Goal: Information Seeking & Learning: Learn about a topic

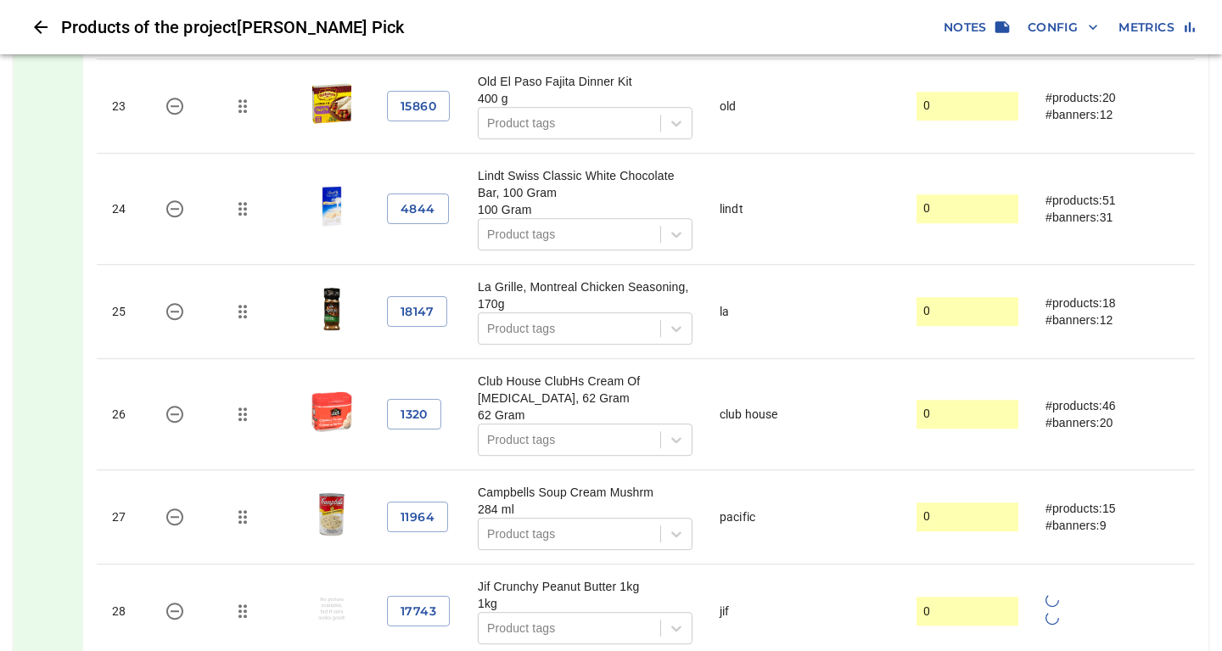
scroll to position [3484, 0]
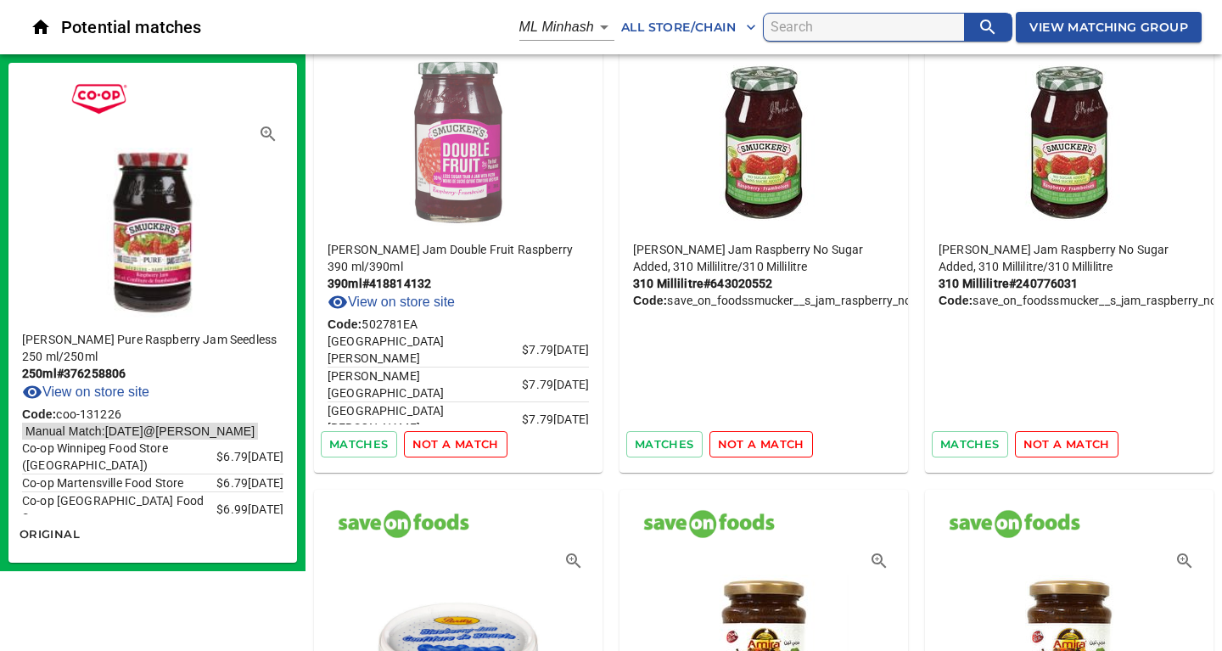
scroll to position [92, 0]
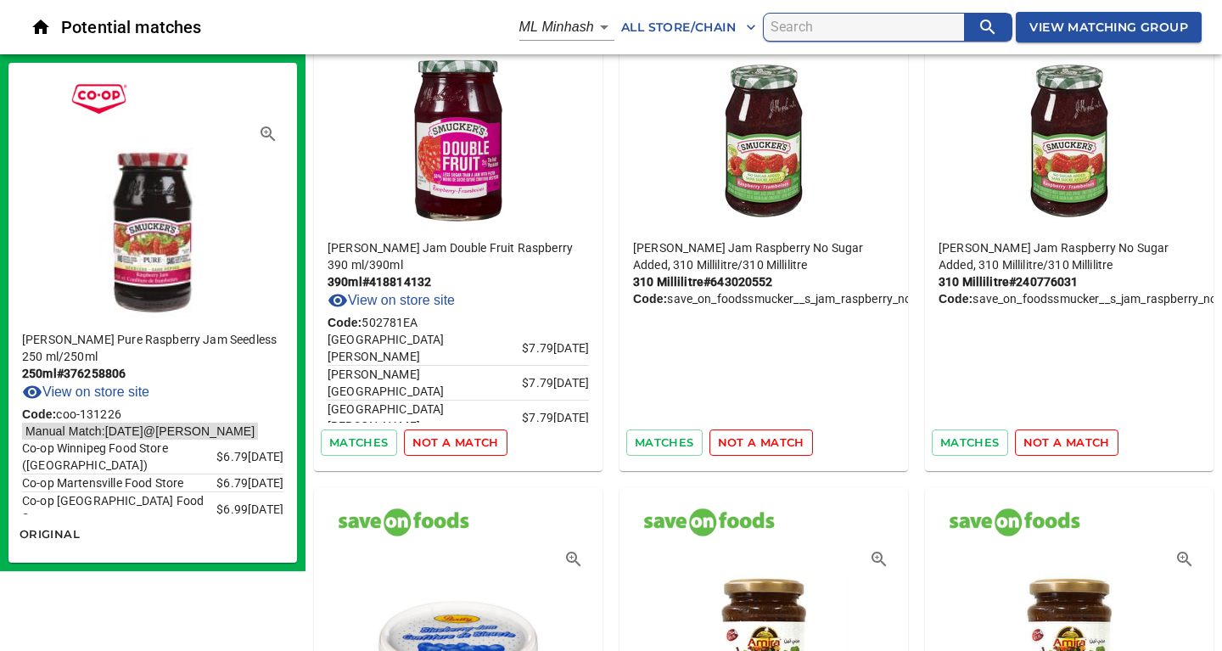
click at [468, 441] on span "not a match" at bounding box center [456, 443] width 87 height 20
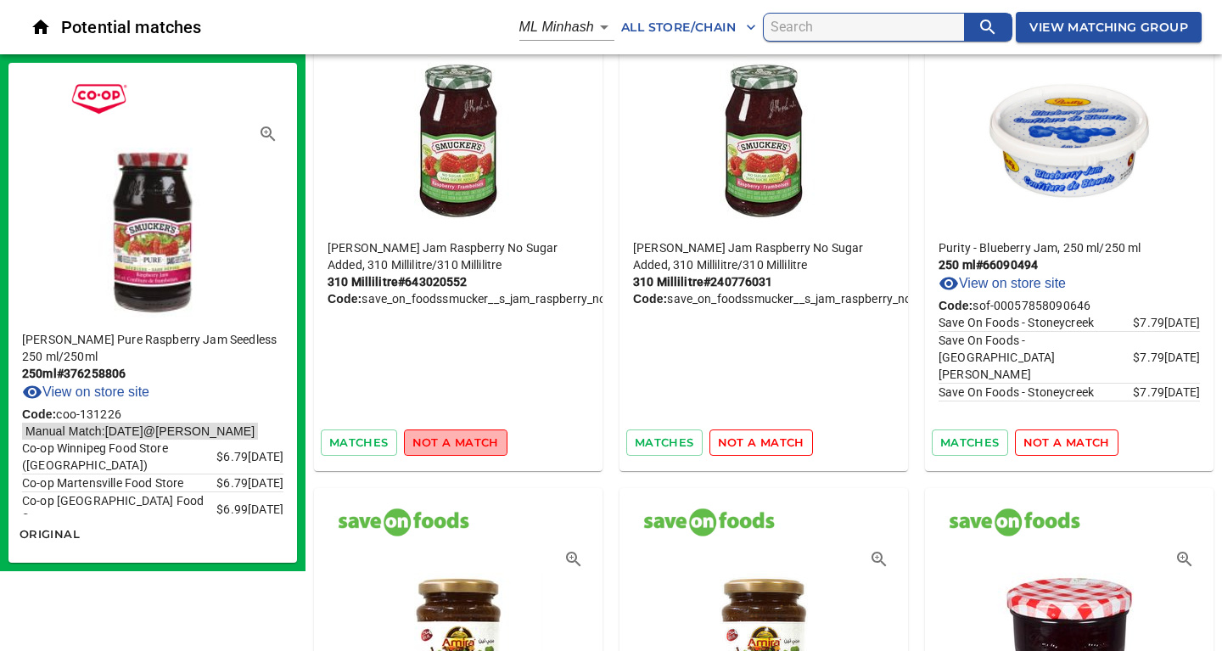
click at [468, 441] on span "not a match" at bounding box center [456, 443] width 87 height 20
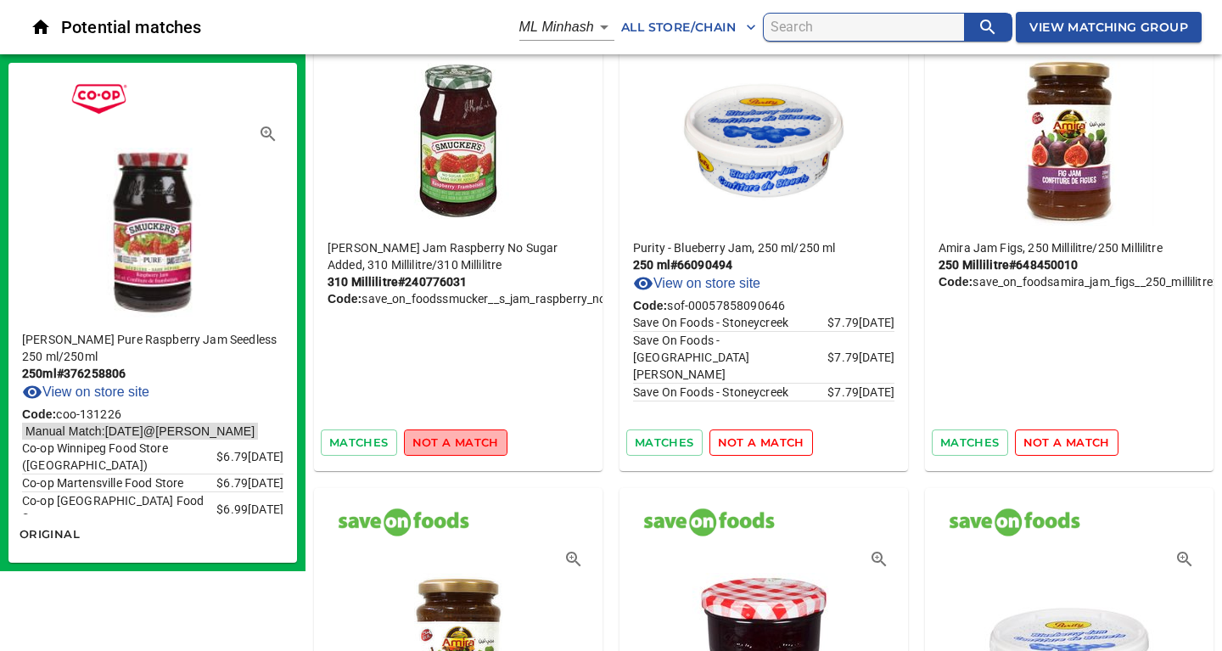
click at [468, 441] on span "not a match" at bounding box center [456, 443] width 87 height 20
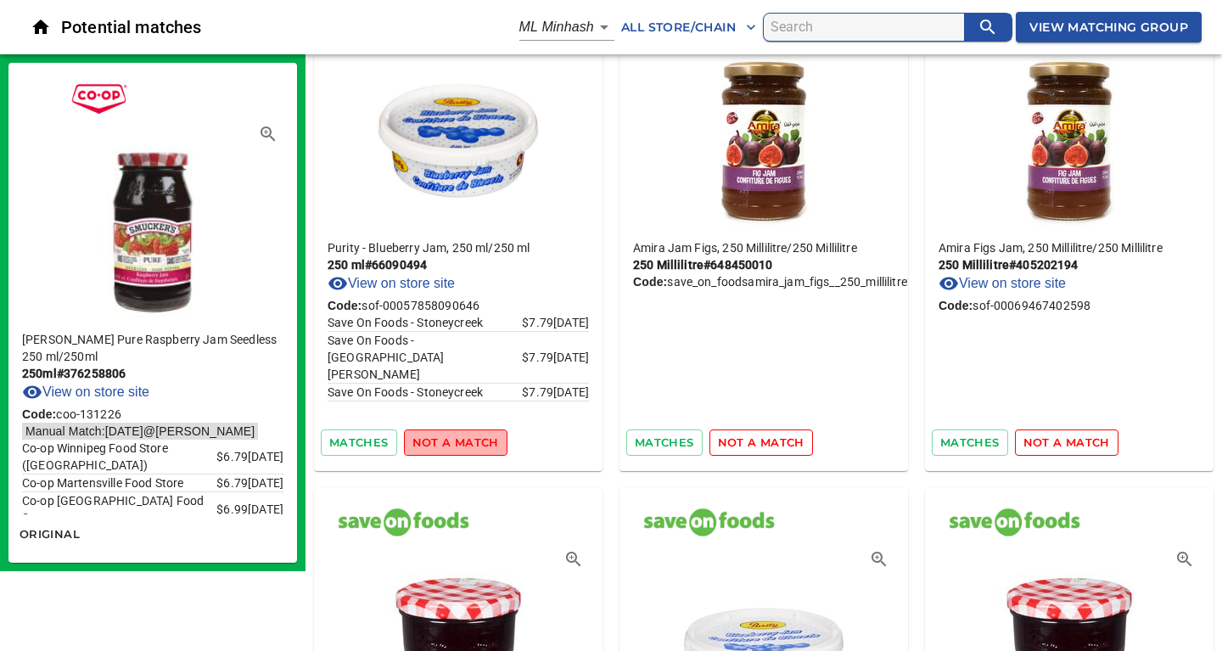
click at [468, 441] on span "not a match" at bounding box center [456, 443] width 87 height 20
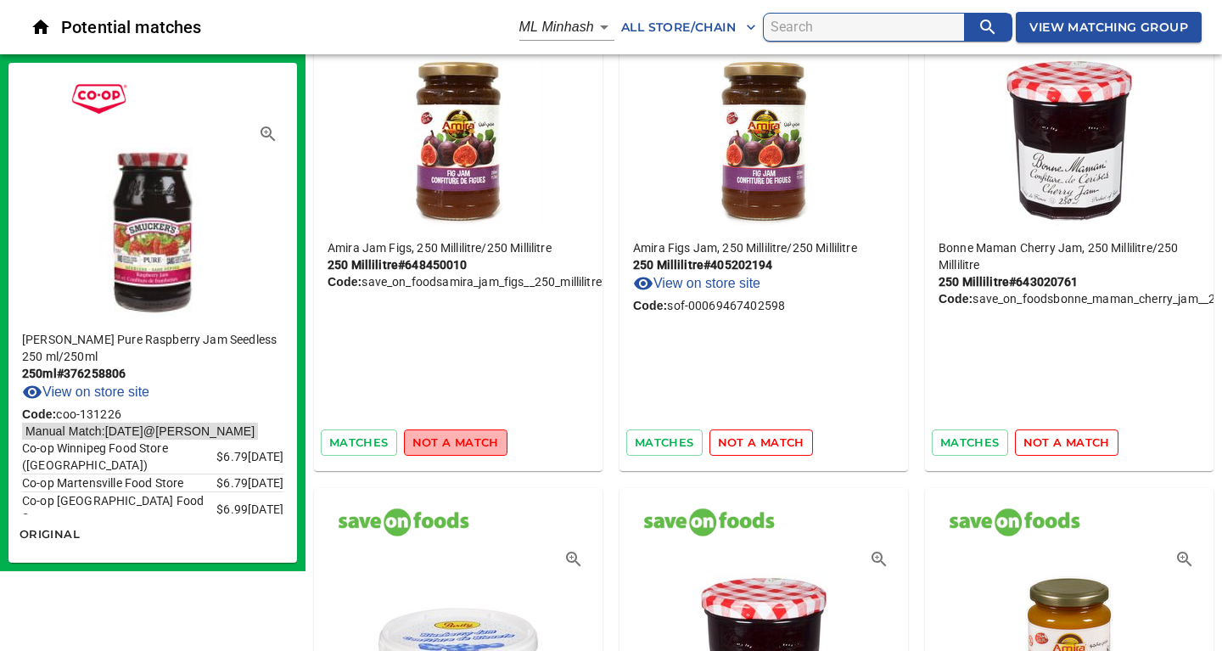
click at [468, 441] on span "not a match" at bounding box center [456, 443] width 87 height 20
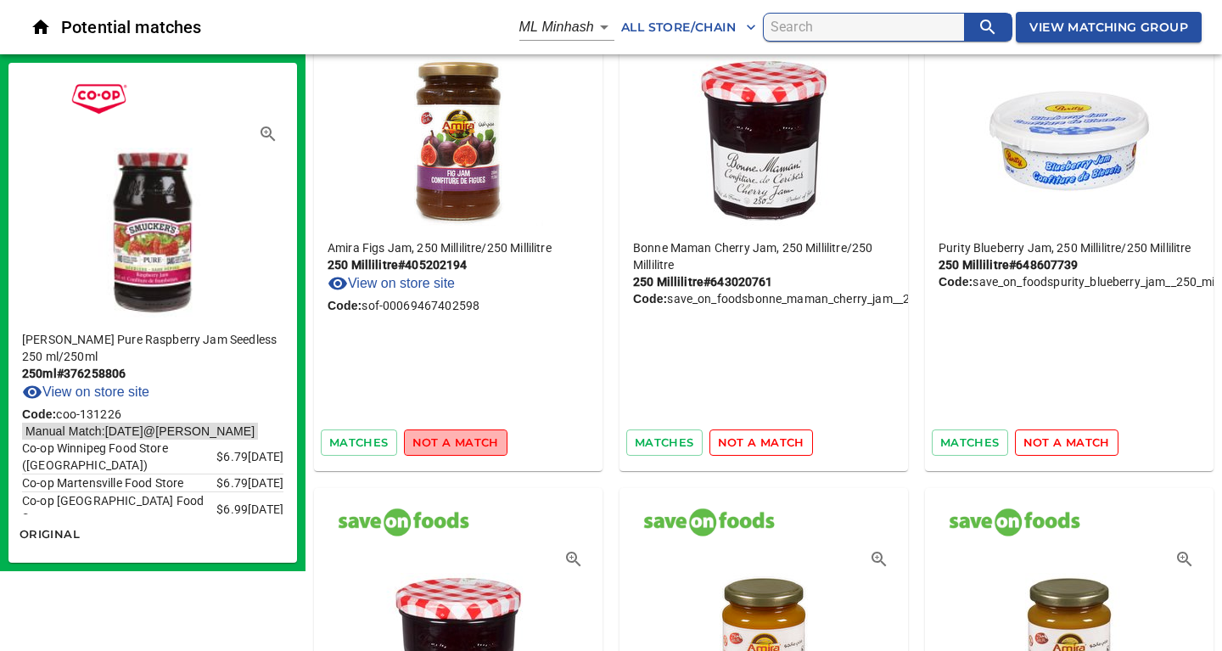
click at [468, 441] on span "not a match" at bounding box center [456, 443] width 87 height 20
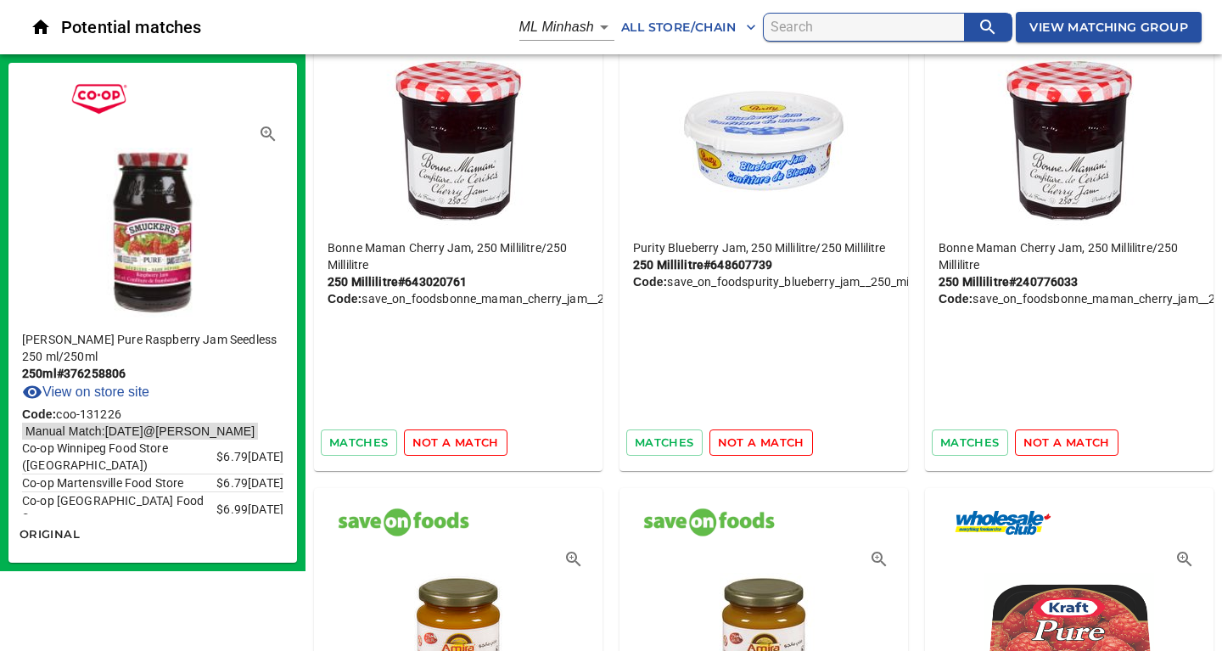
scroll to position [0, 0]
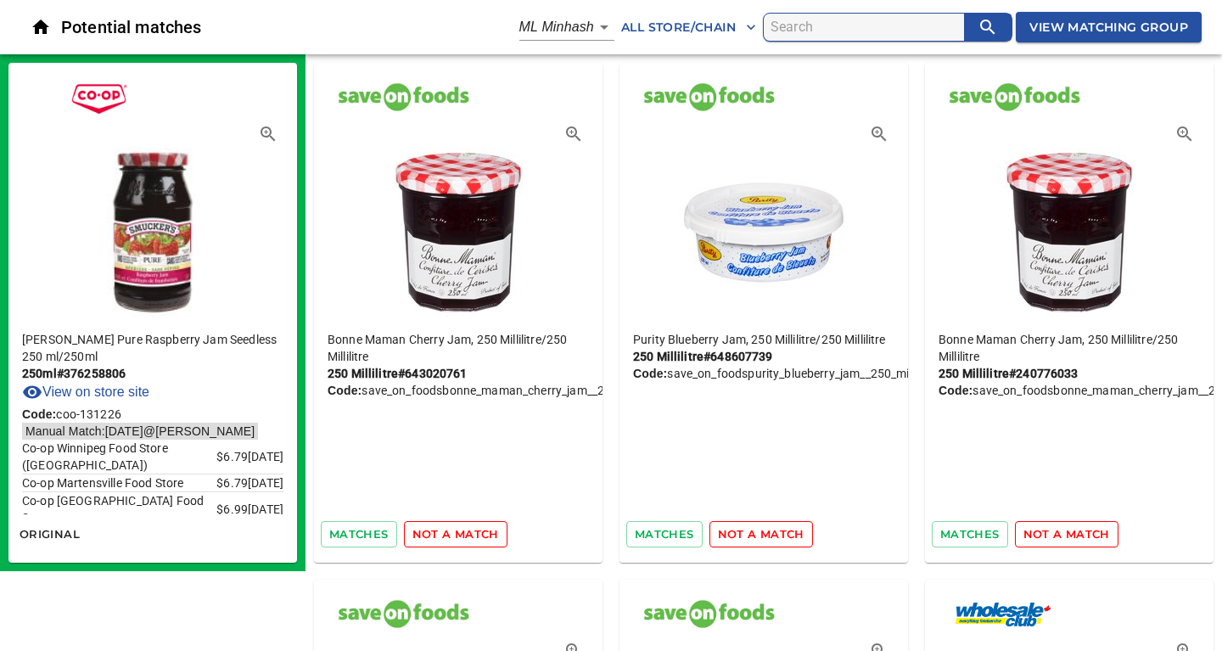
click at [1065, 30] on span "View Matching Group" at bounding box center [1109, 27] width 159 height 21
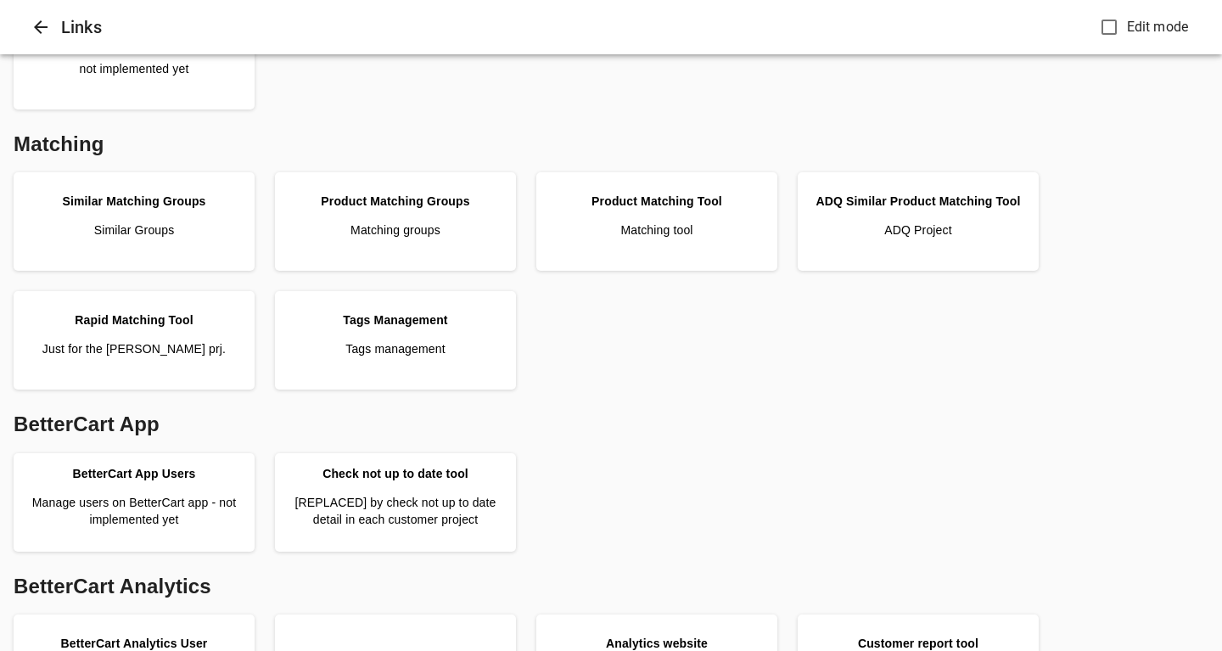
scroll to position [385, 0]
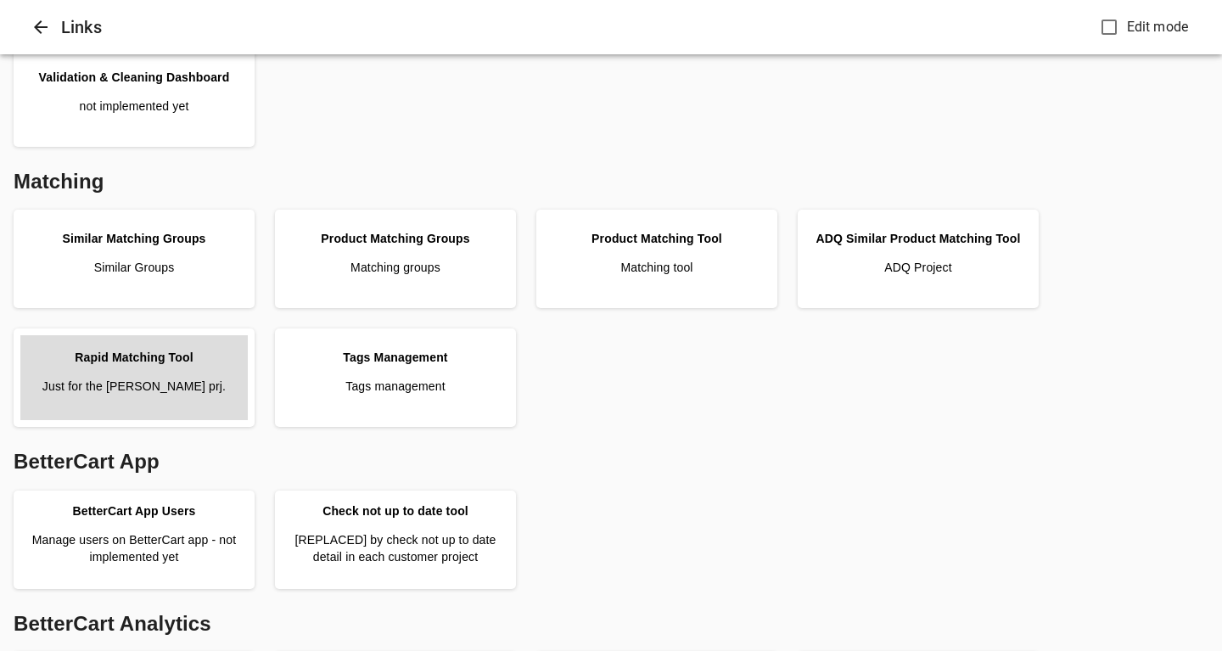
click at [124, 388] on p "Just for the [PERSON_NAME] prj." at bounding box center [133, 386] width 183 height 17
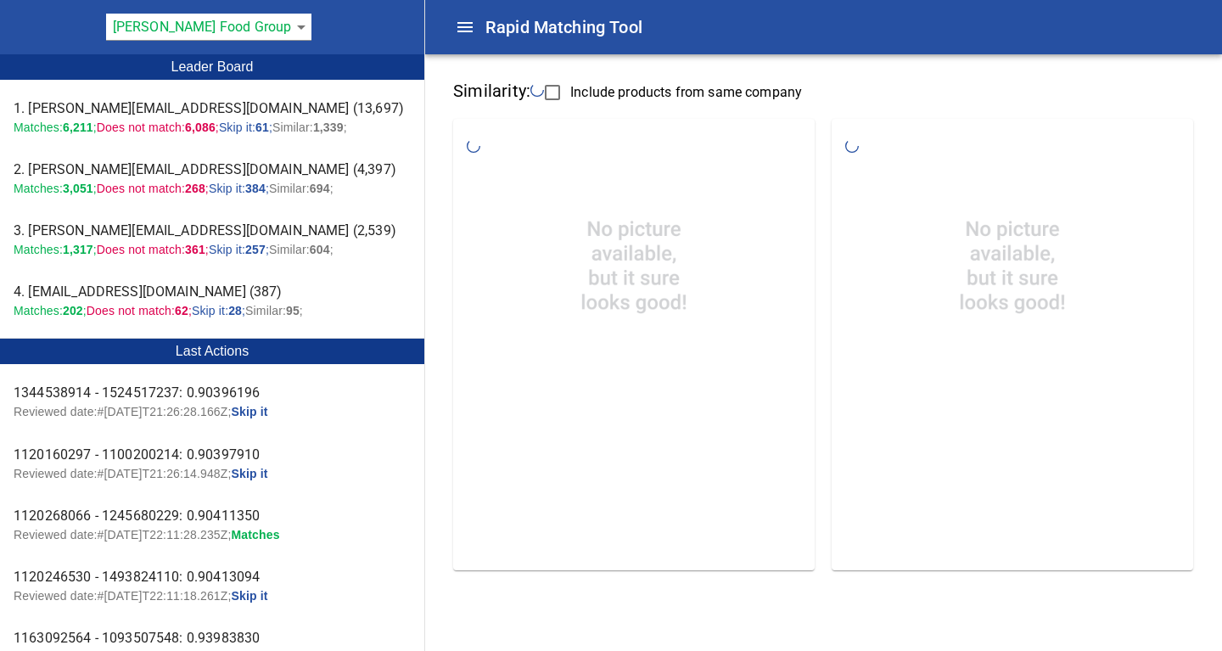
click at [272, 26] on body "tspan{white-space:pre} Rapid Matching Tool Pattison Food Group 128 Leader Board…" at bounding box center [611, 299] width 1222 height 599
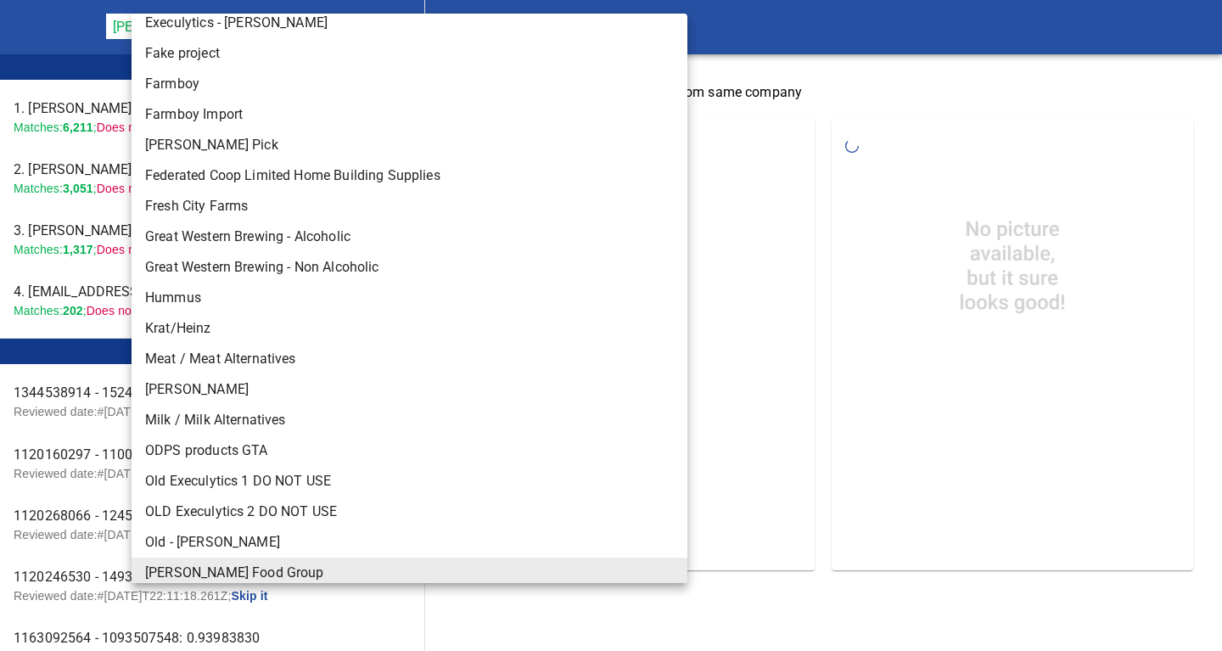
scroll to position [391, 0]
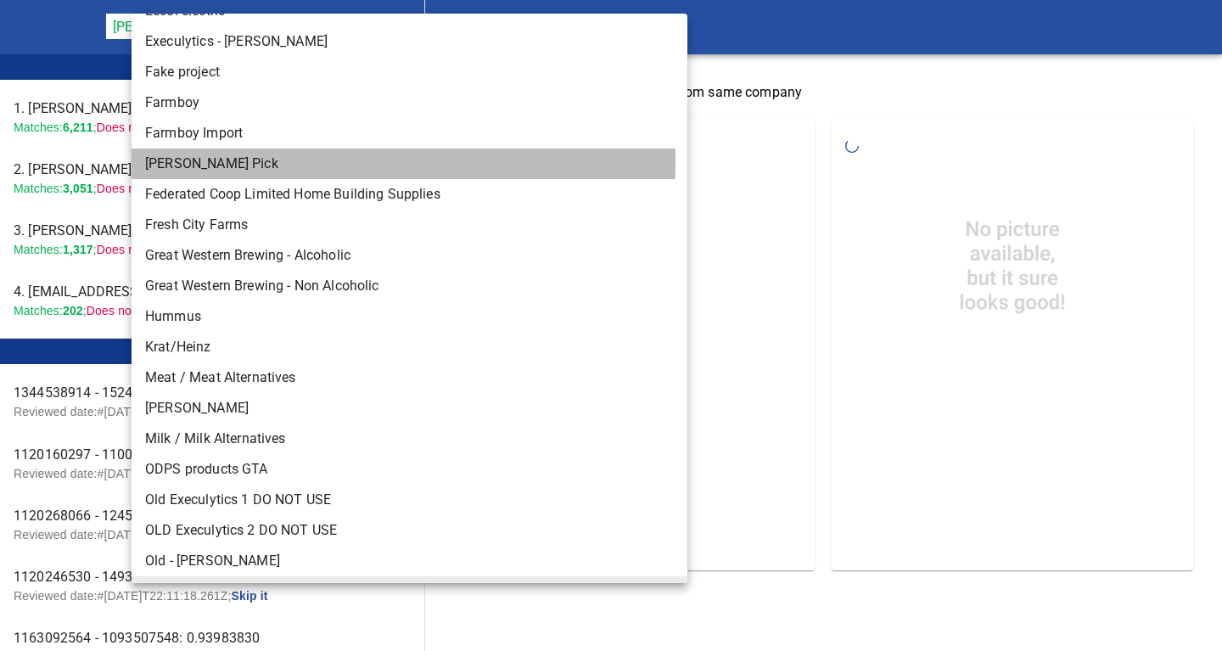
click at [186, 161] on li "Farmer's Pick" at bounding box center [410, 164] width 556 height 31
type input "137"
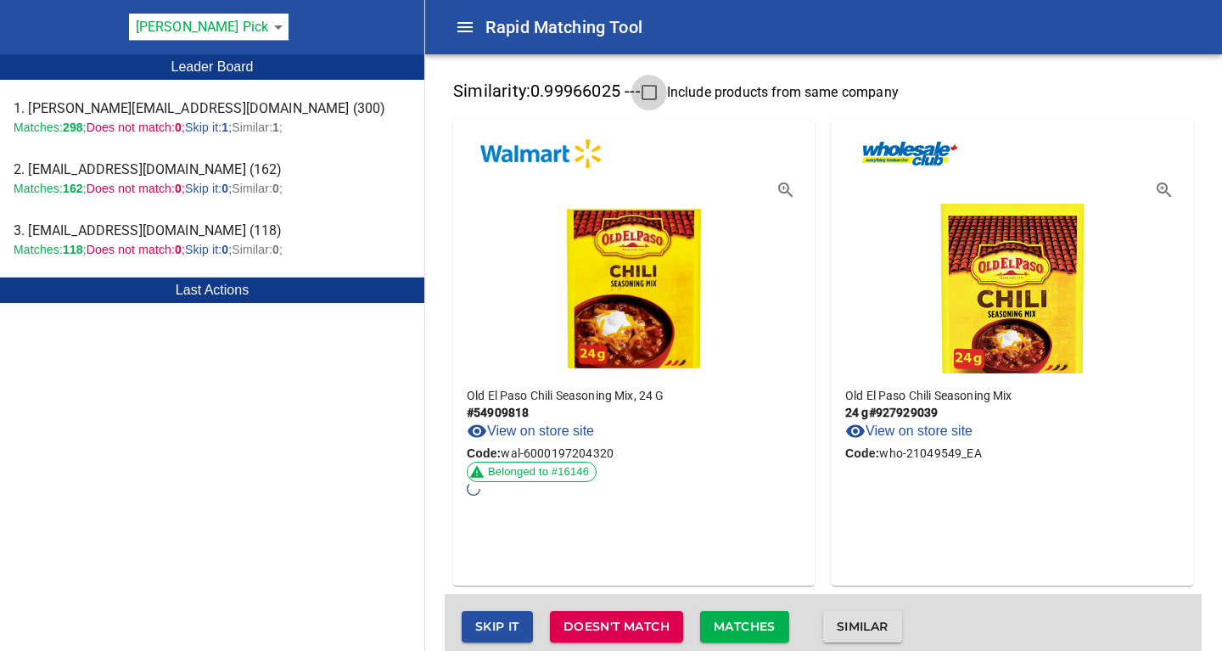
click at [657, 94] on input "Include products from same company" at bounding box center [650, 93] width 36 height 36
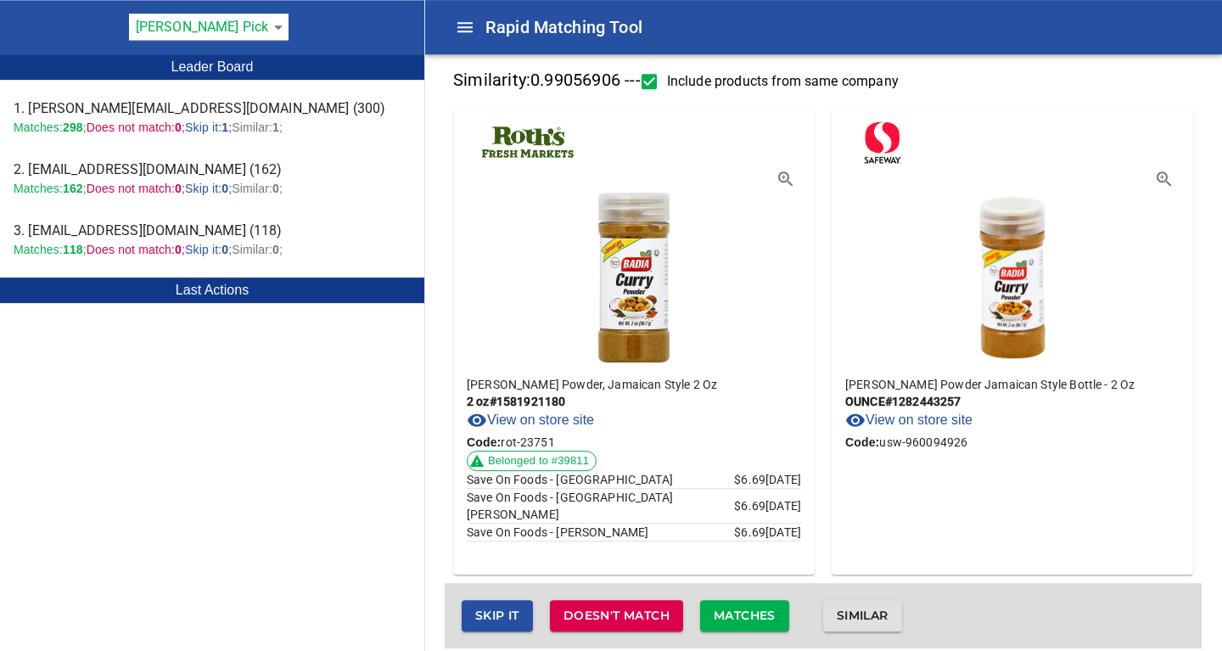
scroll to position [28, 0]
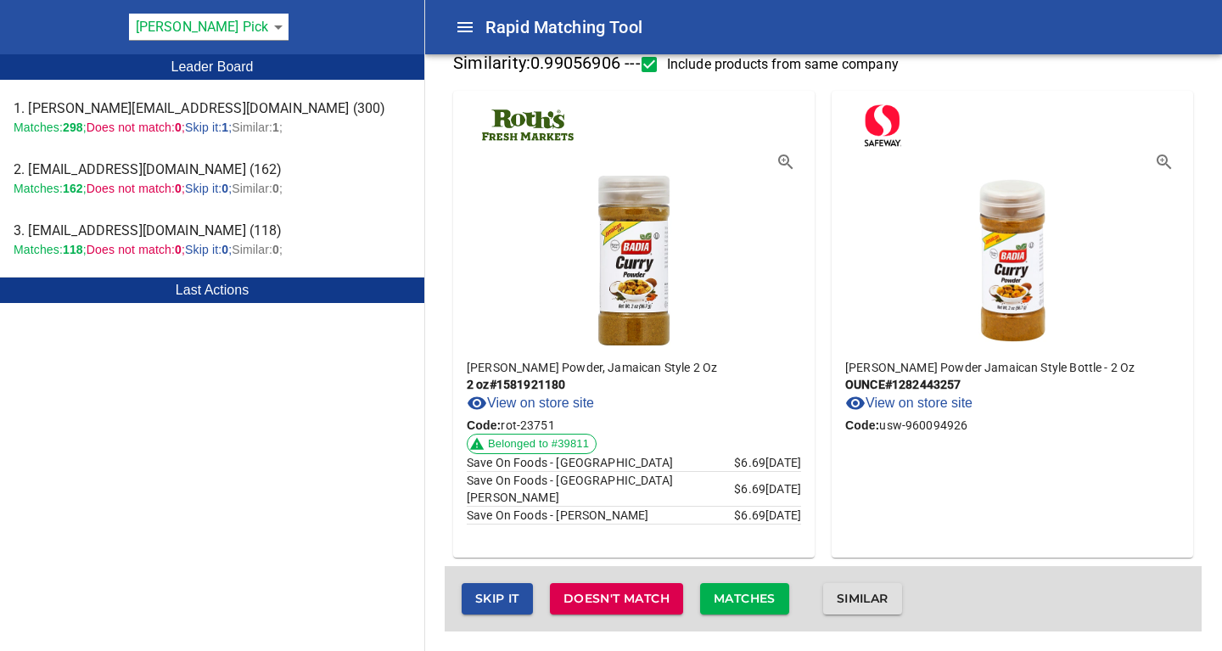
click at [757, 602] on span "Matches" at bounding box center [745, 598] width 62 height 21
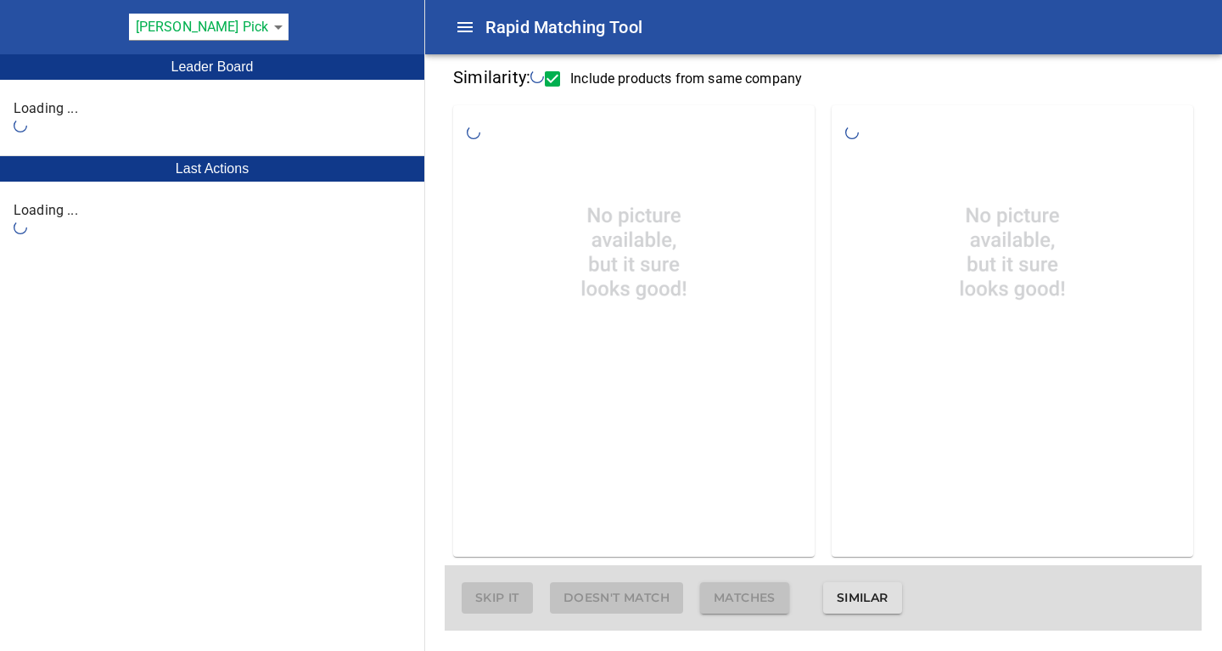
scroll to position [14, 0]
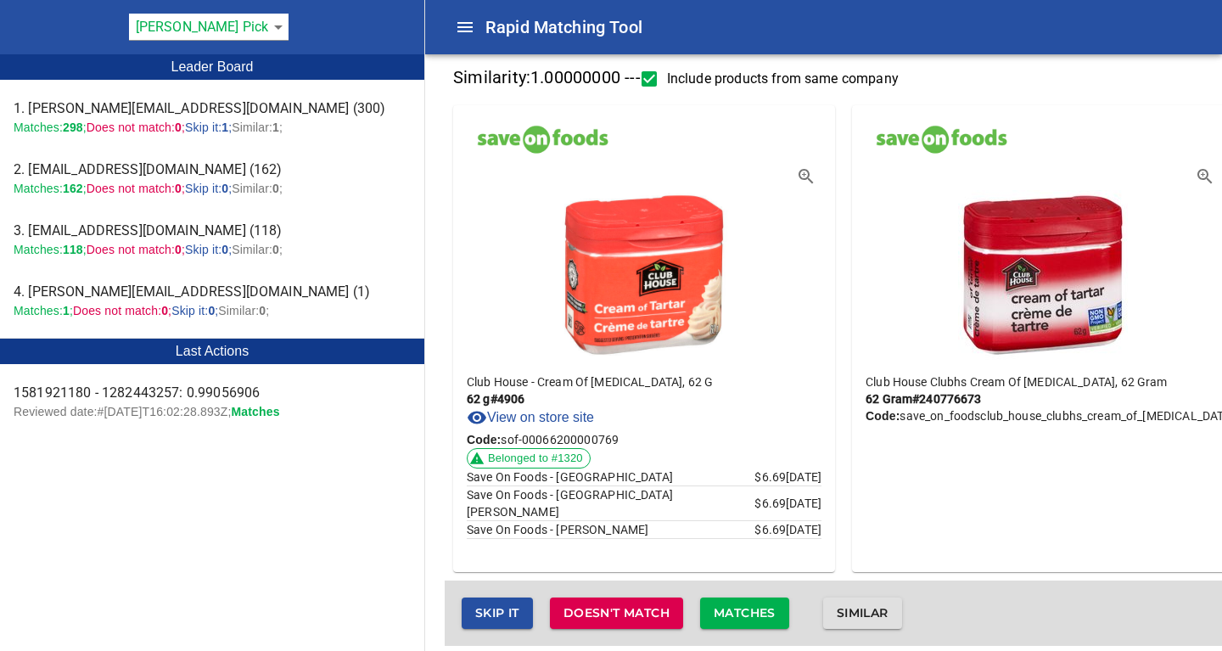
click at [757, 611] on span "Matches" at bounding box center [745, 613] width 62 height 21
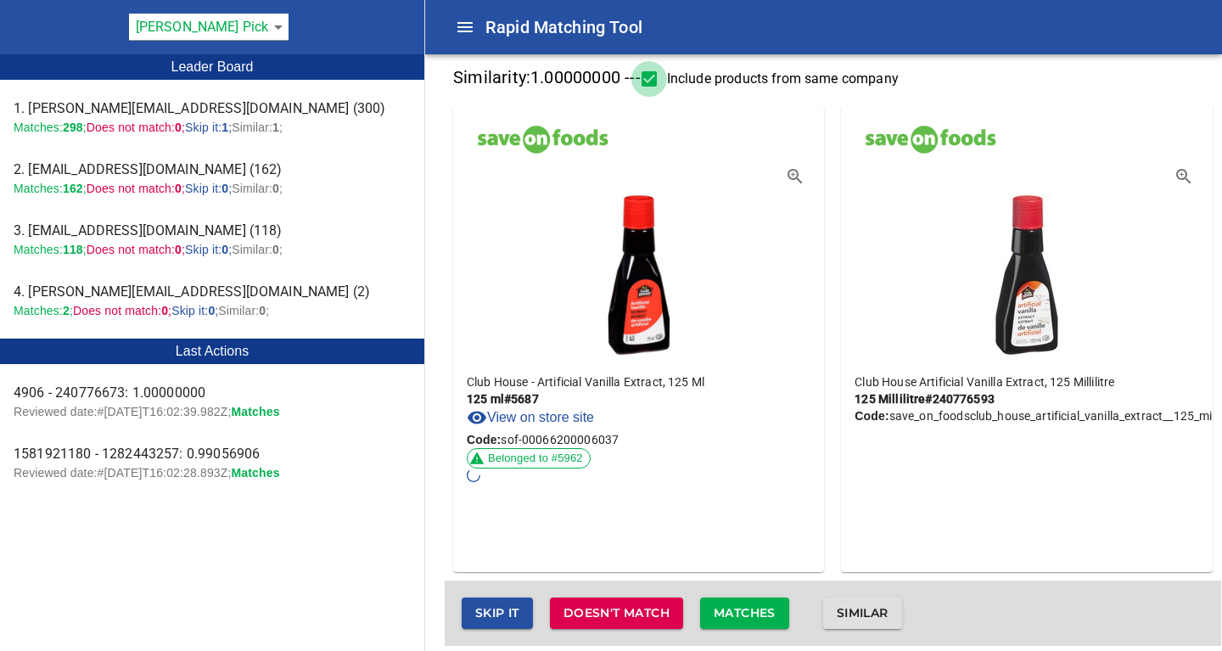
click at [660, 76] on input "Include products from same company" at bounding box center [650, 79] width 36 height 36
checkbox input "false"
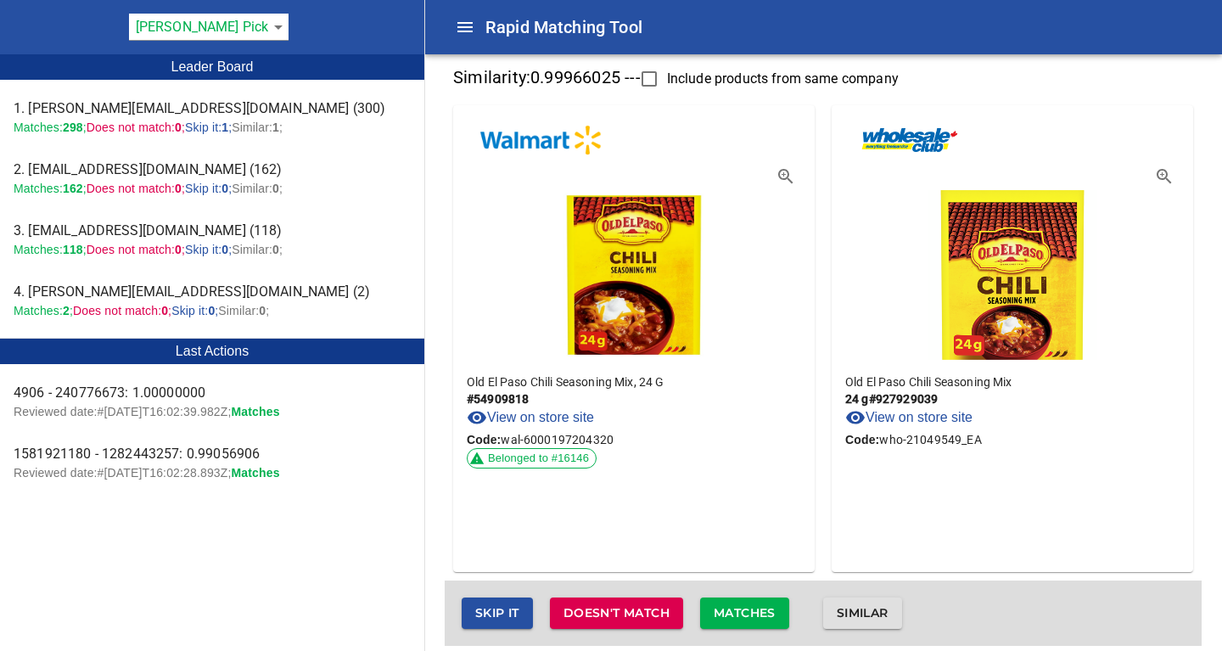
click at [761, 619] on span "Matches" at bounding box center [745, 613] width 62 height 21
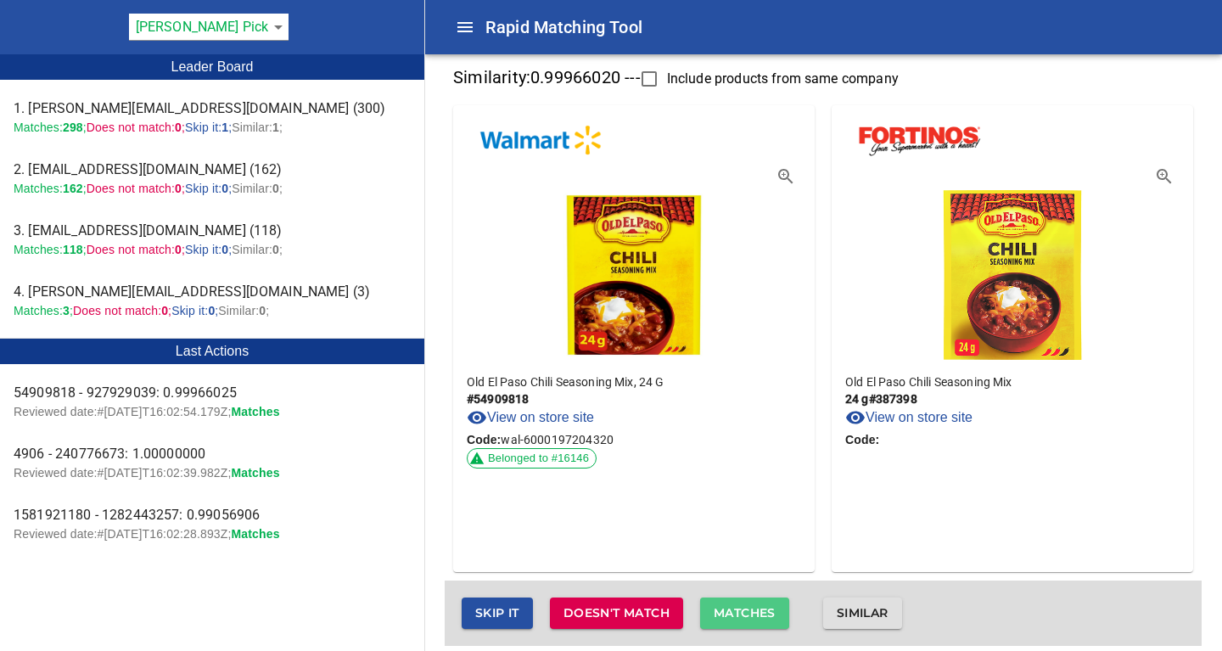
click at [761, 619] on span "Matches" at bounding box center [745, 613] width 62 height 21
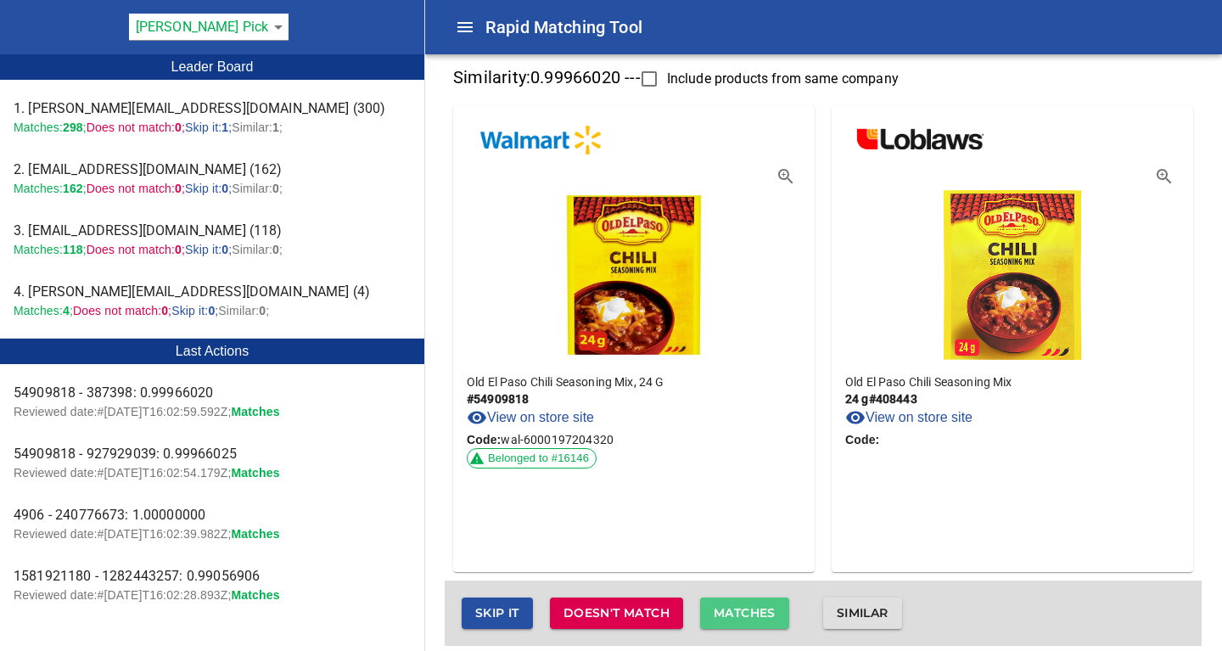
click at [761, 619] on span "Matches" at bounding box center [745, 613] width 62 height 21
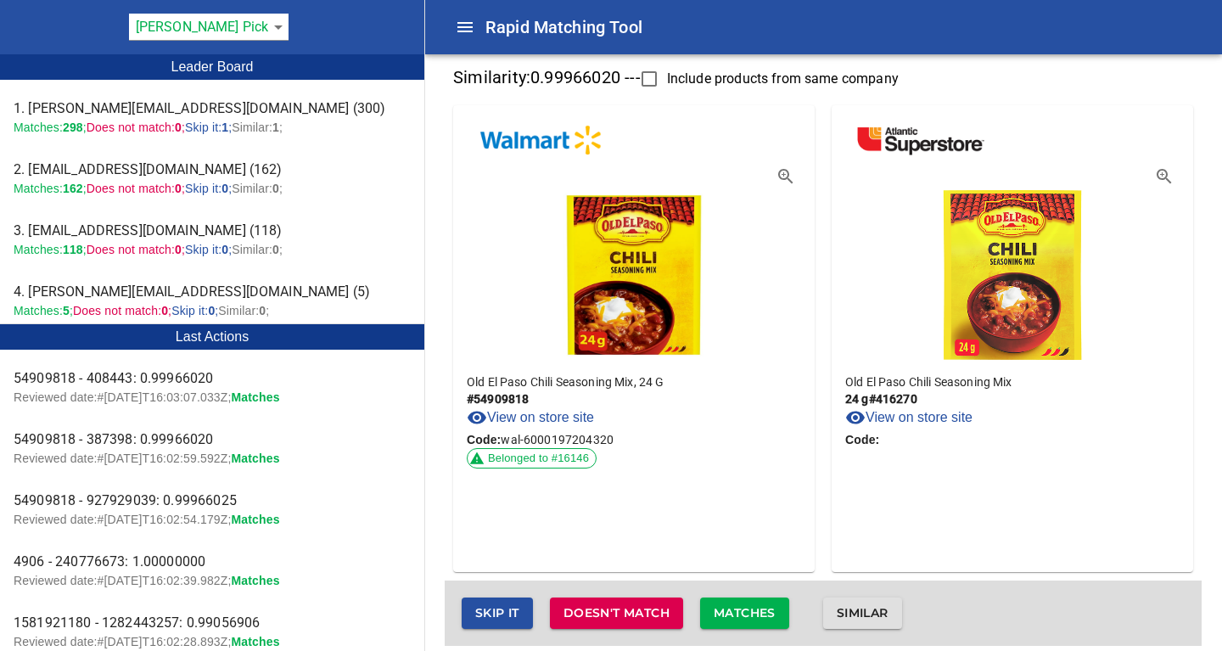
click at [758, 612] on span "Matches" at bounding box center [745, 613] width 62 height 21
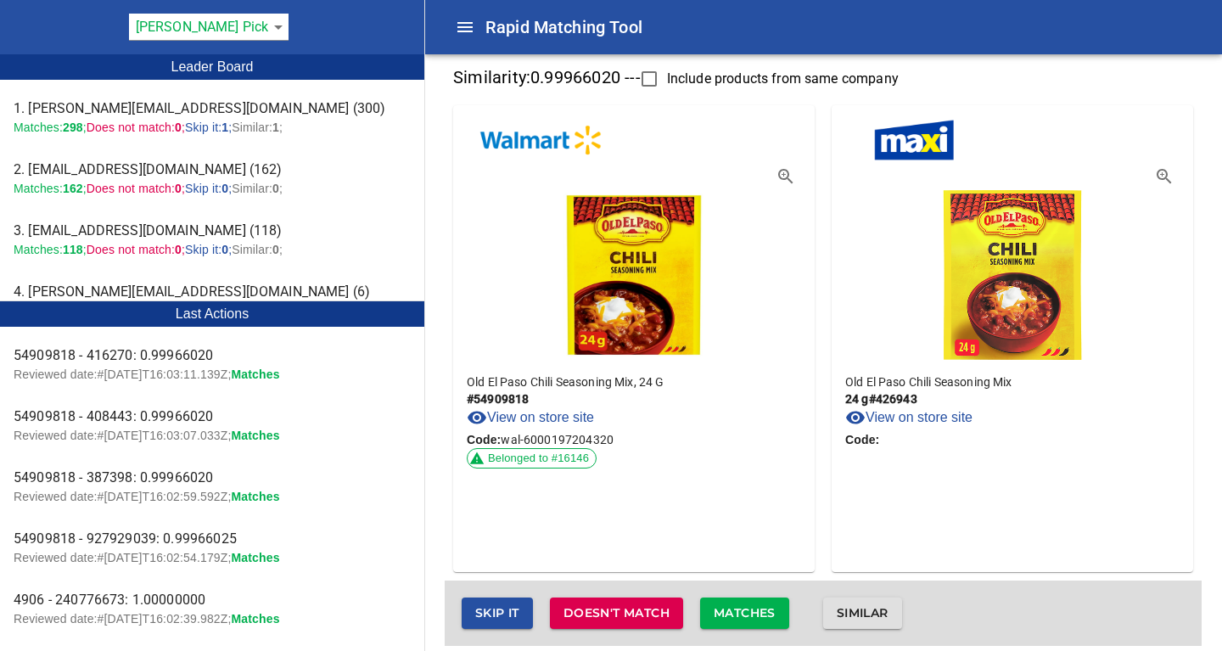
click at [758, 612] on span "Matches" at bounding box center [745, 613] width 62 height 21
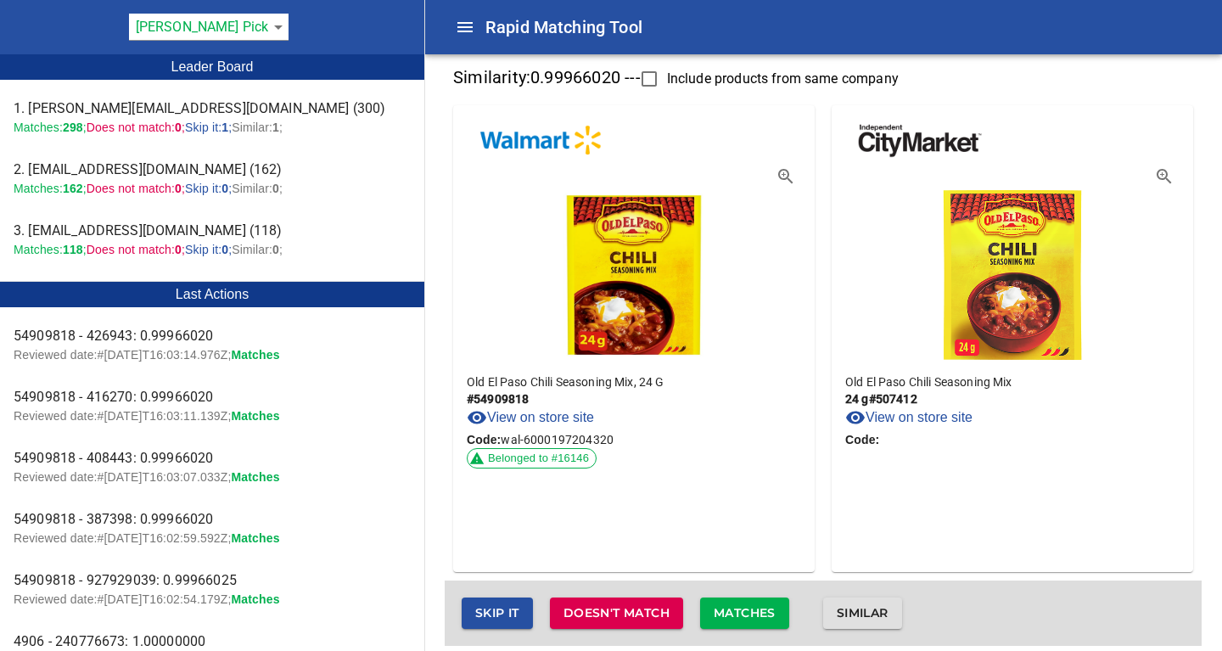
click at [758, 612] on span "Matches" at bounding box center [745, 613] width 62 height 21
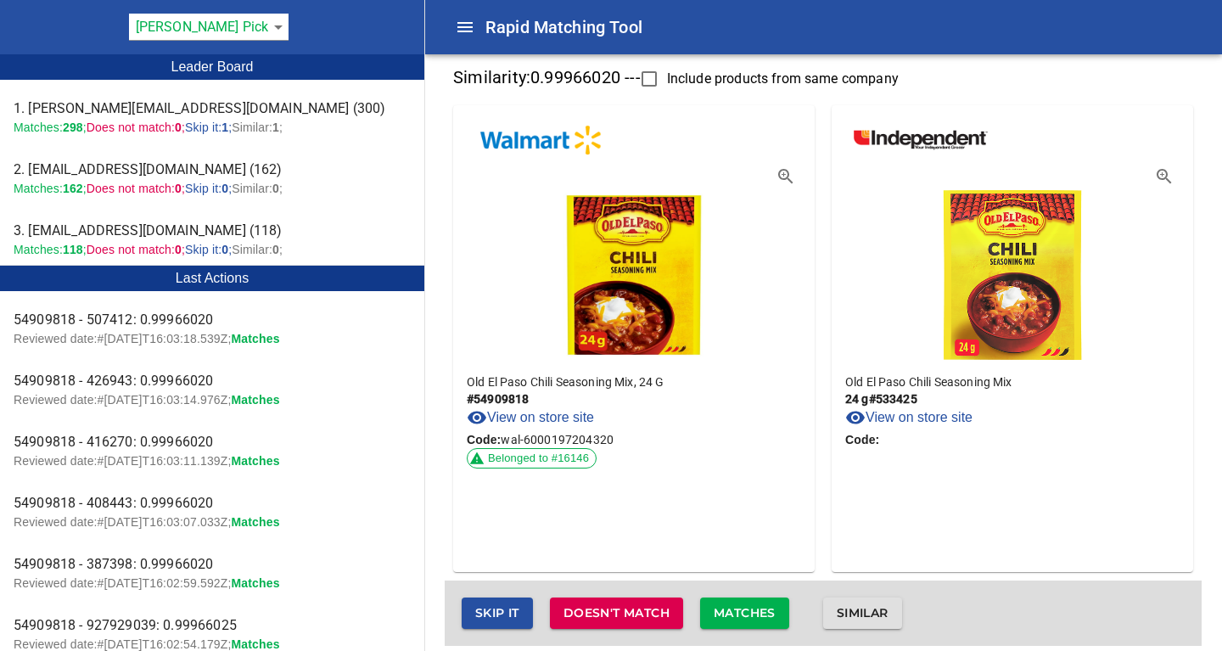
click at [758, 612] on span "Matches" at bounding box center [745, 613] width 62 height 21
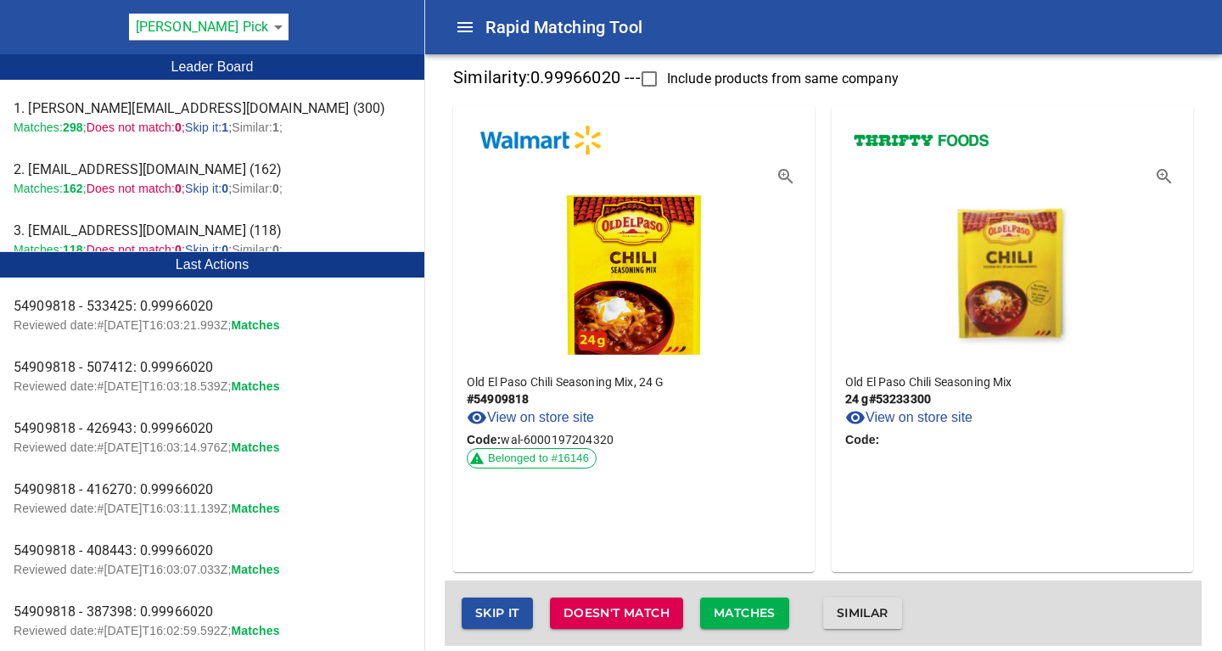
click at [760, 610] on span "Matches" at bounding box center [745, 613] width 62 height 21
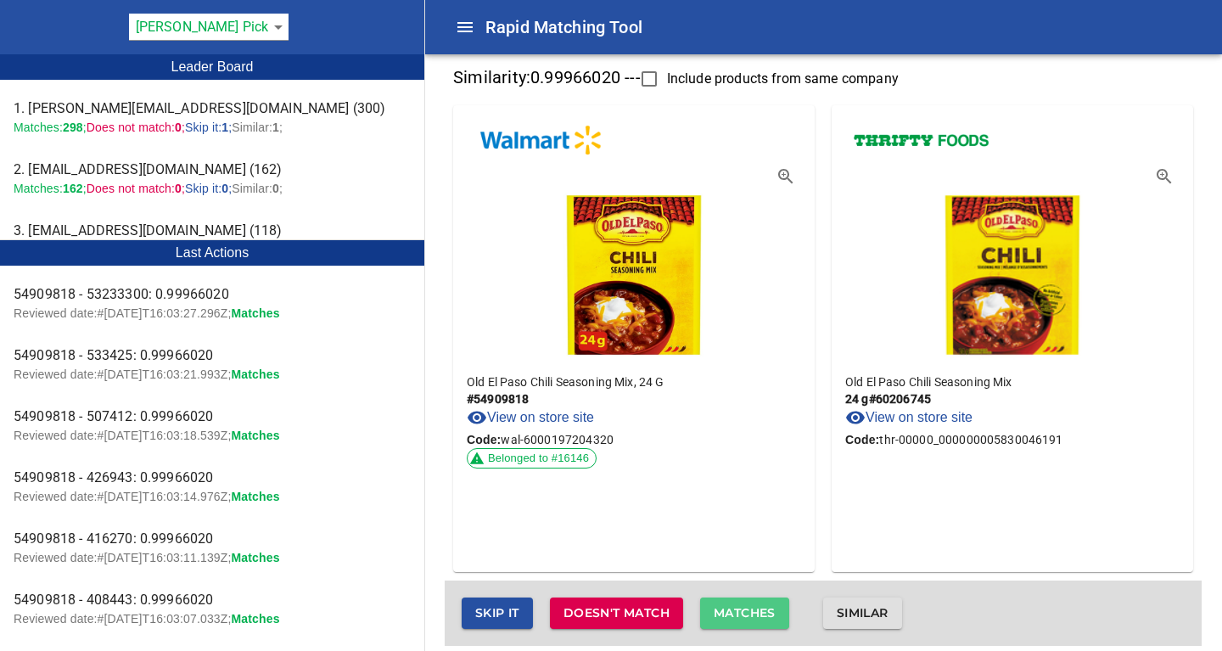
click at [761, 616] on span "Matches" at bounding box center [745, 613] width 62 height 21
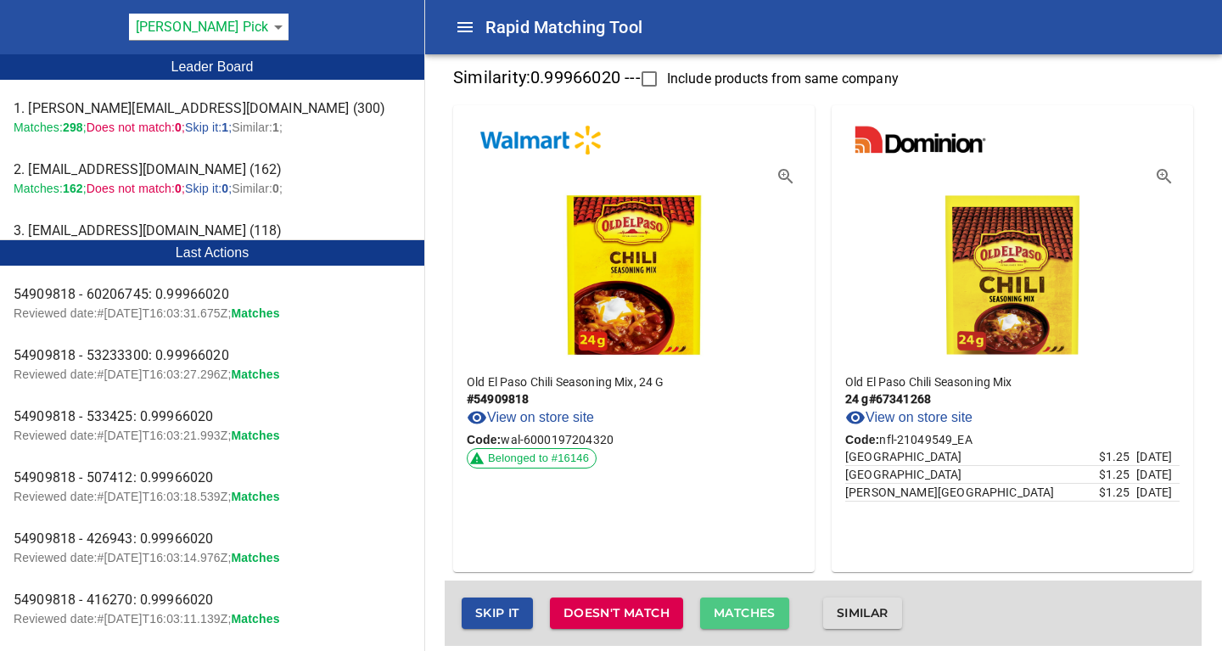
click at [761, 616] on span "Matches" at bounding box center [745, 613] width 62 height 21
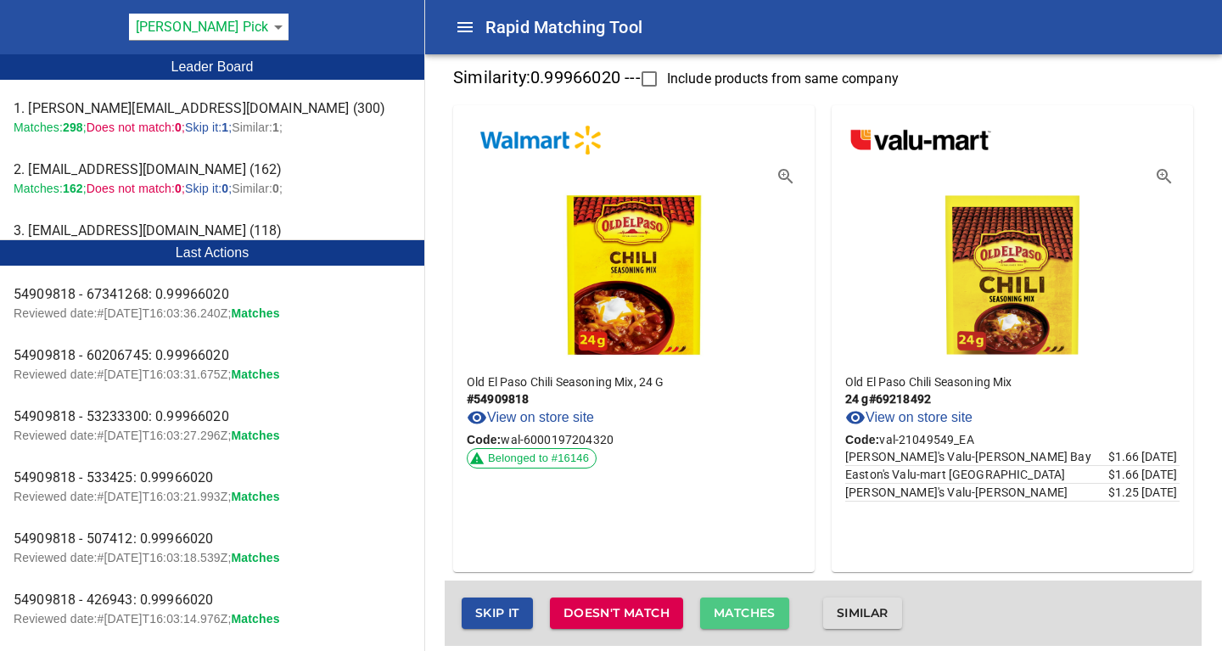
click at [761, 616] on span "Matches" at bounding box center [745, 613] width 62 height 21
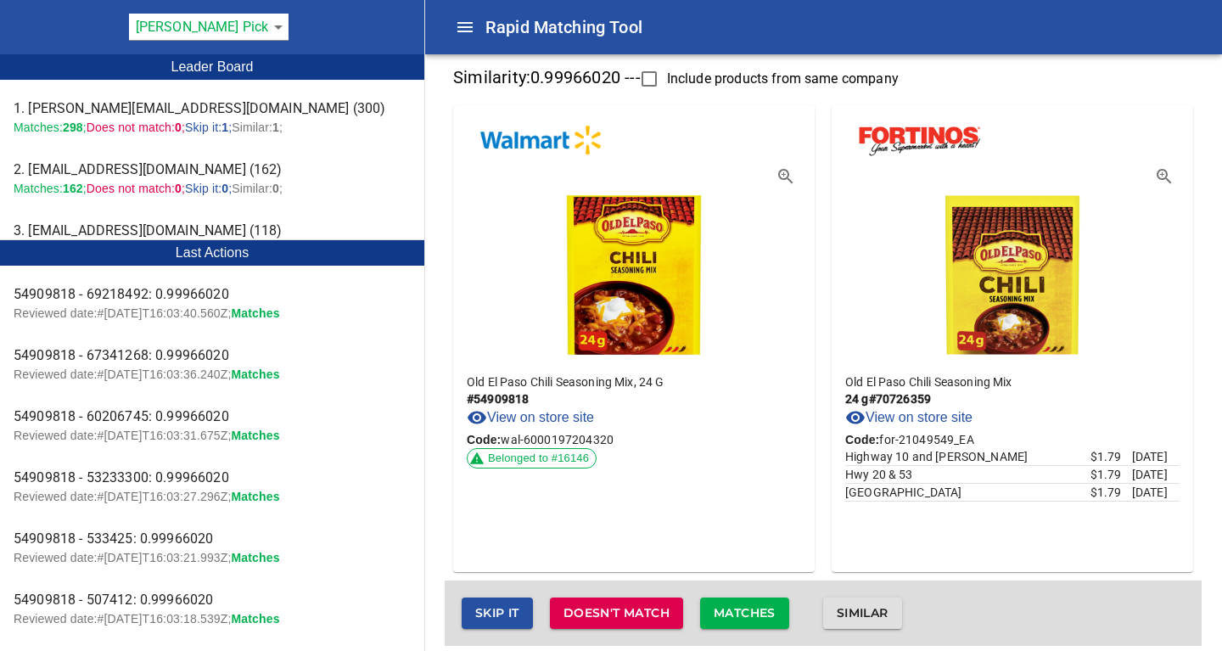
click at [761, 616] on span "Matches" at bounding box center [745, 613] width 62 height 21
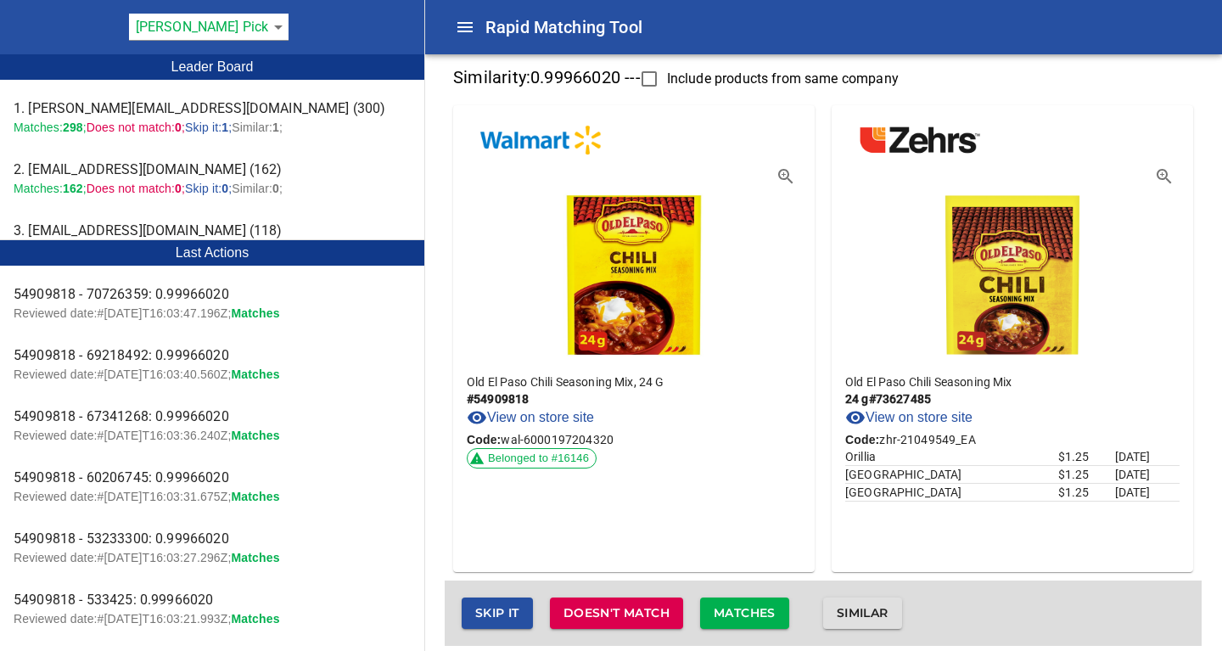
click at [762, 609] on span "Matches" at bounding box center [745, 613] width 62 height 21
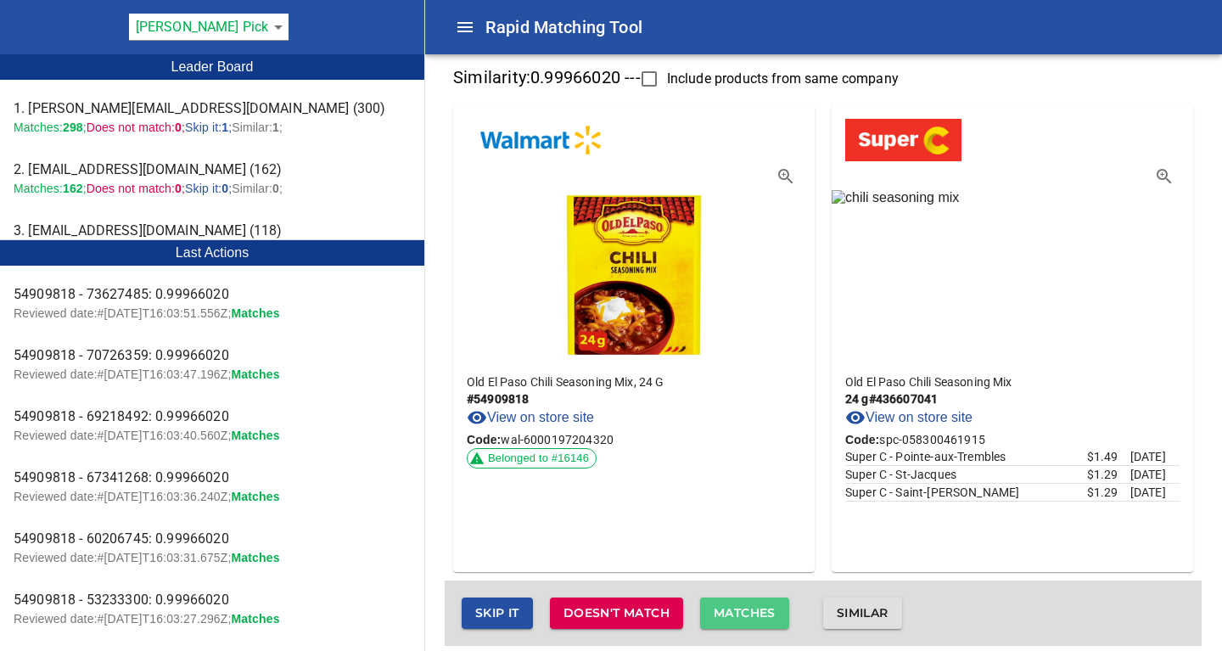
click at [762, 609] on span "Matches" at bounding box center [745, 613] width 62 height 21
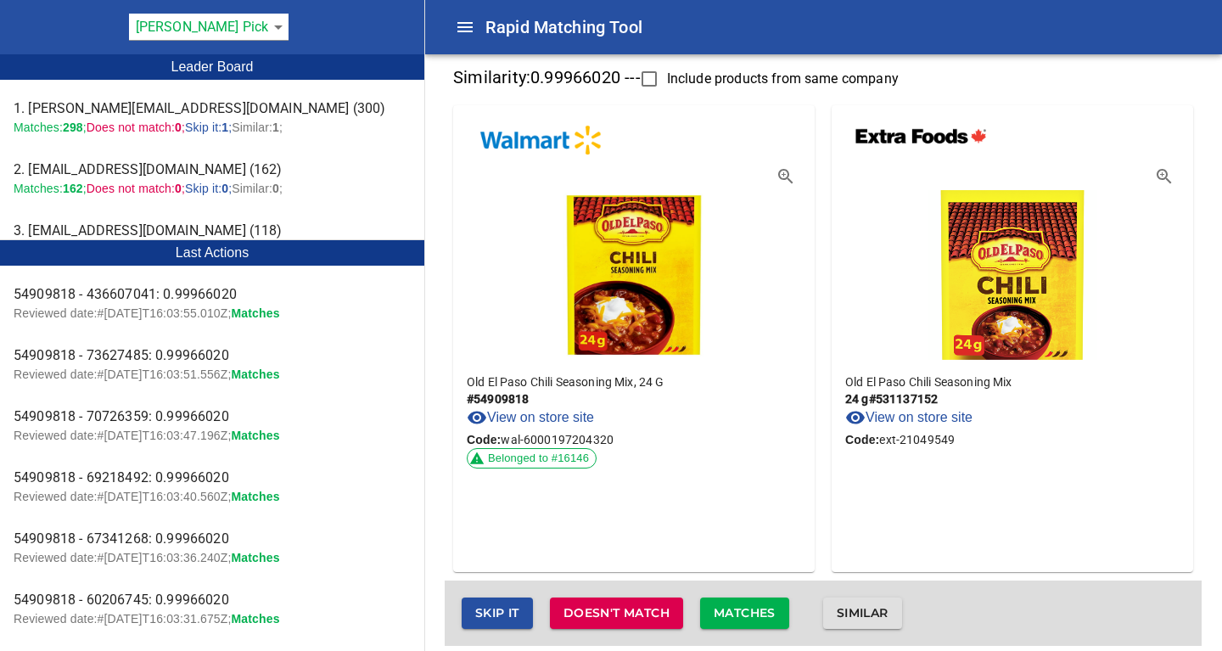
click at [762, 609] on span "Matches" at bounding box center [745, 613] width 62 height 21
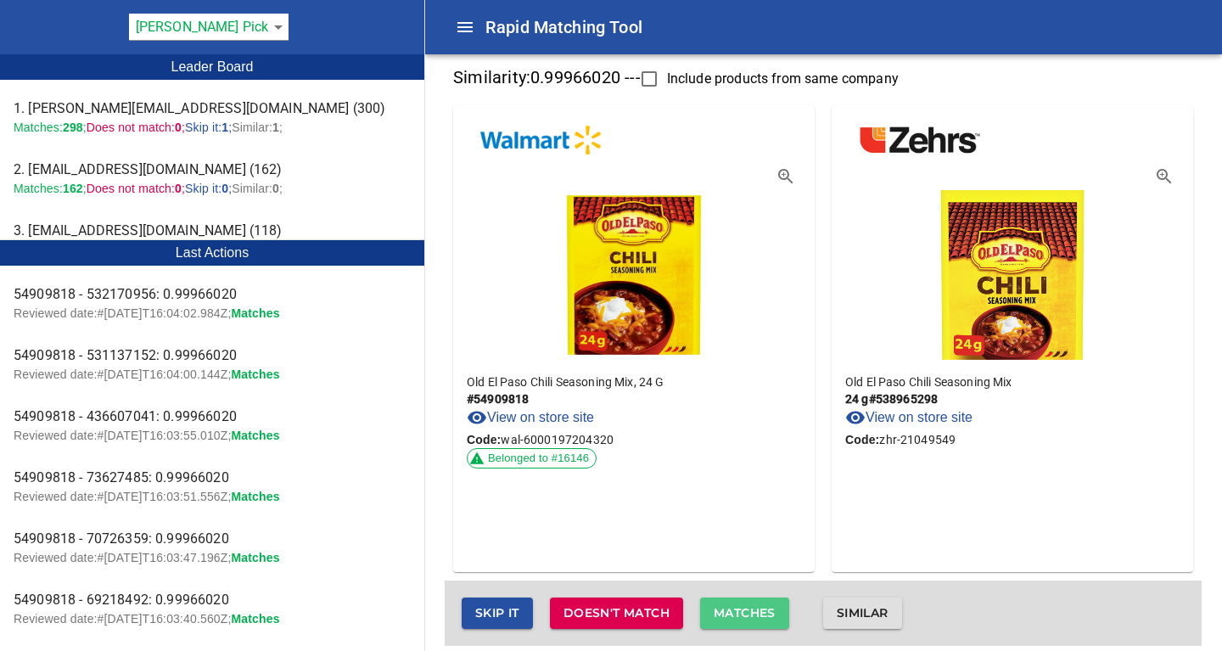
click at [762, 609] on span "Matches" at bounding box center [745, 613] width 62 height 21
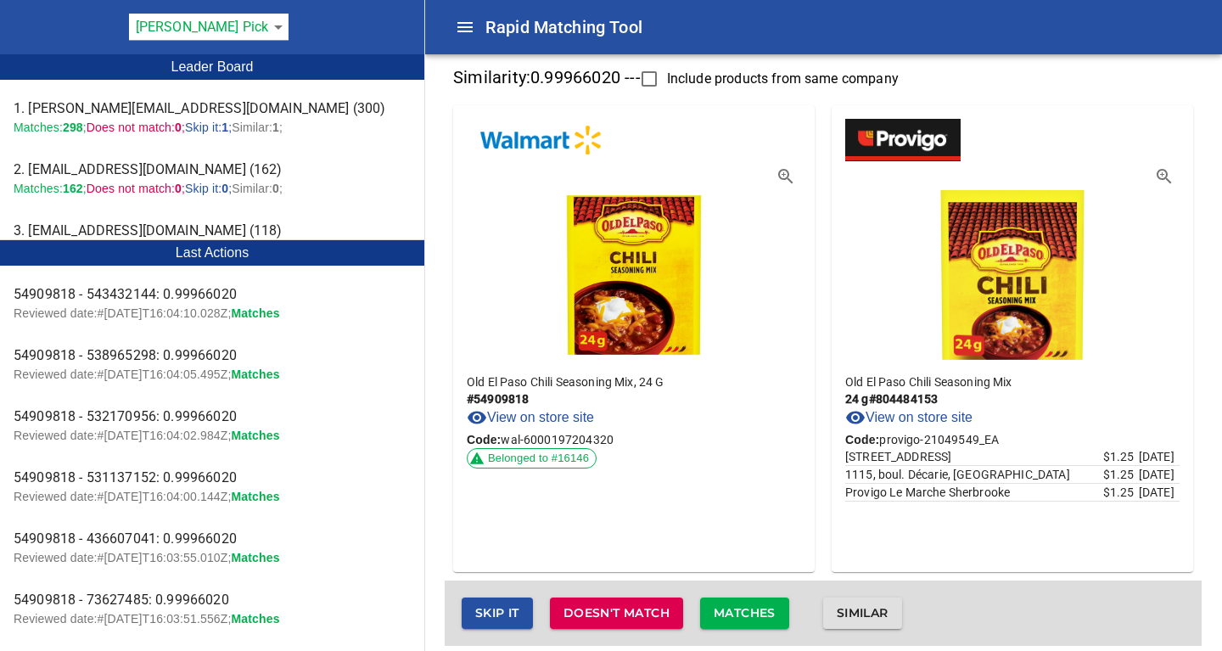
click at [762, 609] on span "Matches" at bounding box center [745, 613] width 62 height 21
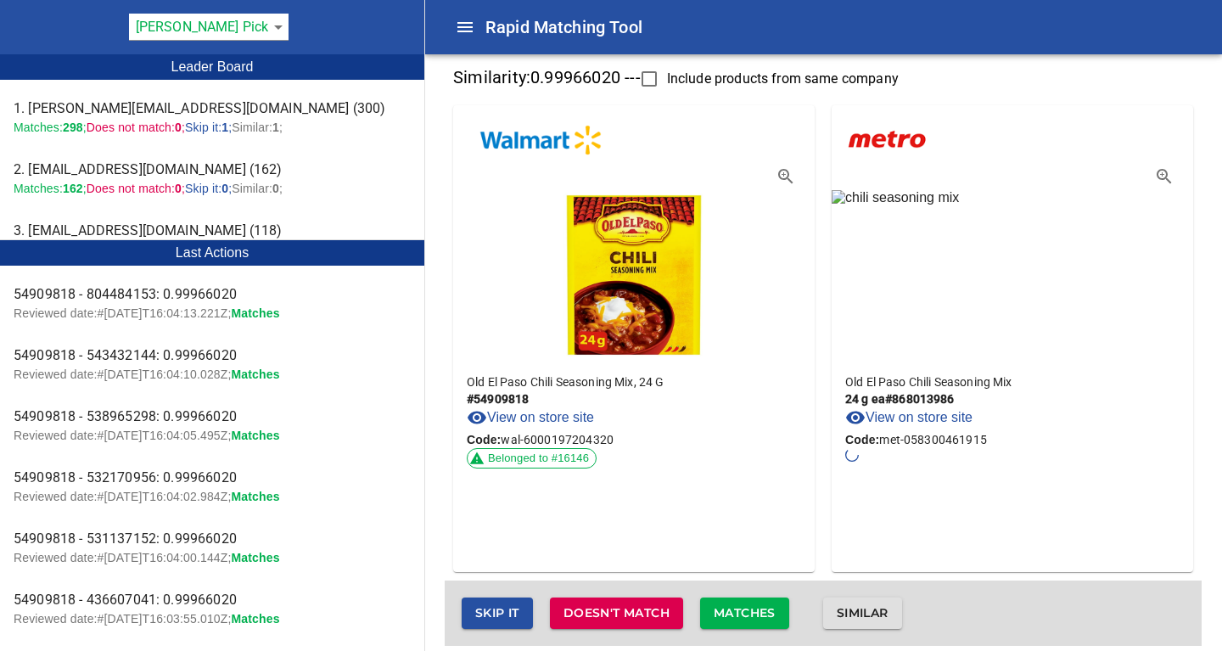
click at [762, 609] on span "Matches" at bounding box center [745, 613] width 62 height 21
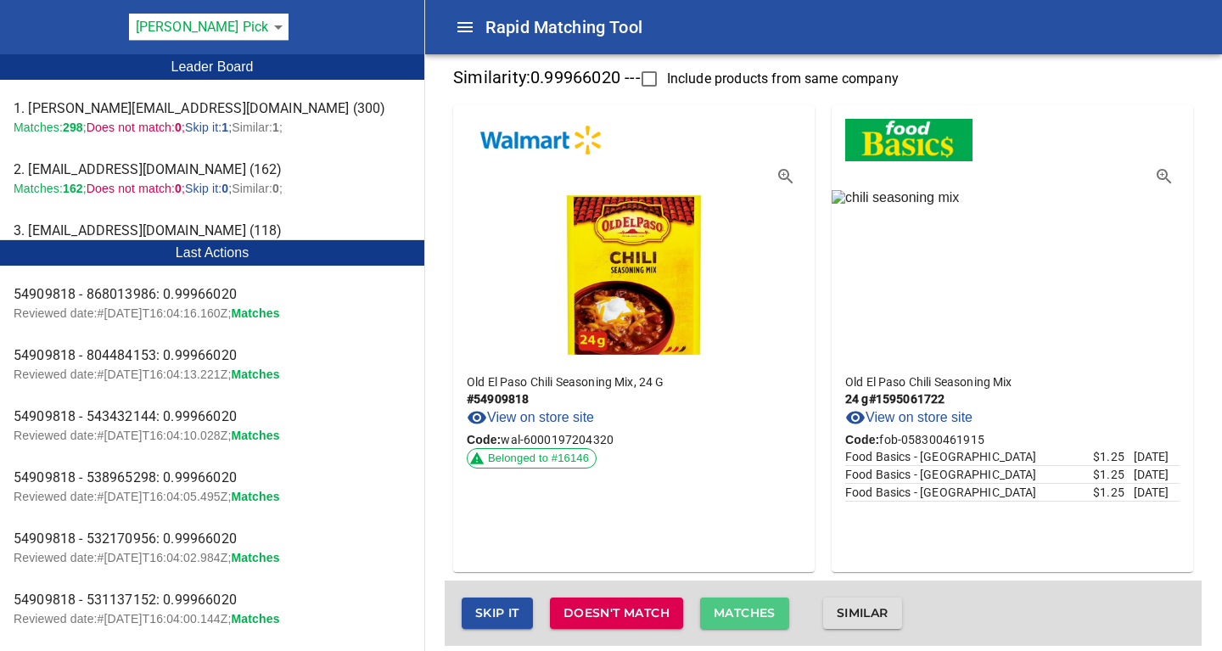
click at [762, 609] on span "Matches" at bounding box center [745, 613] width 62 height 21
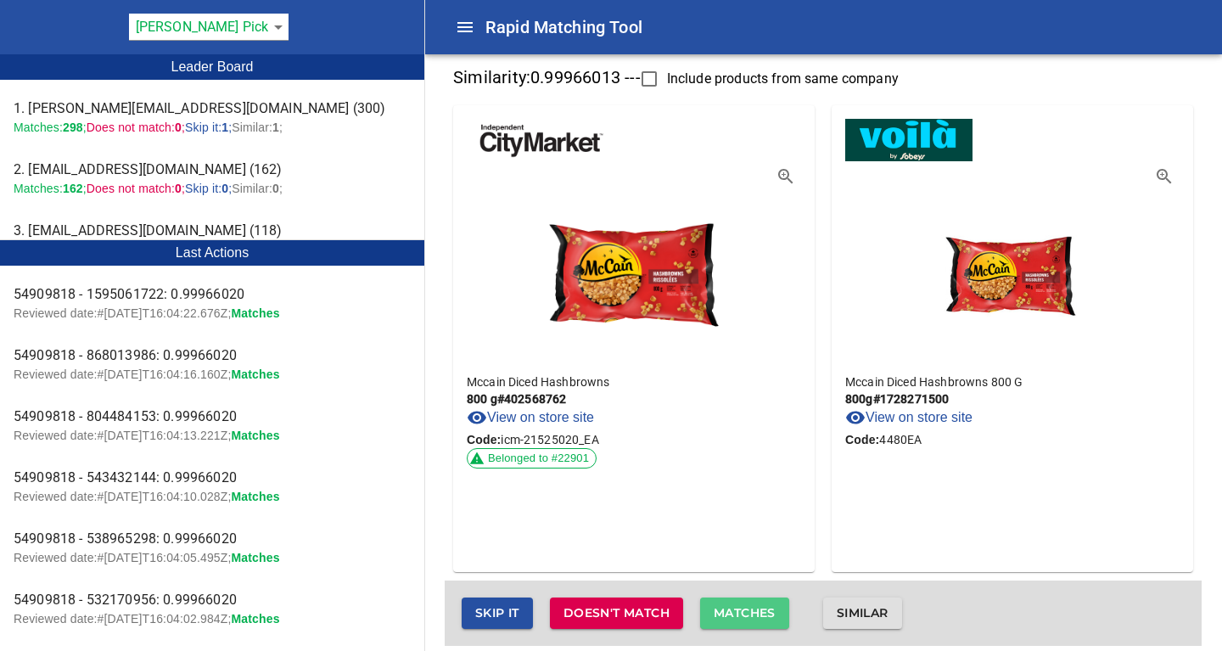
click at [762, 609] on span "Matches" at bounding box center [745, 613] width 62 height 21
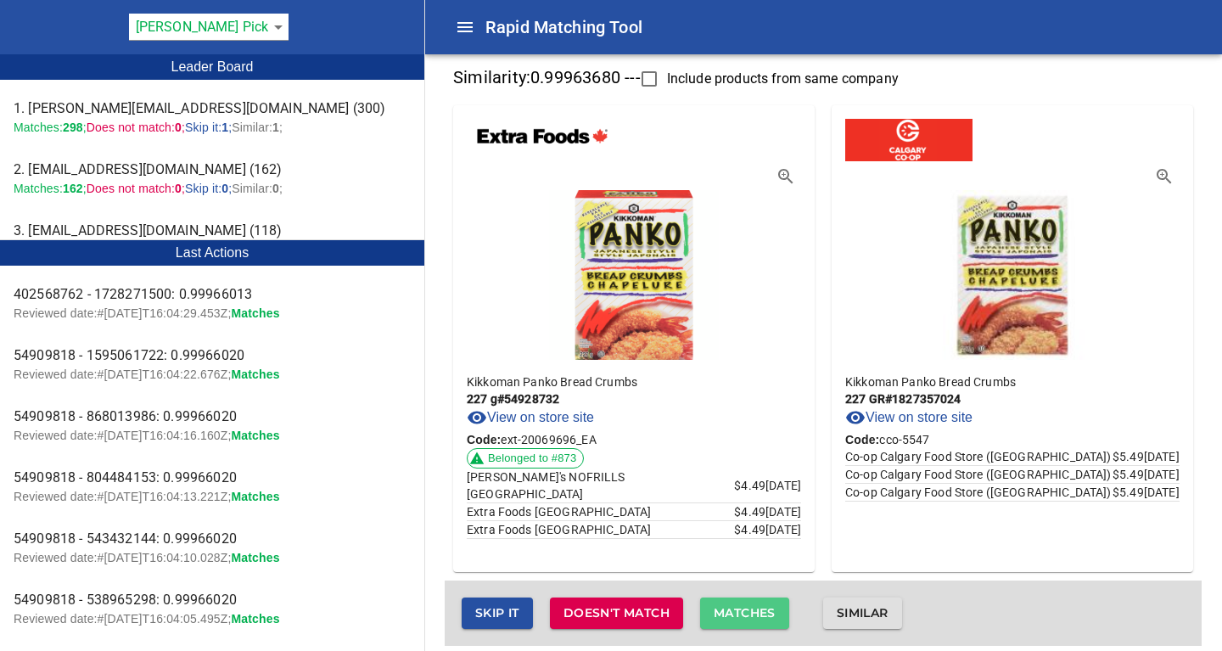
click at [762, 609] on span "Matches" at bounding box center [745, 613] width 62 height 21
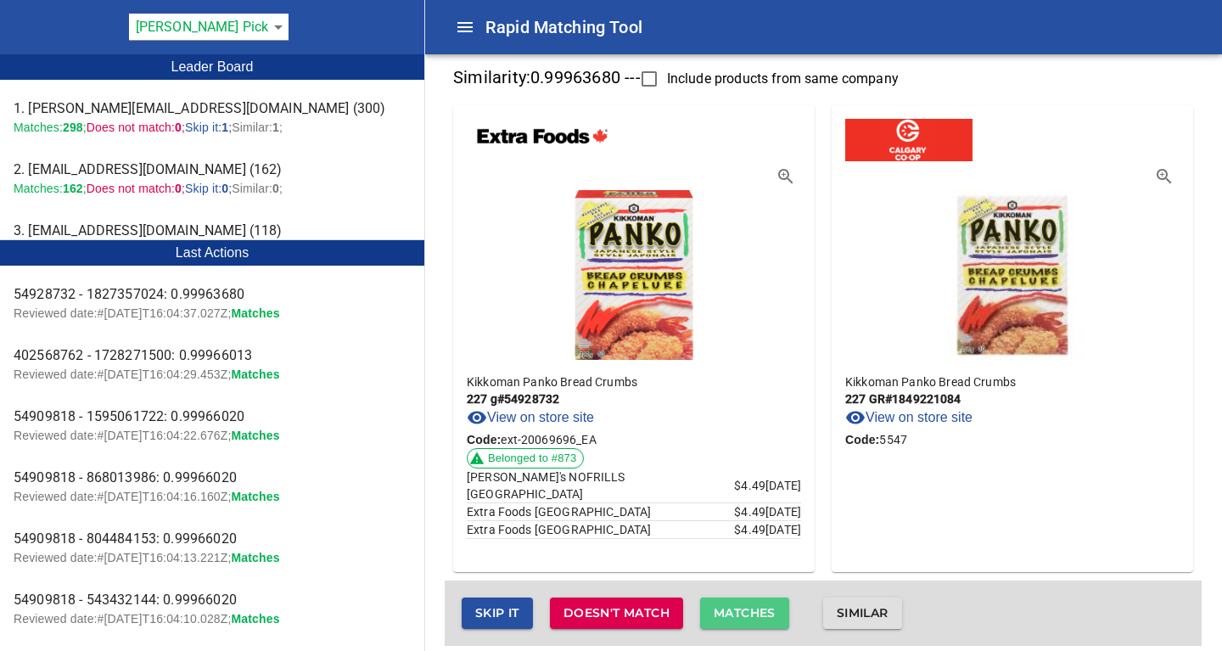
click at [762, 609] on span "Matches" at bounding box center [745, 613] width 62 height 21
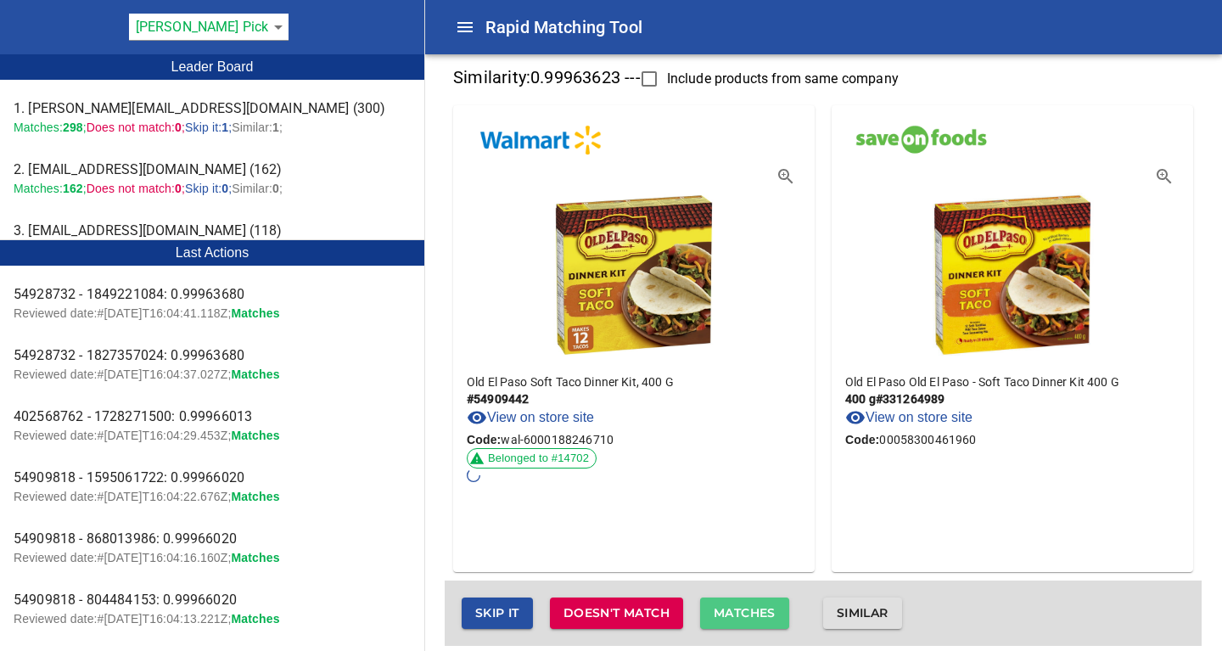
click at [762, 609] on span "Matches" at bounding box center [745, 613] width 62 height 21
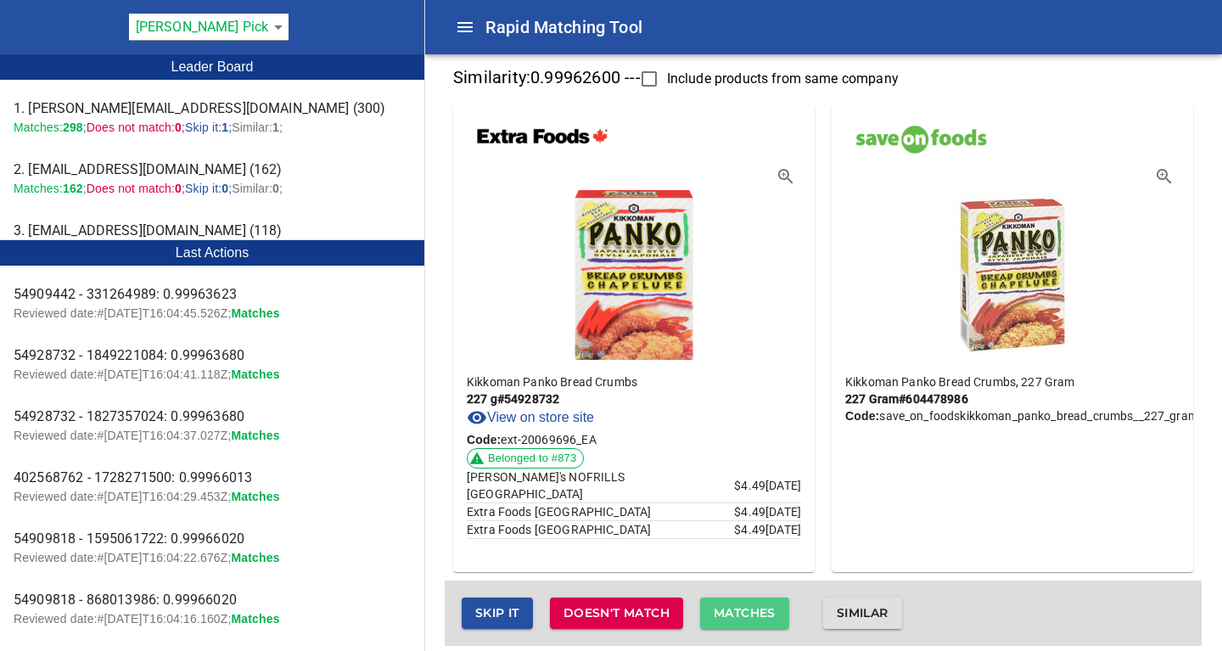
click at [762, 609] on span "Matches" at bounding box center [745, 613] width 62 height 21
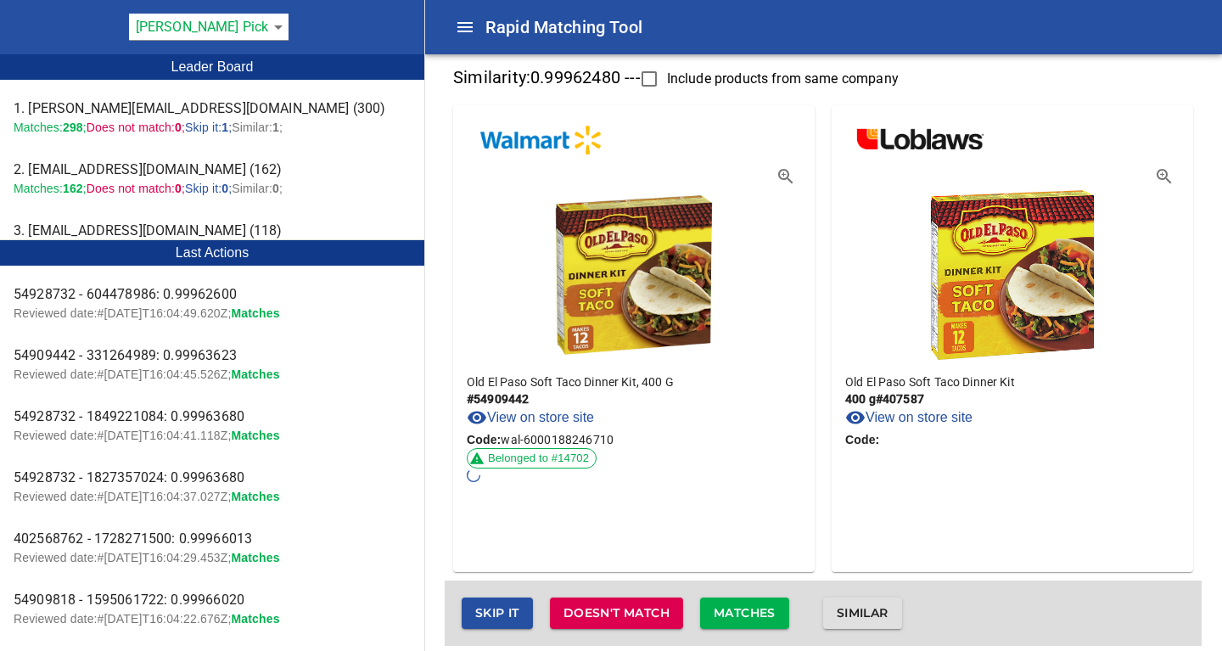
click at [762, 609] on span "Matches" at bounding box center [745, 613] width 62 height 21
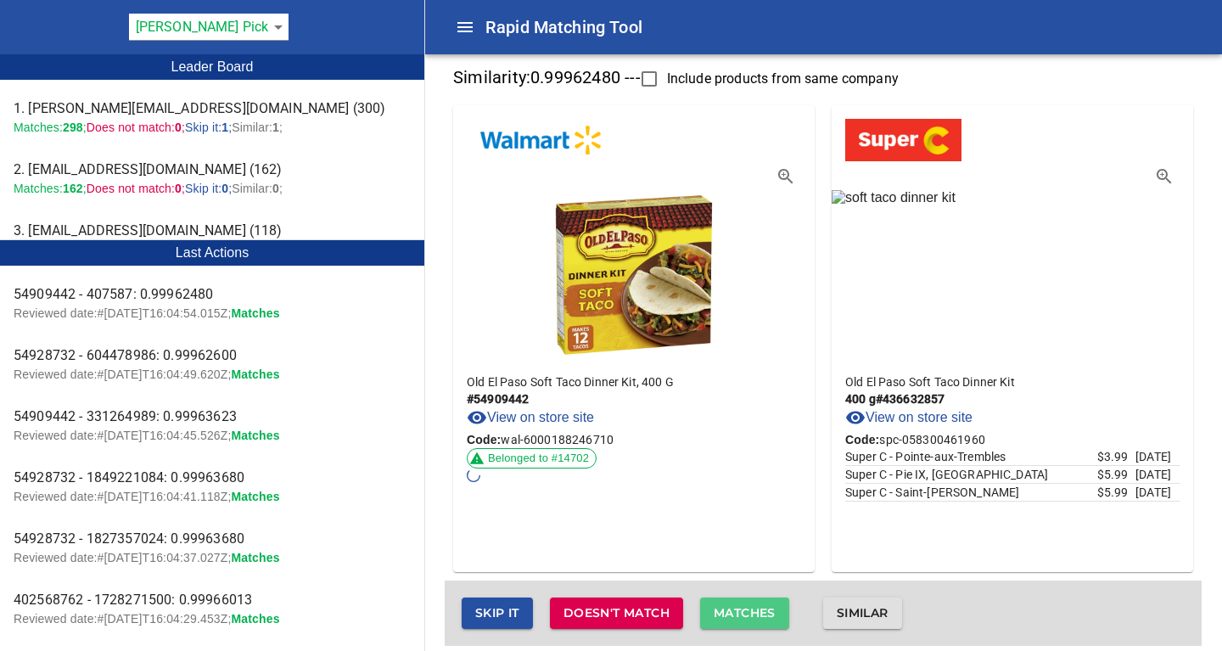
click at [762, 609] on span "Matches" at bounding box center [745, 613] width 62 height 21
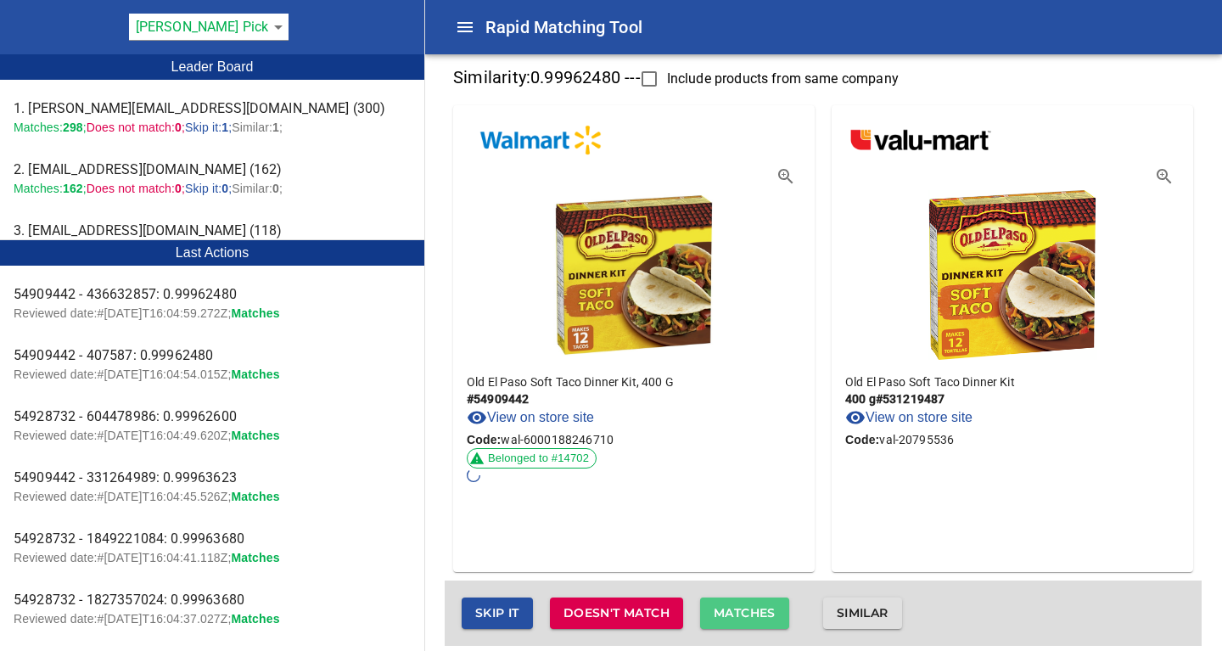
click at [762, 609] on span "Matches" at bounding box center [745, 613] width 62 height 21
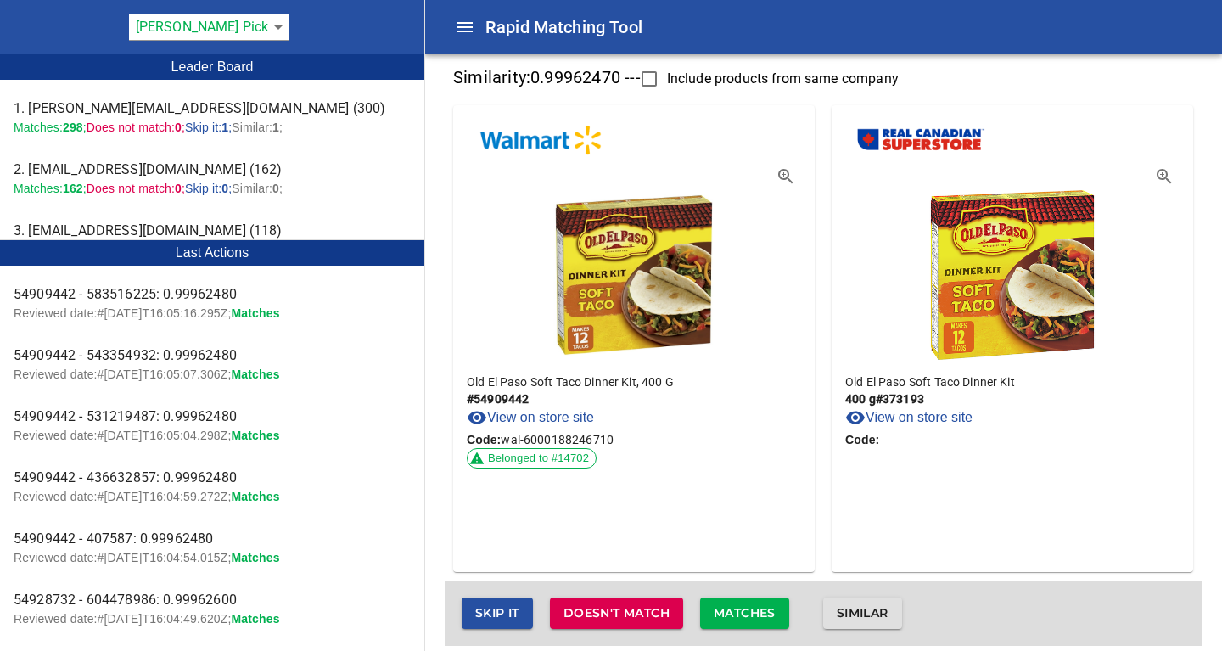
click at [762, 609] on span "Matches" at bounding box center [745, 613] width 62 height 21
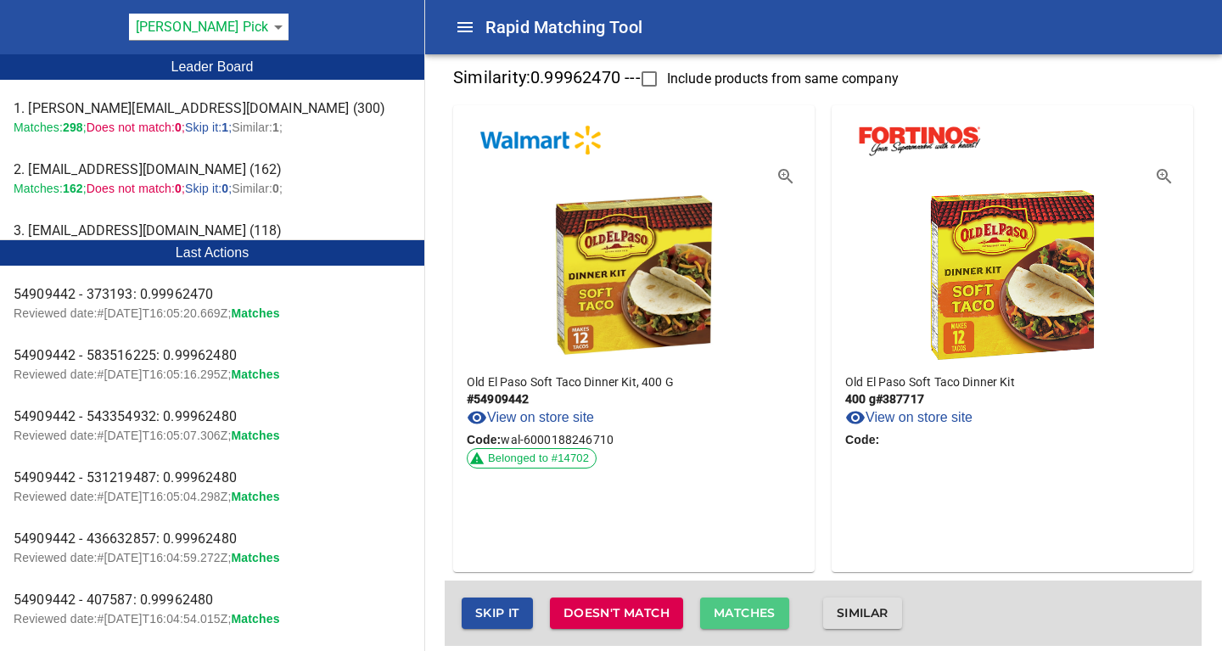
click at [762, 609] on span "Matches" at bounding box center [745, 613] width 62 height 21
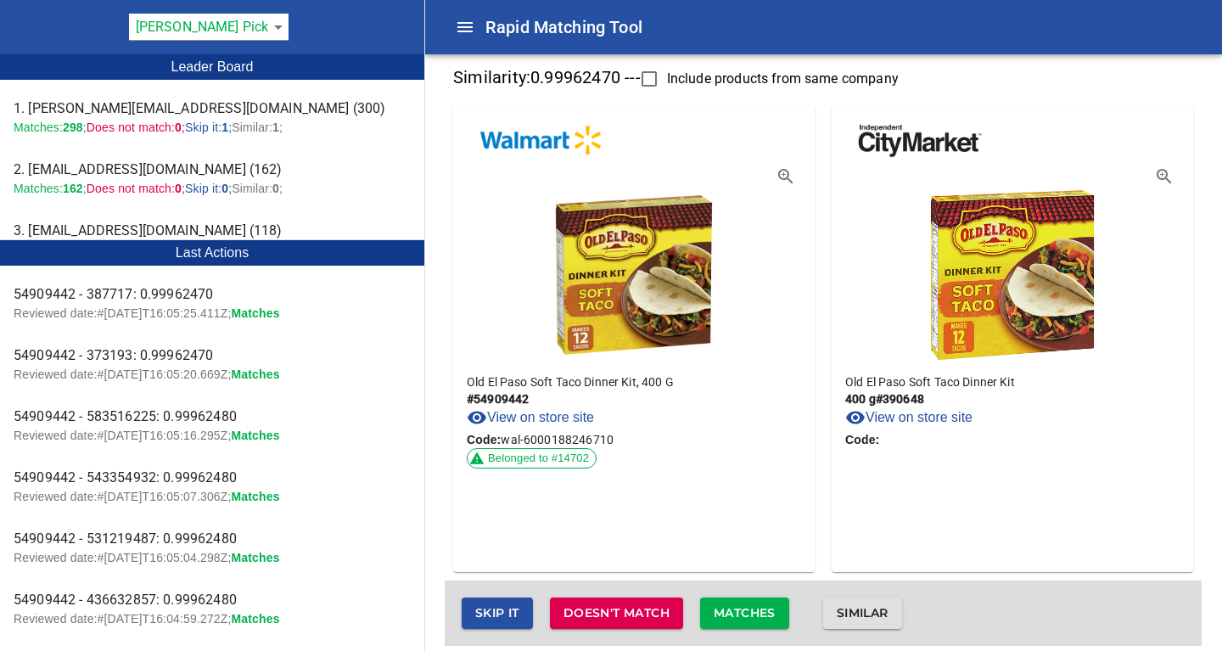
click at [762, 609] on span "Matches" at bounding box center [745, 613] width 62 height 21
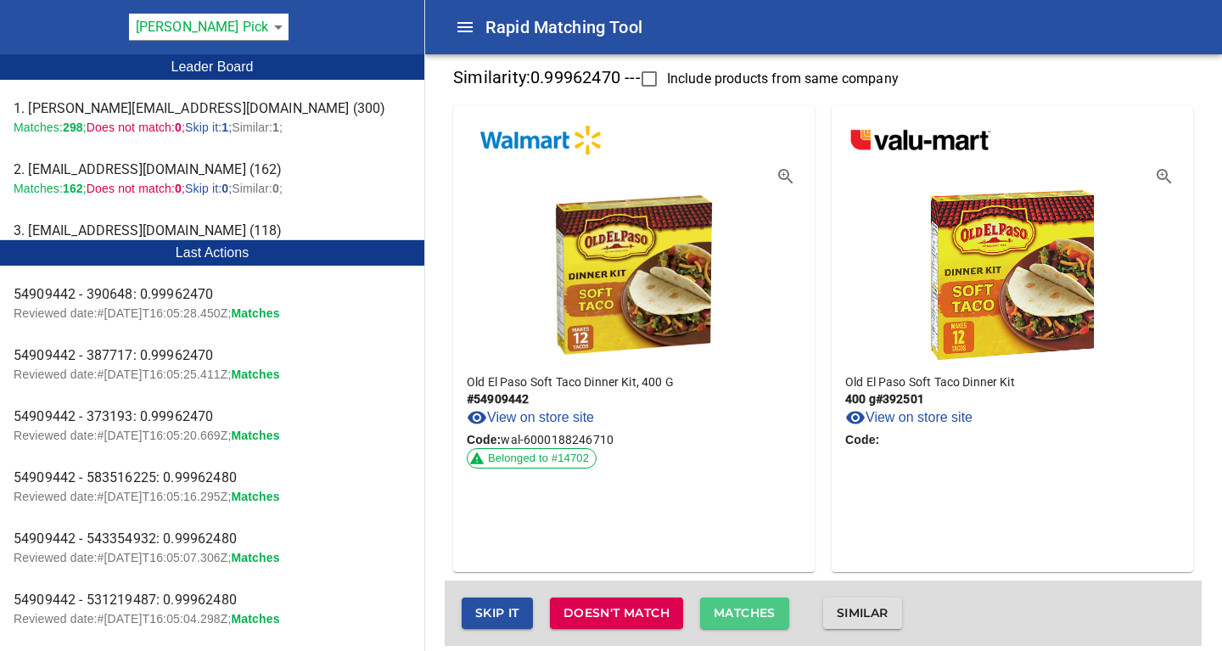
click at [762, 609] on span "Matches" at bounding box center [745, 613] width 62 height 21
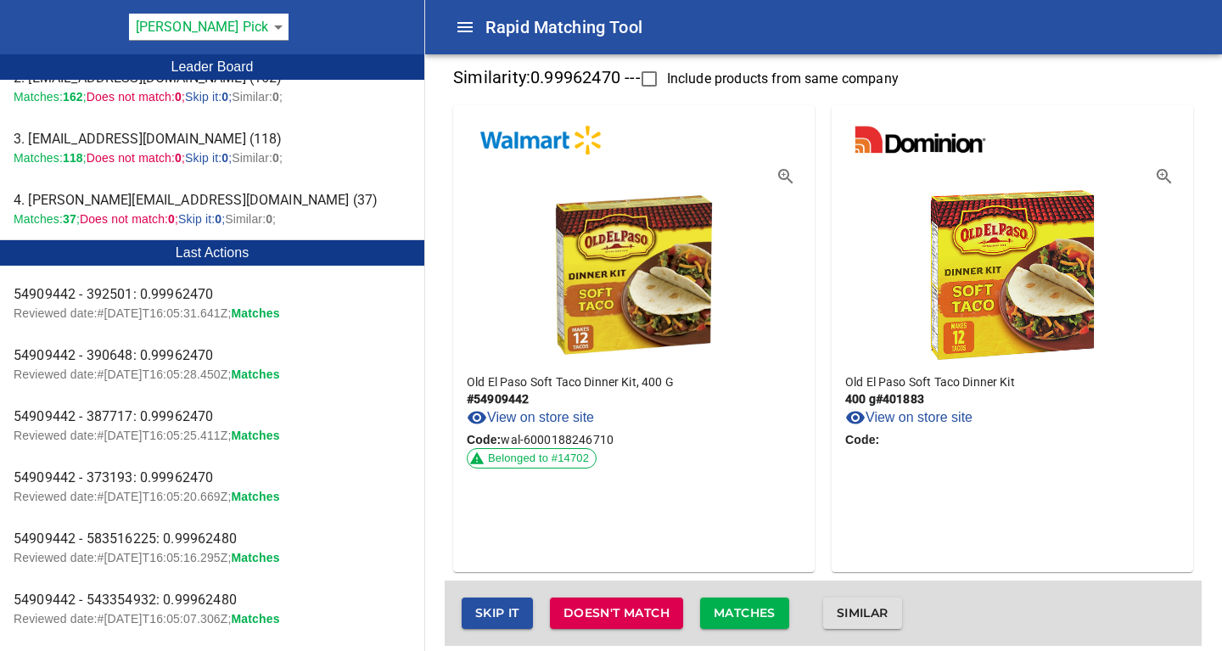
scroll to position [99, 0]
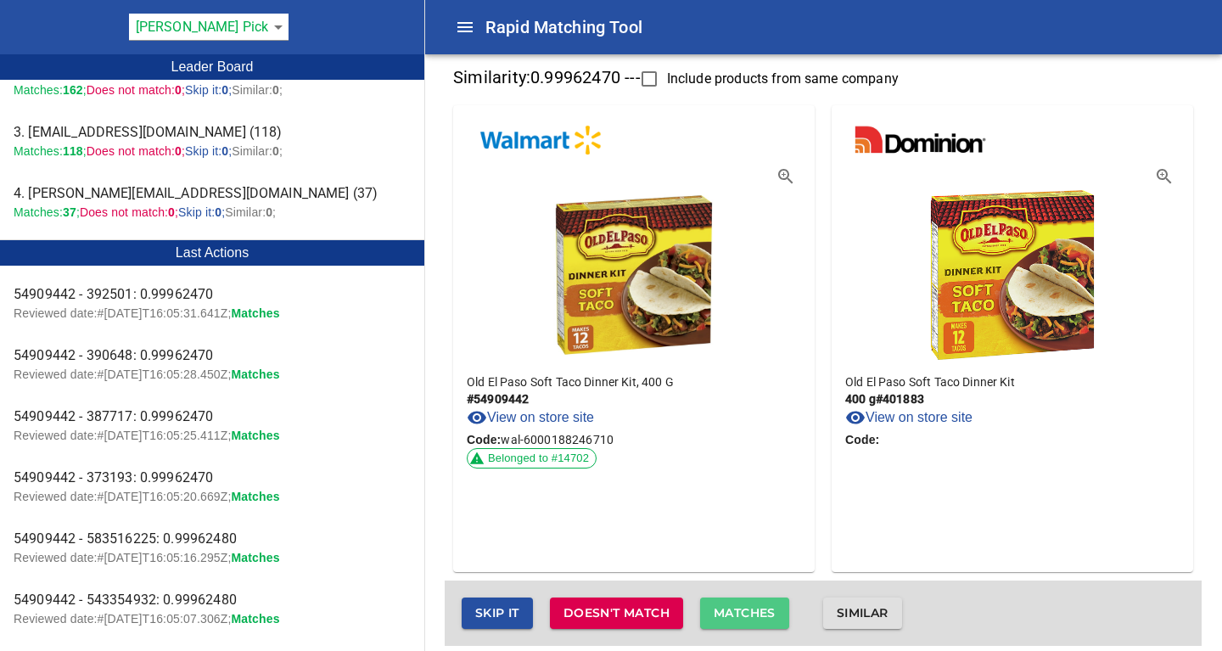
click at [734, 617] on span "Matches" at bounding box center [745, 613] width 62 height 21
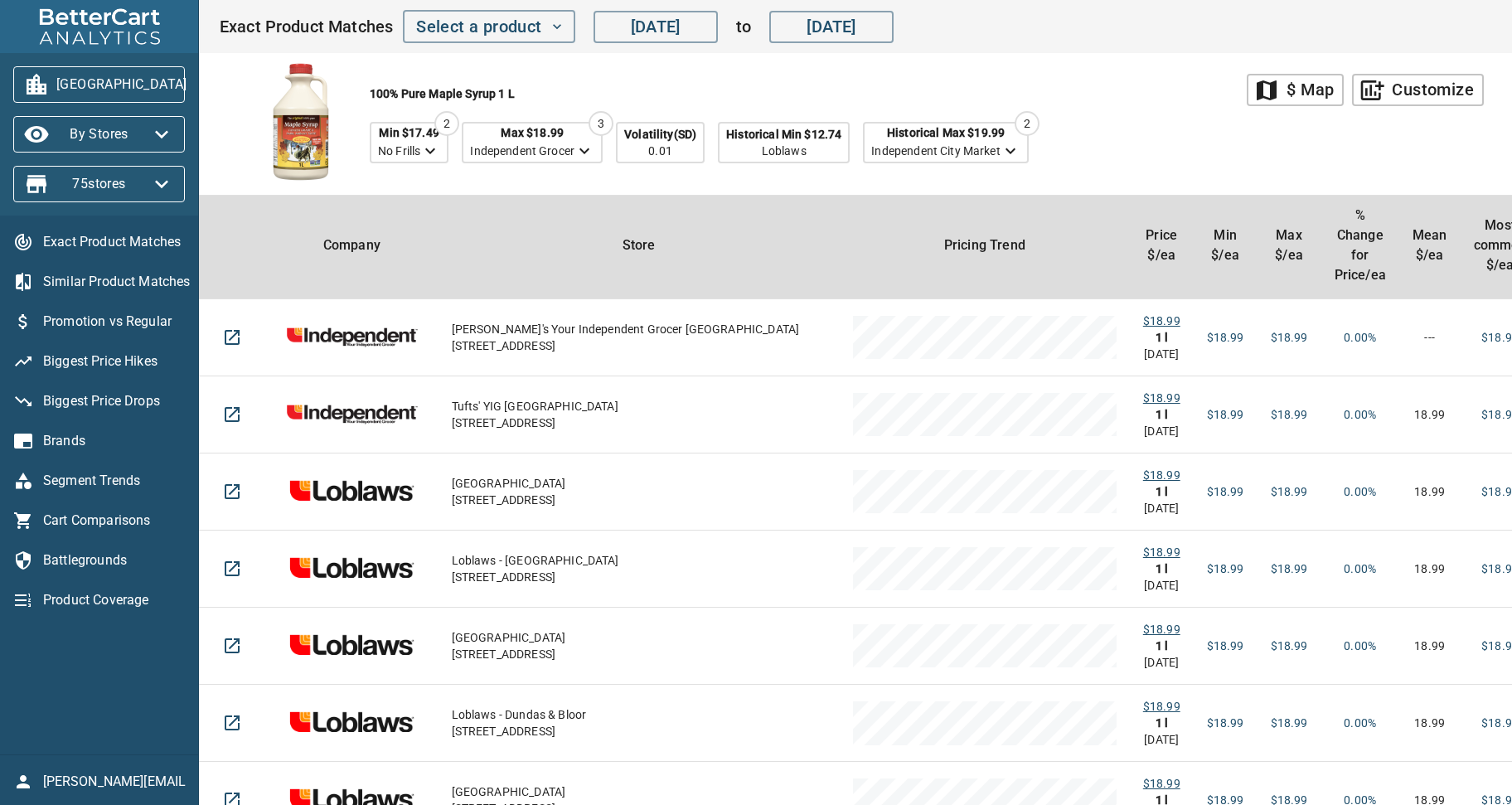
click at [80, 703] on div "Exact Product Matches Similar Product Matches Promotion vs Regular Biggest Pric…" at bounding box center [99, 486] width 198 height 539
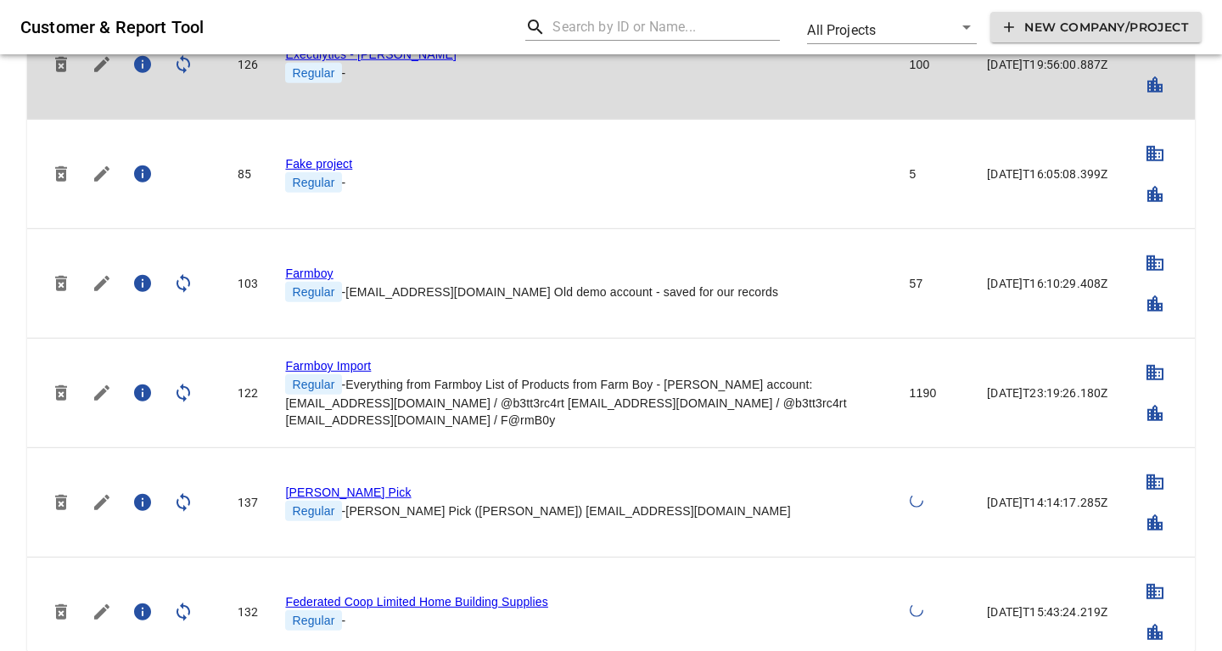
scroll to position [1467, 0]
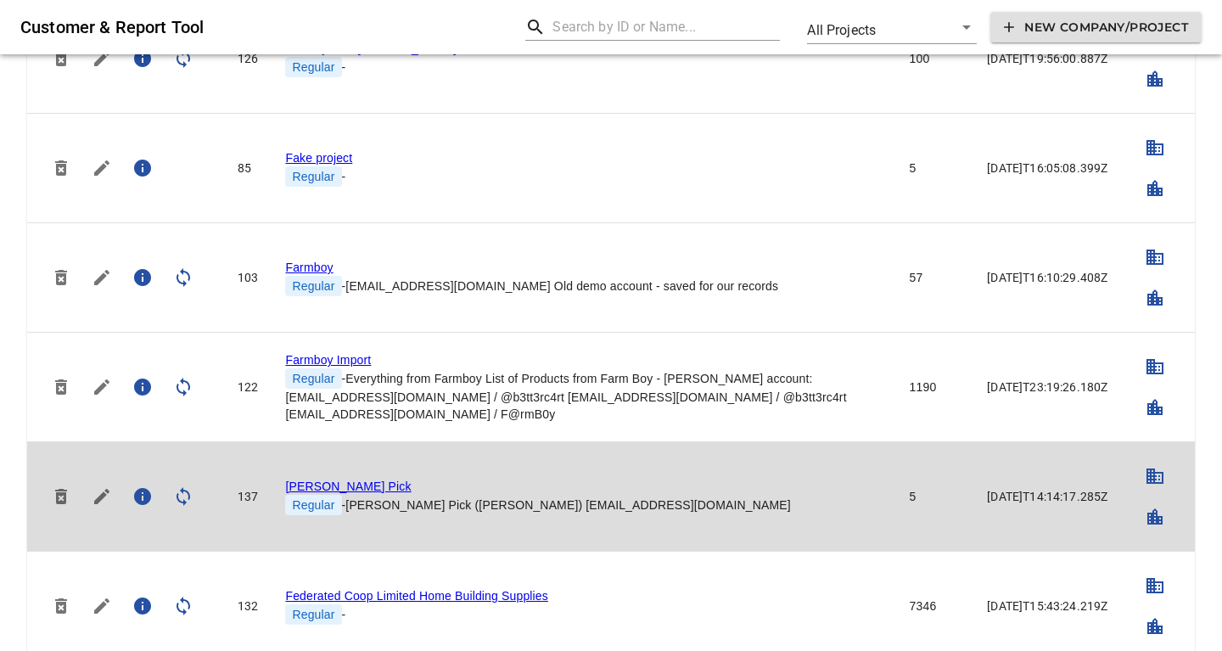
click at [329, 480] on link "Farmer's Pick" at bounding box center [348, 487] width 126 height 14
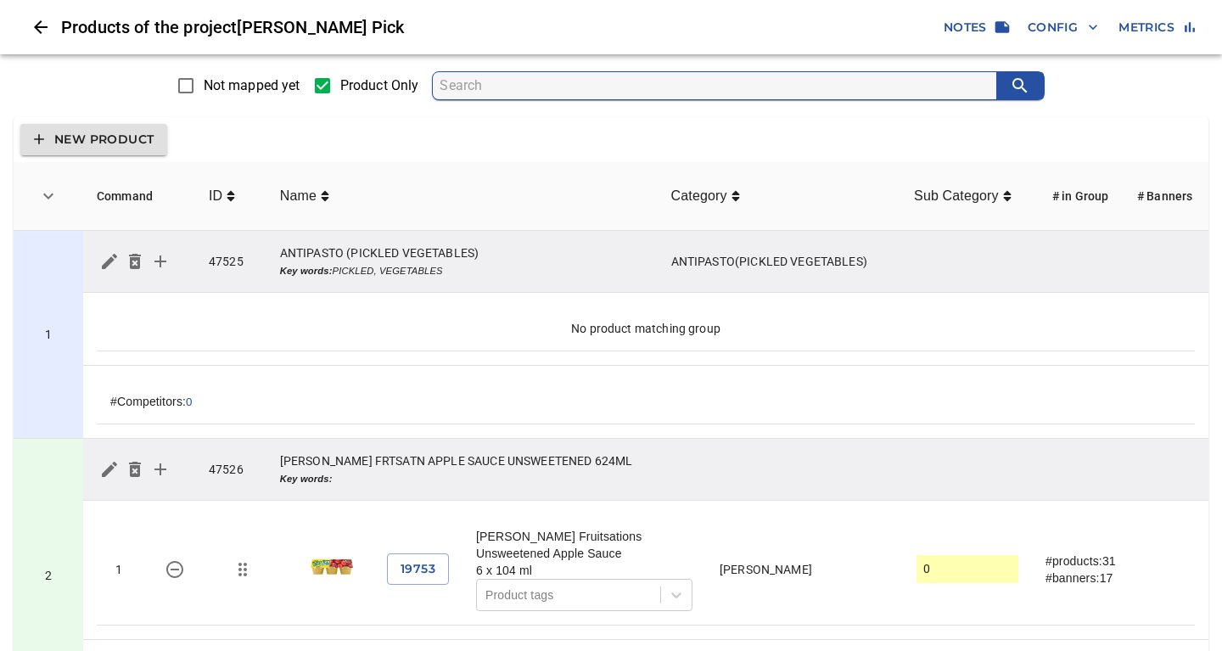
click at [1065, 20] on span "Config" at bounding box center [1063, 27] width 70 height 21
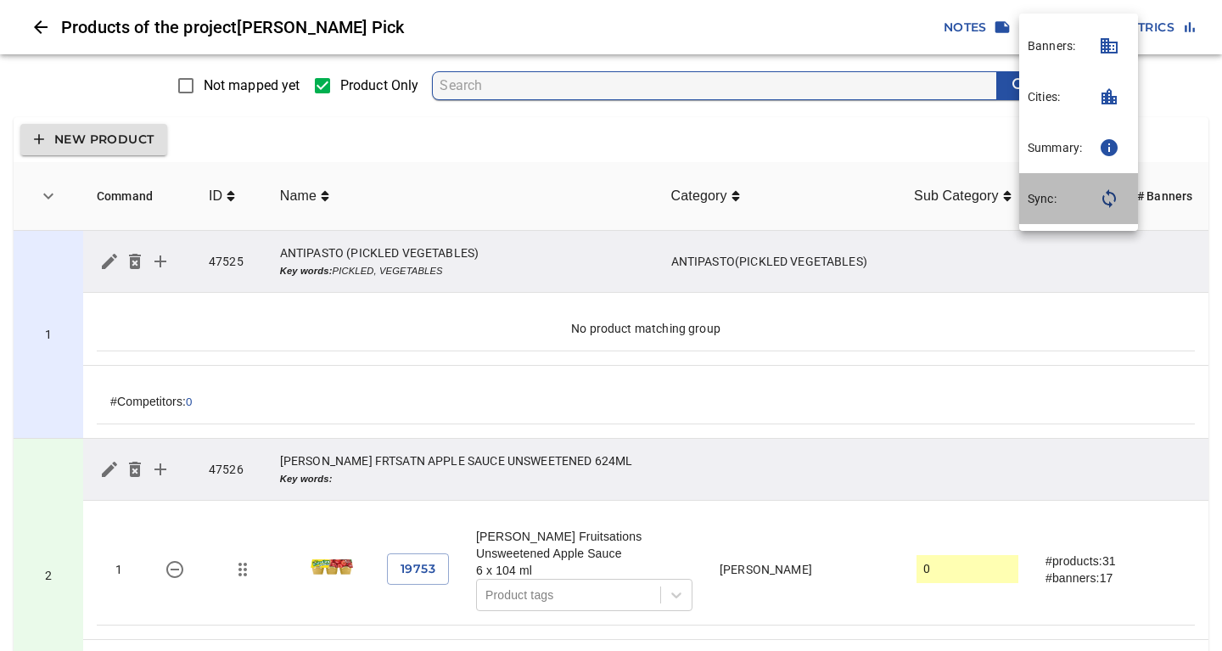
click at [1048, 199] on p "Sync:" at bounding box center [1042, 198] width 29 height 17
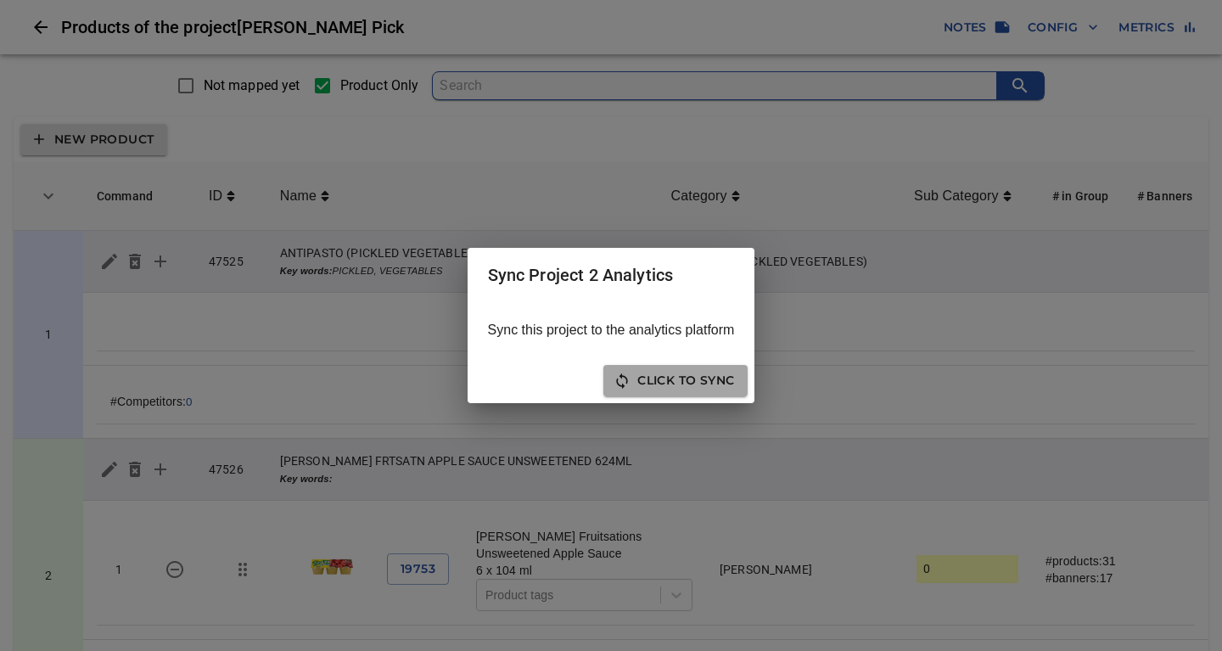
click at [691, 385] on span "Click to sync" at bounding box center [675, 380] width 117 height 21
click at [694, 386] on span "Close" at bounding box center [713, 380] width 42 height 21
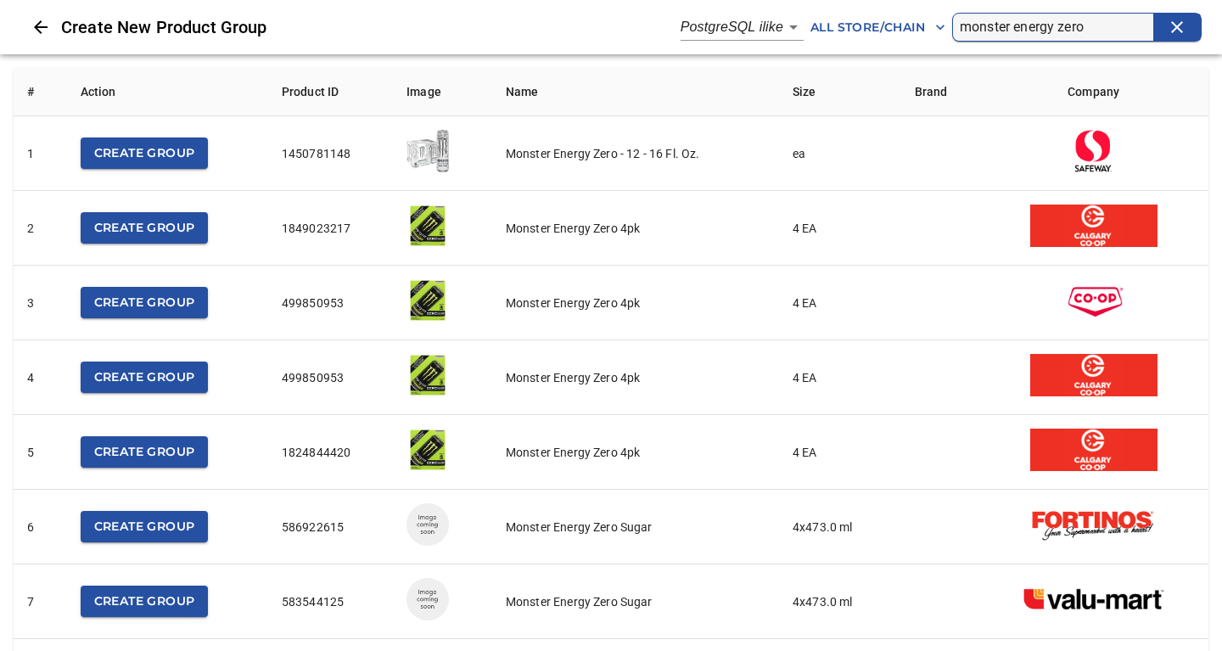
scroll to position [1650, 0]
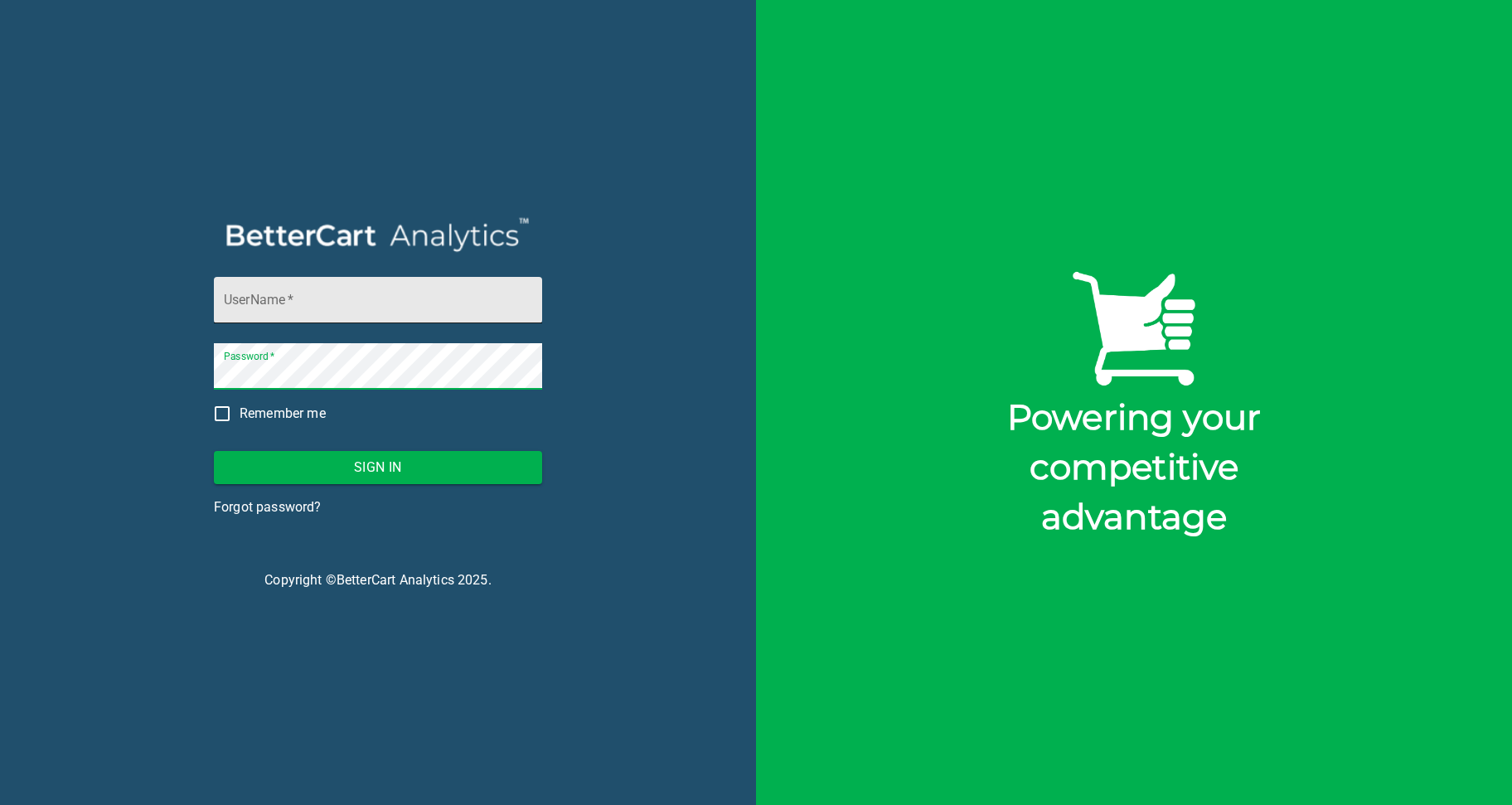
click at [264, 313] on input "UserName   *" at bounding box center [378, 301] width 328 height 47
type input "[PERSON_NAME][EMAIL_ADDRESS][DOMAIN_NAME]"
click at [501, 716] on div "UserName   * [EMAIL_ADDRESS][DOMAIN_NAME] Password   * Remember me Sign In Forg…" at bounding box center [378, 402] width 756 height 805
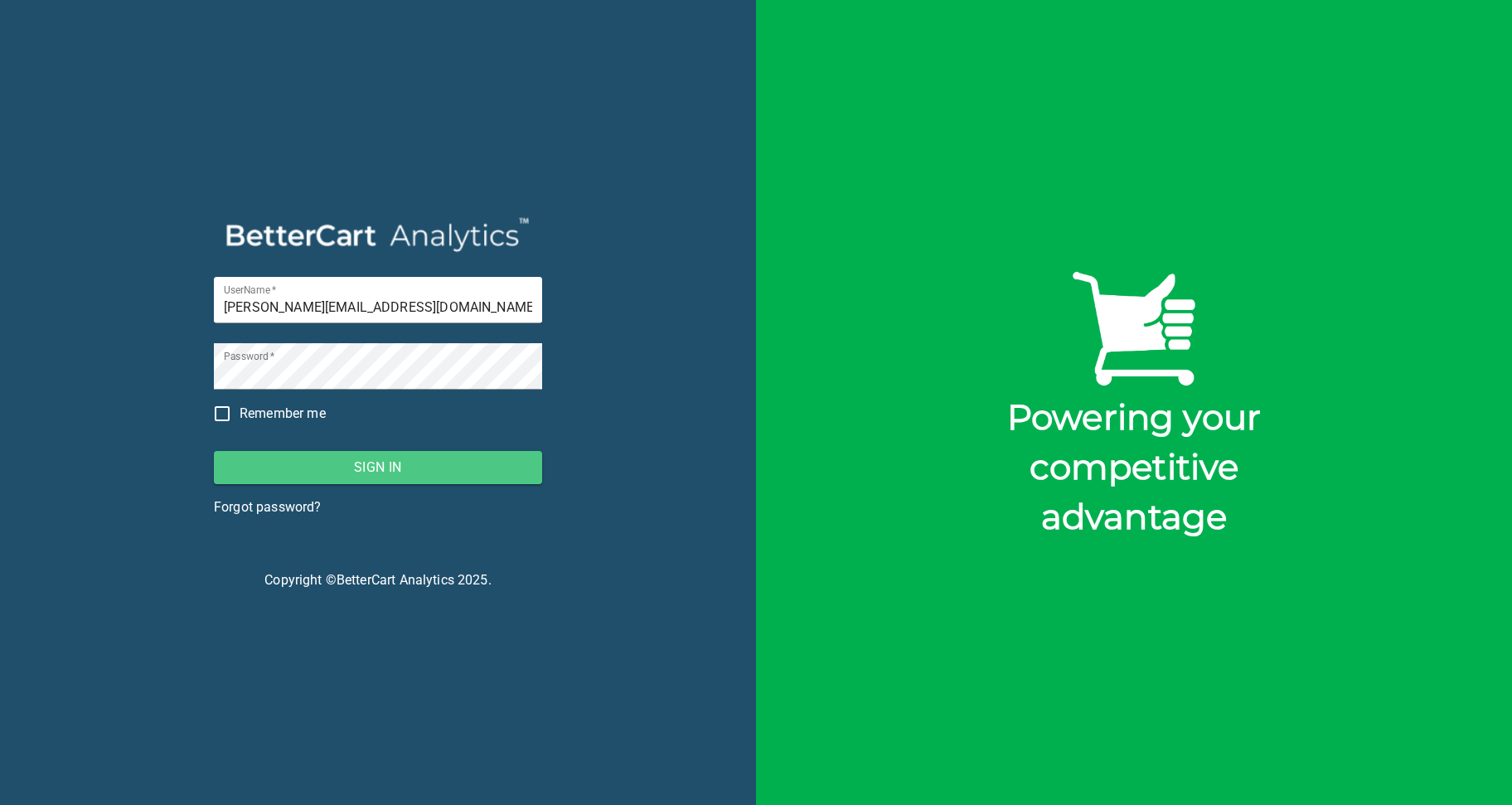
click at [369, 465] on span "Sign In" at bounding box center [378, 468] width 302 height 23
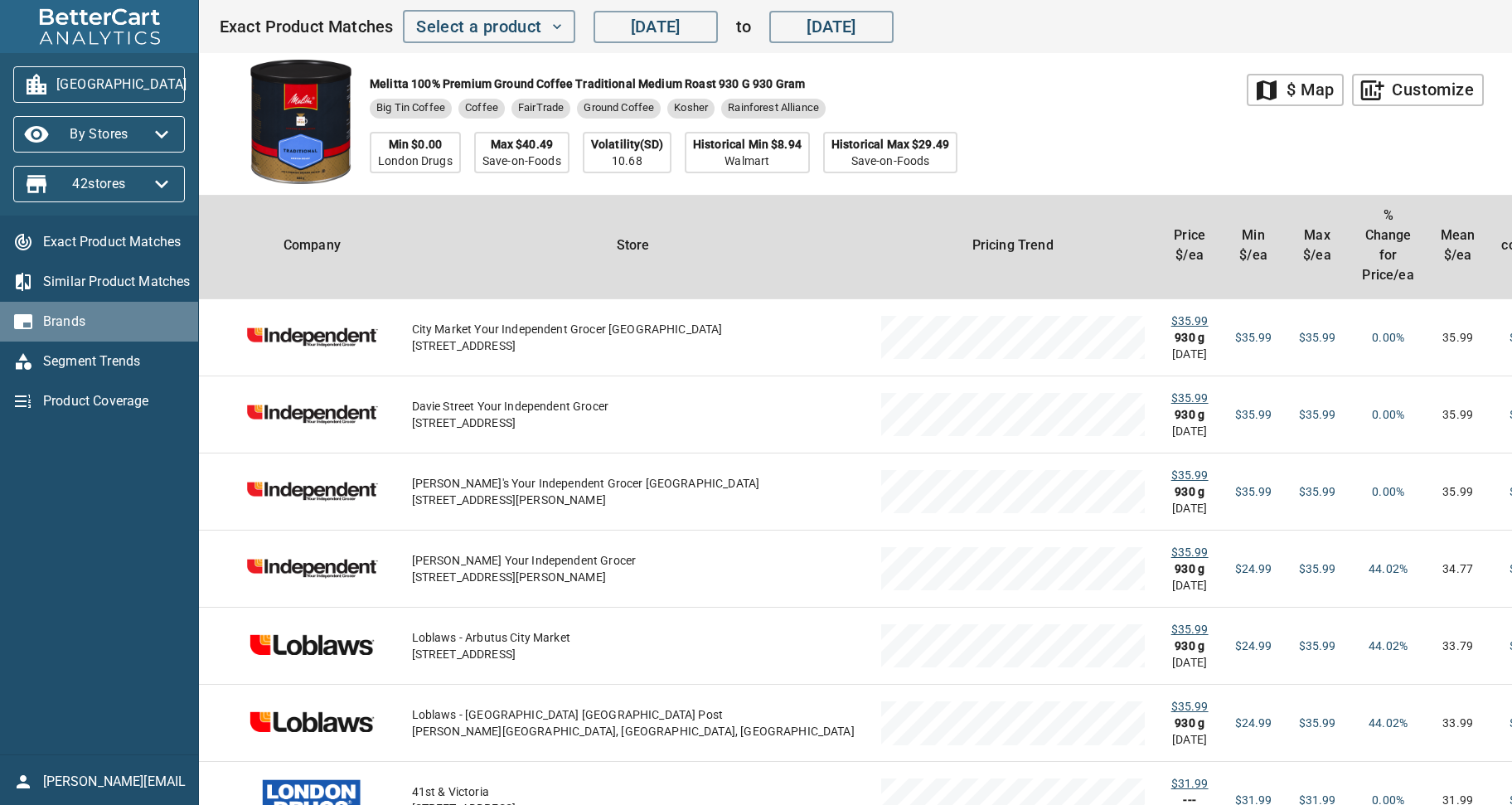
click at [76, 318] on span "Brands" at bounding box center [113, 321] width 142 height 20
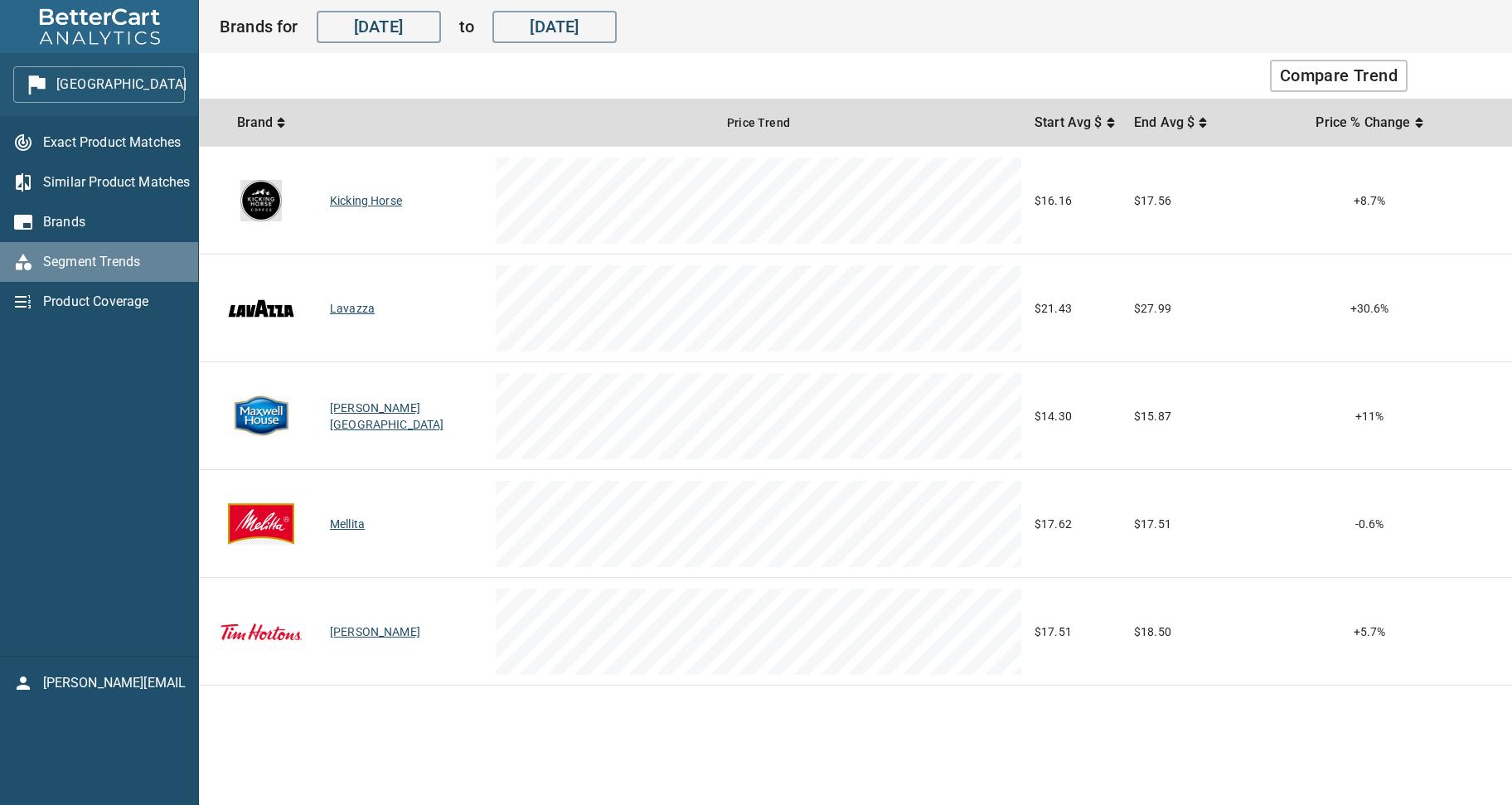
click at [103, 267] on span "Segment Trends" at bounding box center [113, 262] width 142 height 20
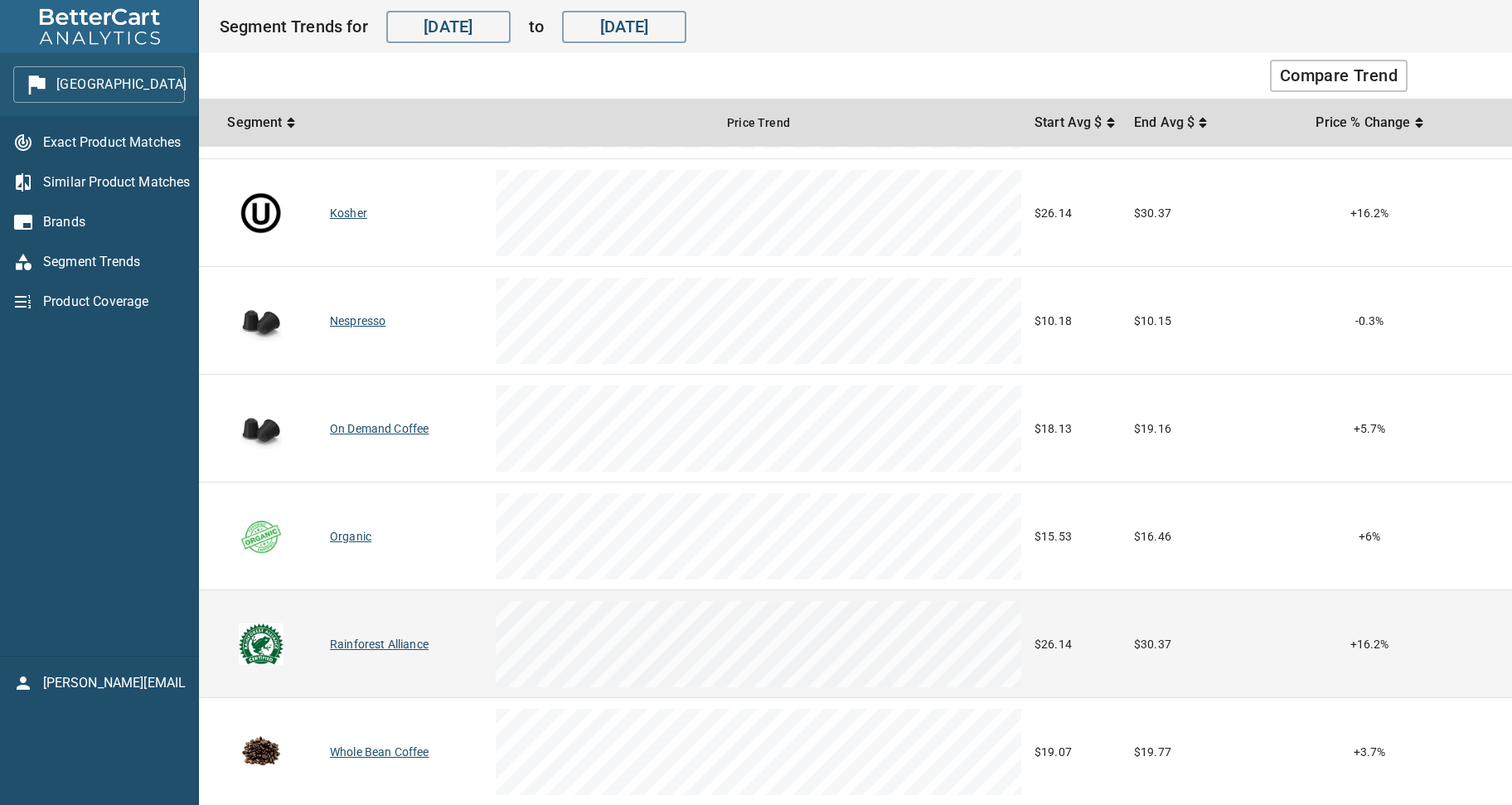
scroll to position [1074, 0]
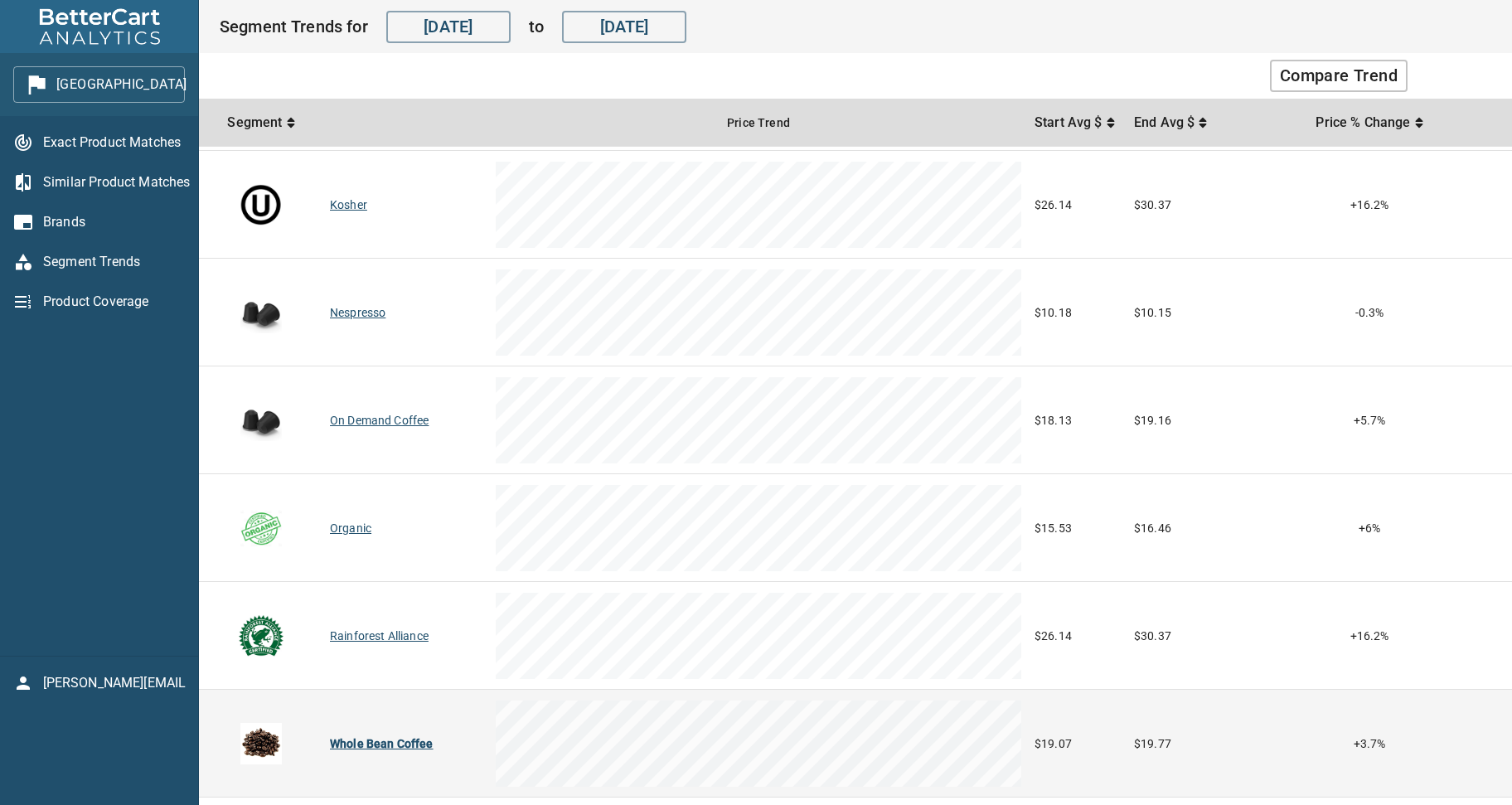
click at [344, 743] on div "Whole Bean Coffee" at bounding box center [406, 743] width 152 height 17
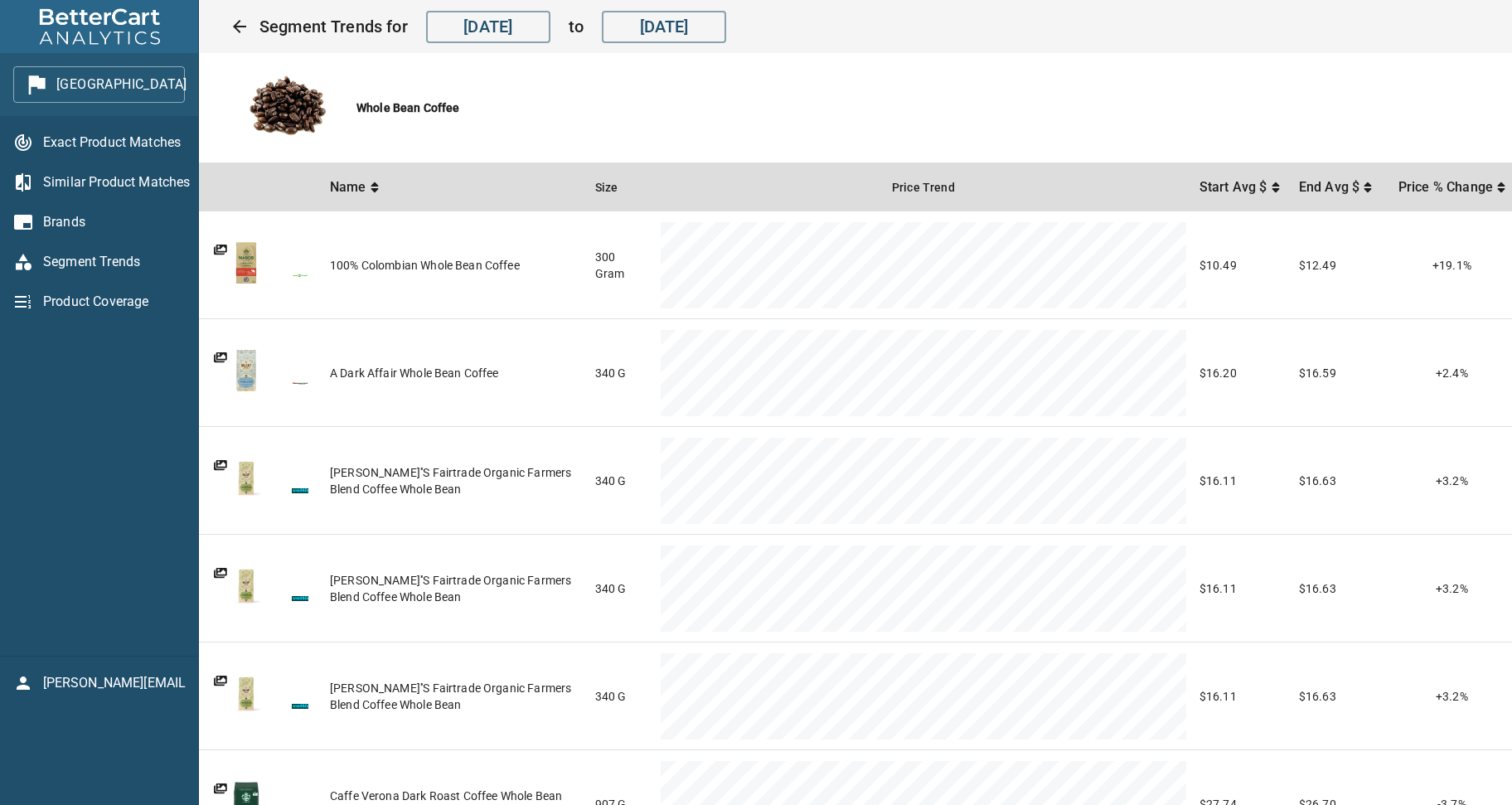
click at [726, 124] on div "Whole Bean Coffee" at bounding box center [693, 107] width 975 height 96
click at [72, 263] on span "Segment Trends" at bounding box center [113, 262] width 142 height 20
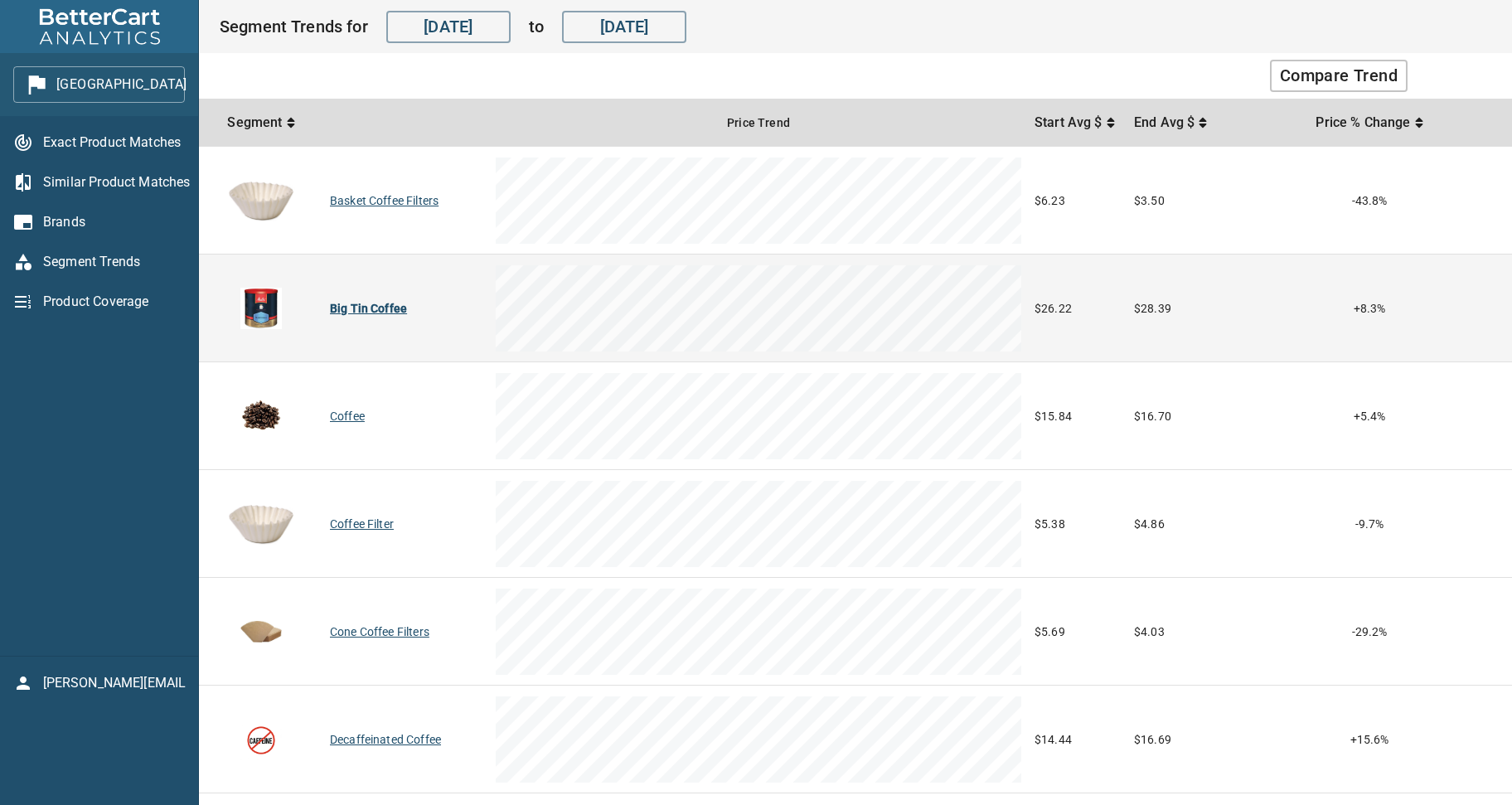
click at [359, 302] on div "Big Tin Coffee" at bounding box center [406, 308] width 152 height 17
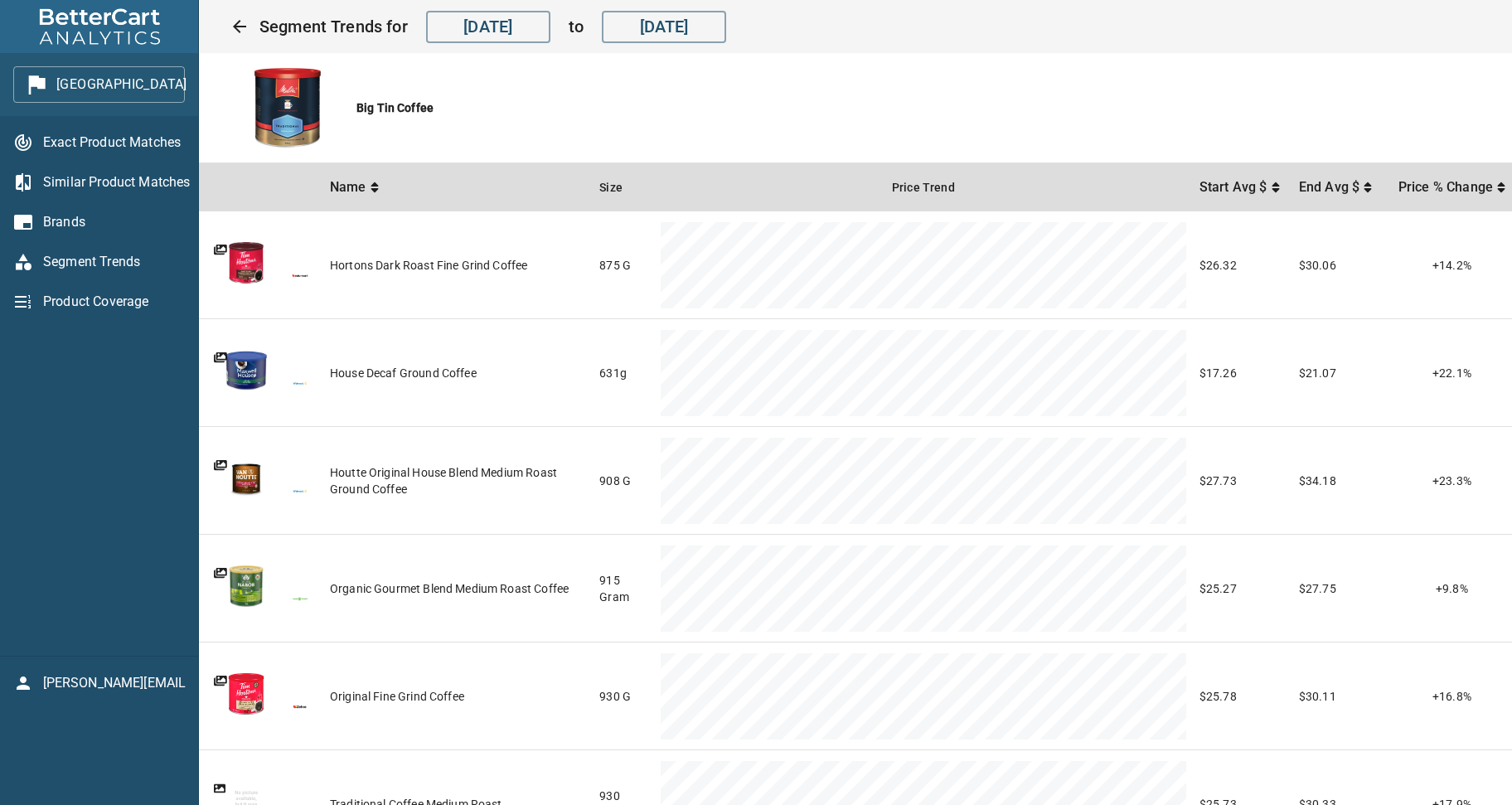
click at [63, 143] on span "Exact Product Matches" at bounding box center [113, 143] width 142 height 20
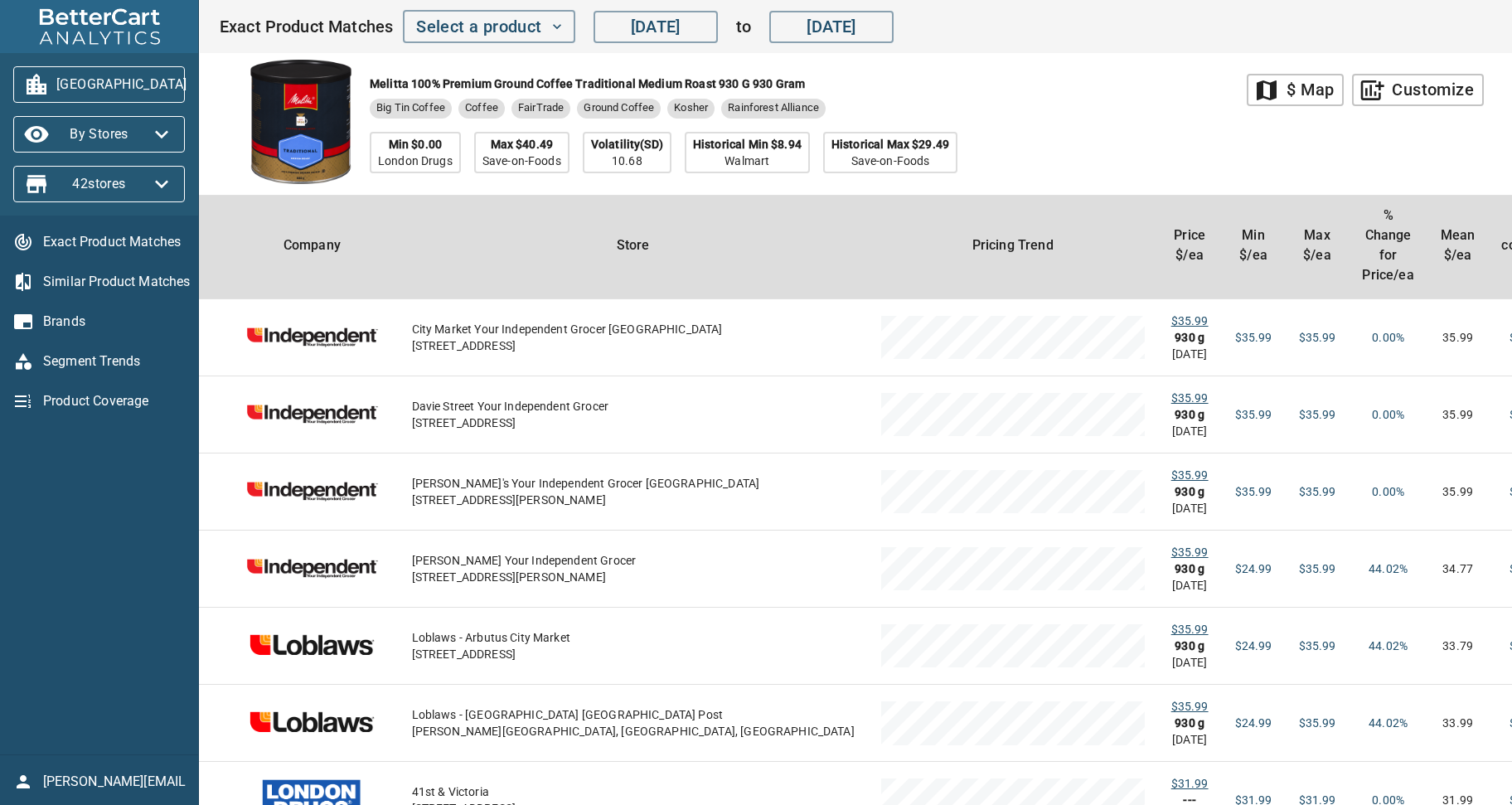
click at [105, 281] on span "Similar Product Matches" at bounding box center [113, 281] width 142 height 20
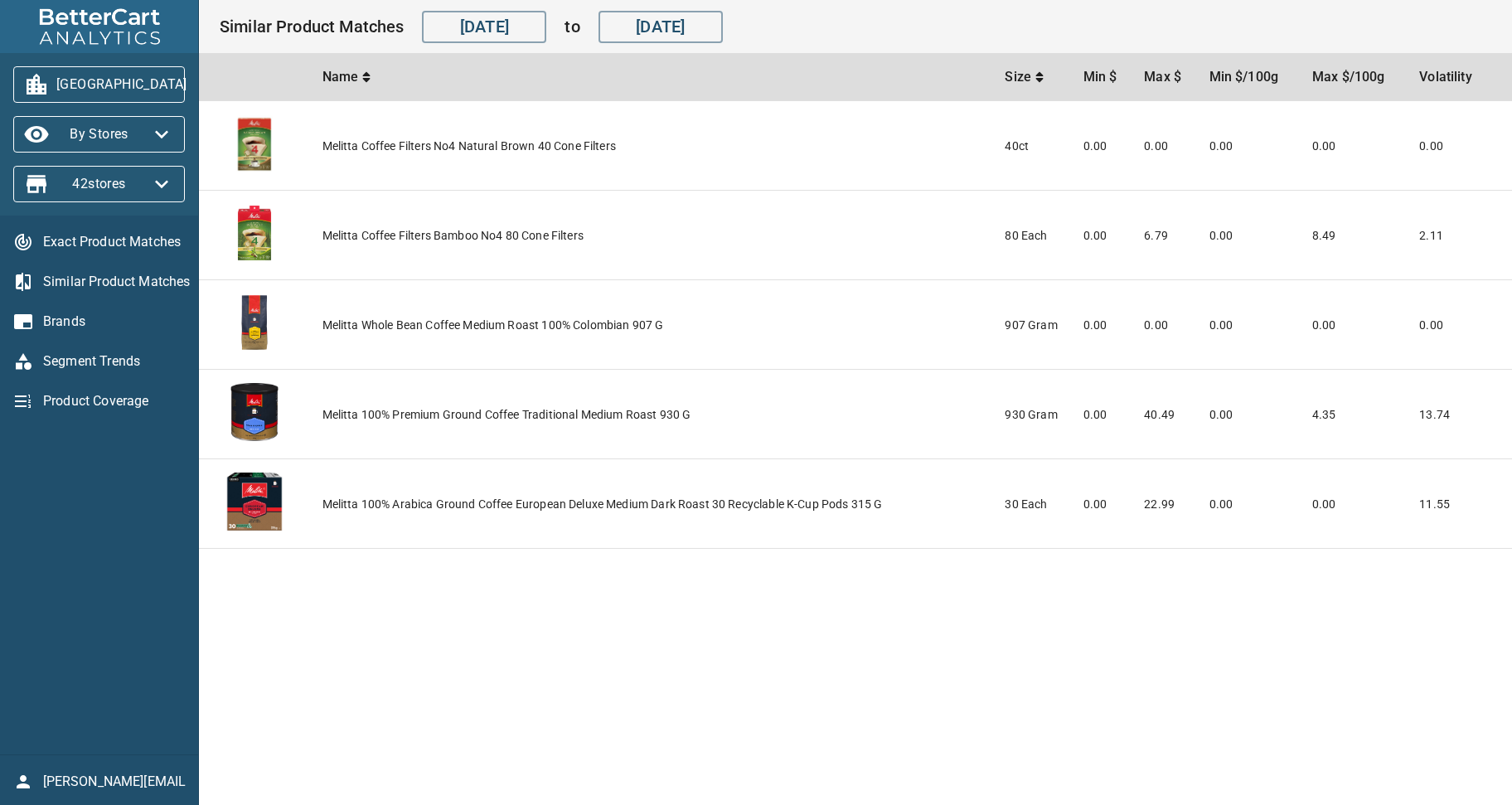
click at [59, 323] on span "Brands" at bounding box center [113, 321] width 142 height 20
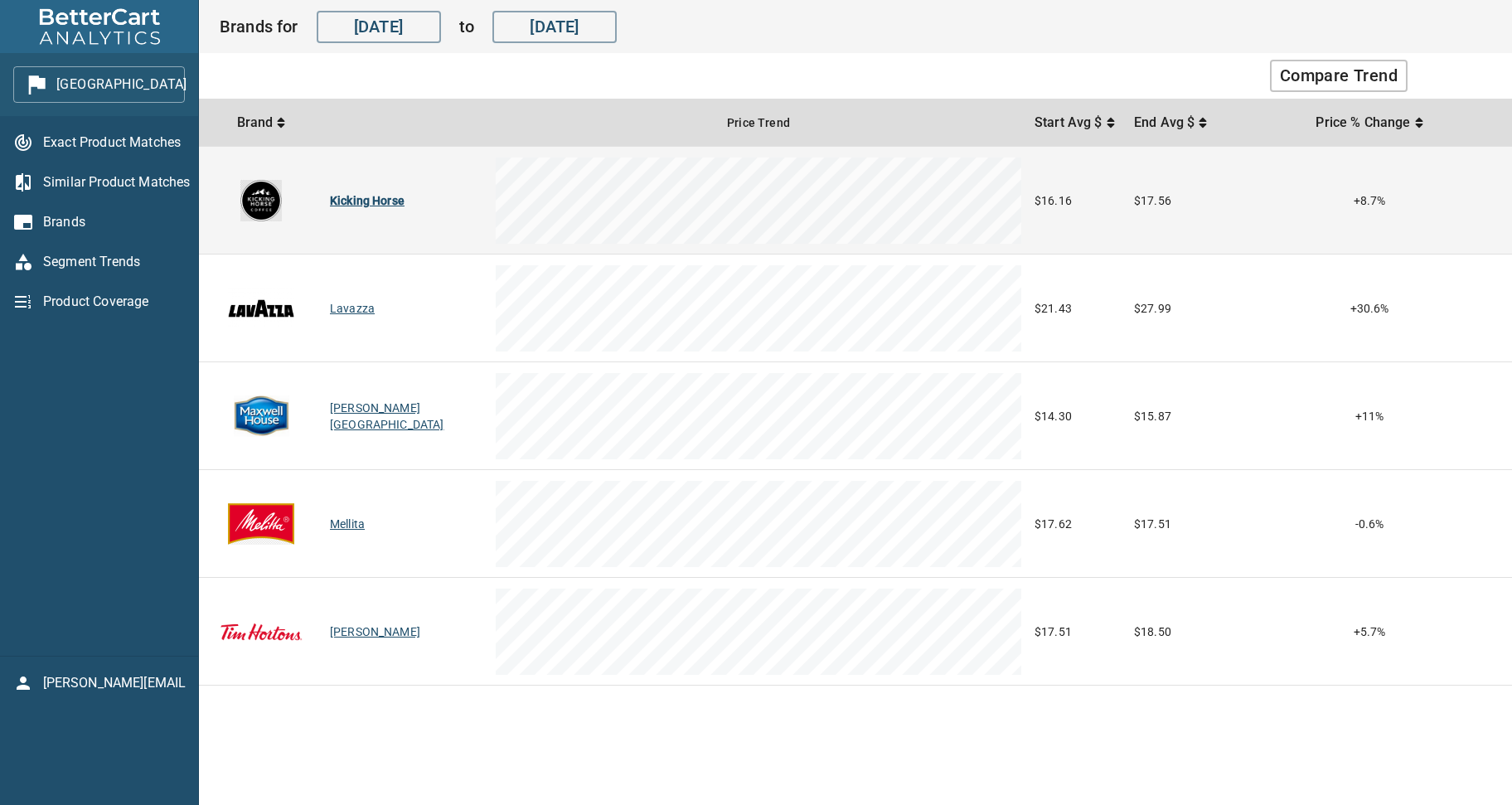
click at [373, 202] on div "Kicking Horse" at bounding box center [406, 200] width 152 height 17
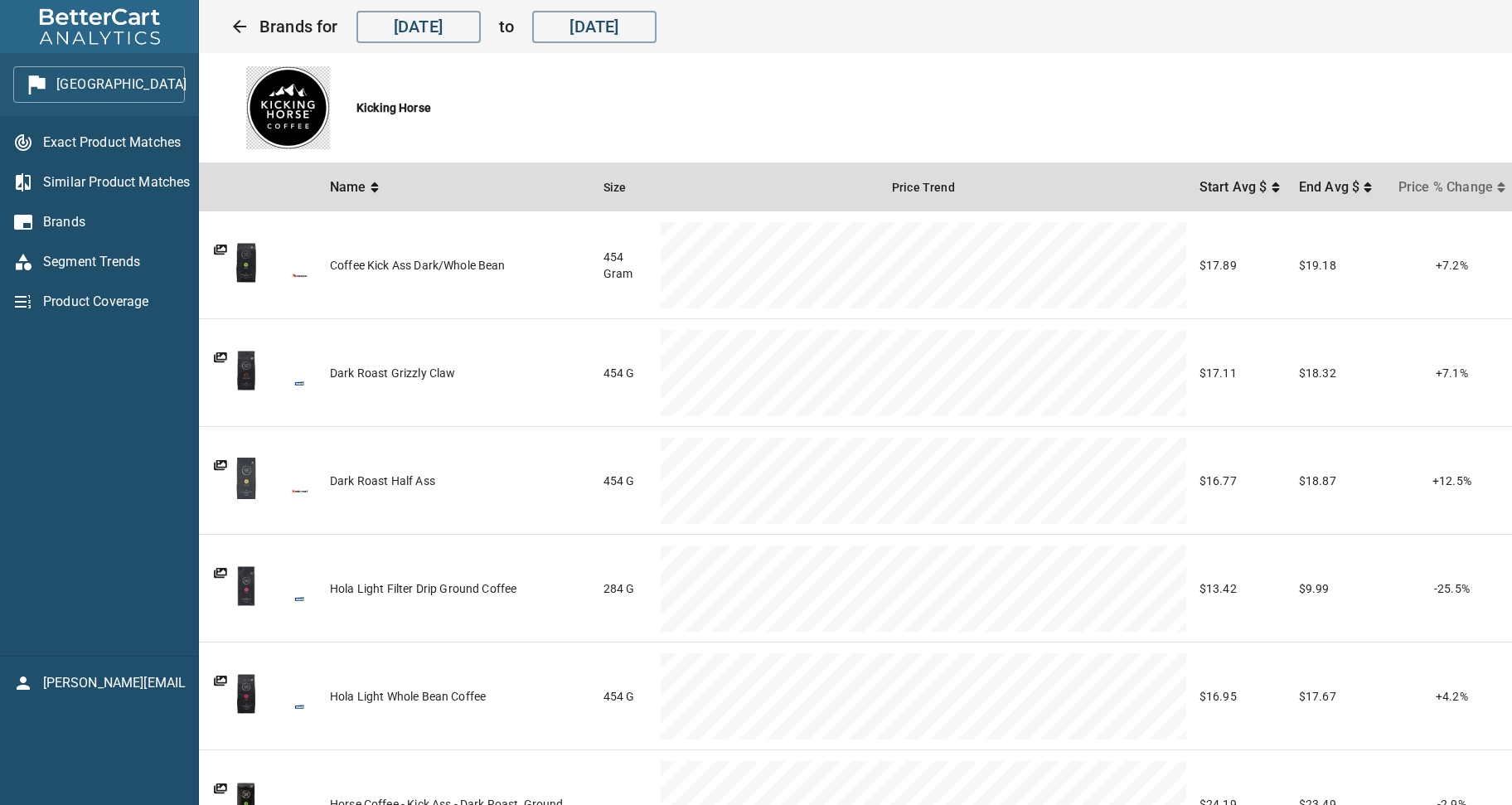
click at [1478, 188] on span "Price % Change" at bounding box center [1448, 188] width 99 height 20
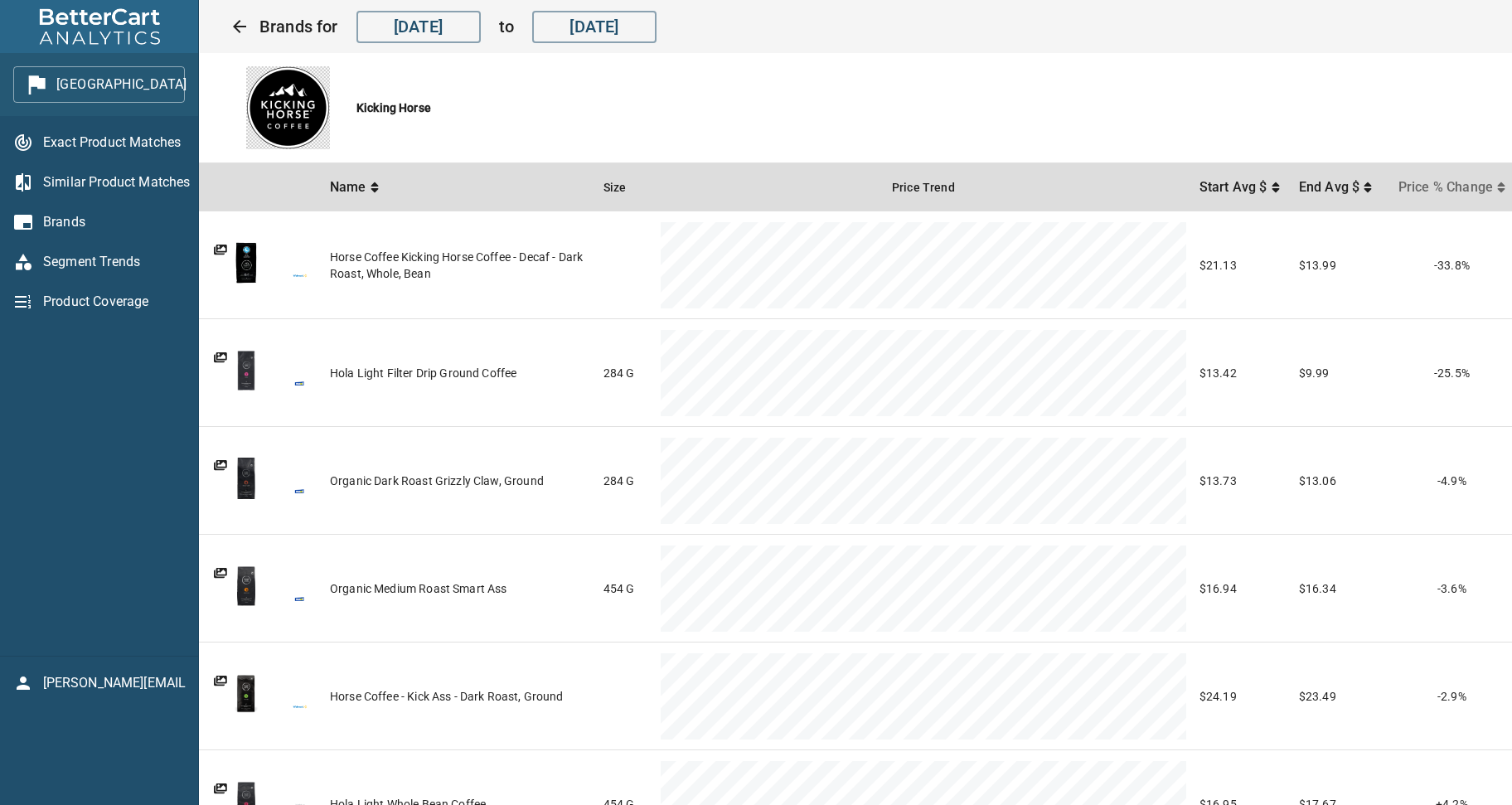
click at [1468, 192] on span "Price % Change" at bounding box center [1448, 188] width 99 height 20
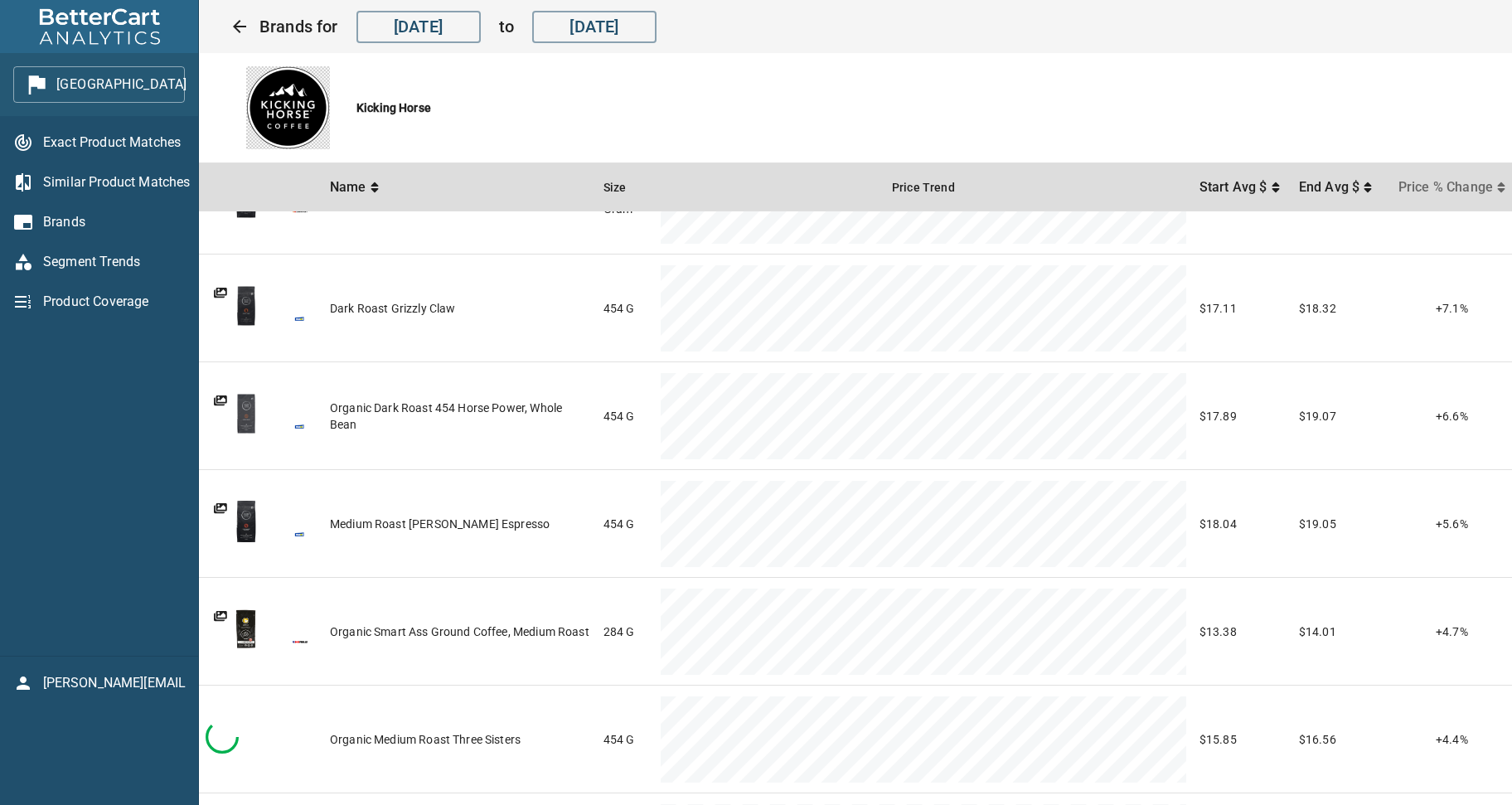
scroll to position [510, 0]
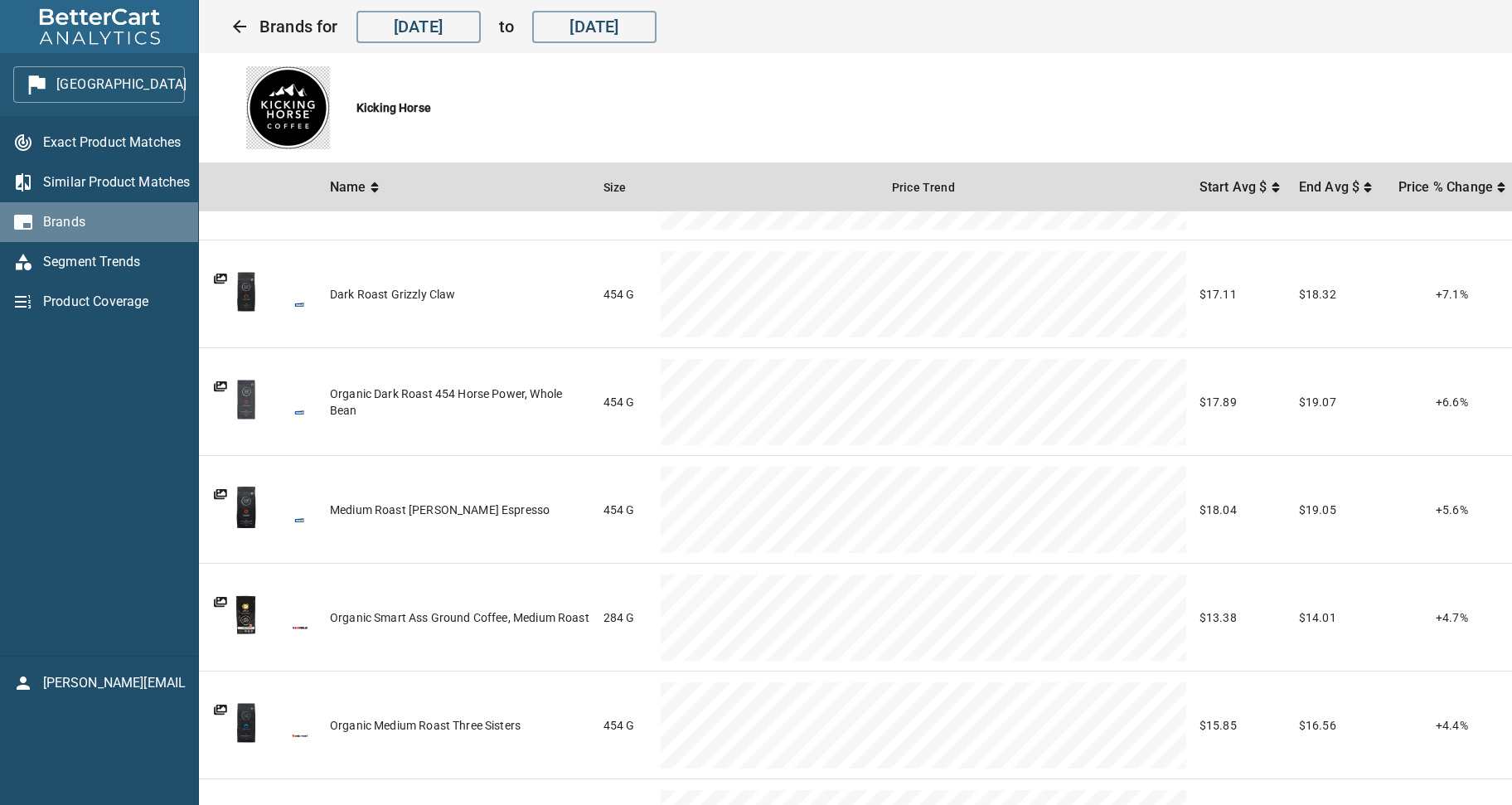
click at [76, 224] on span "Brands" at bounding box center [113, 222] width 142 height 20
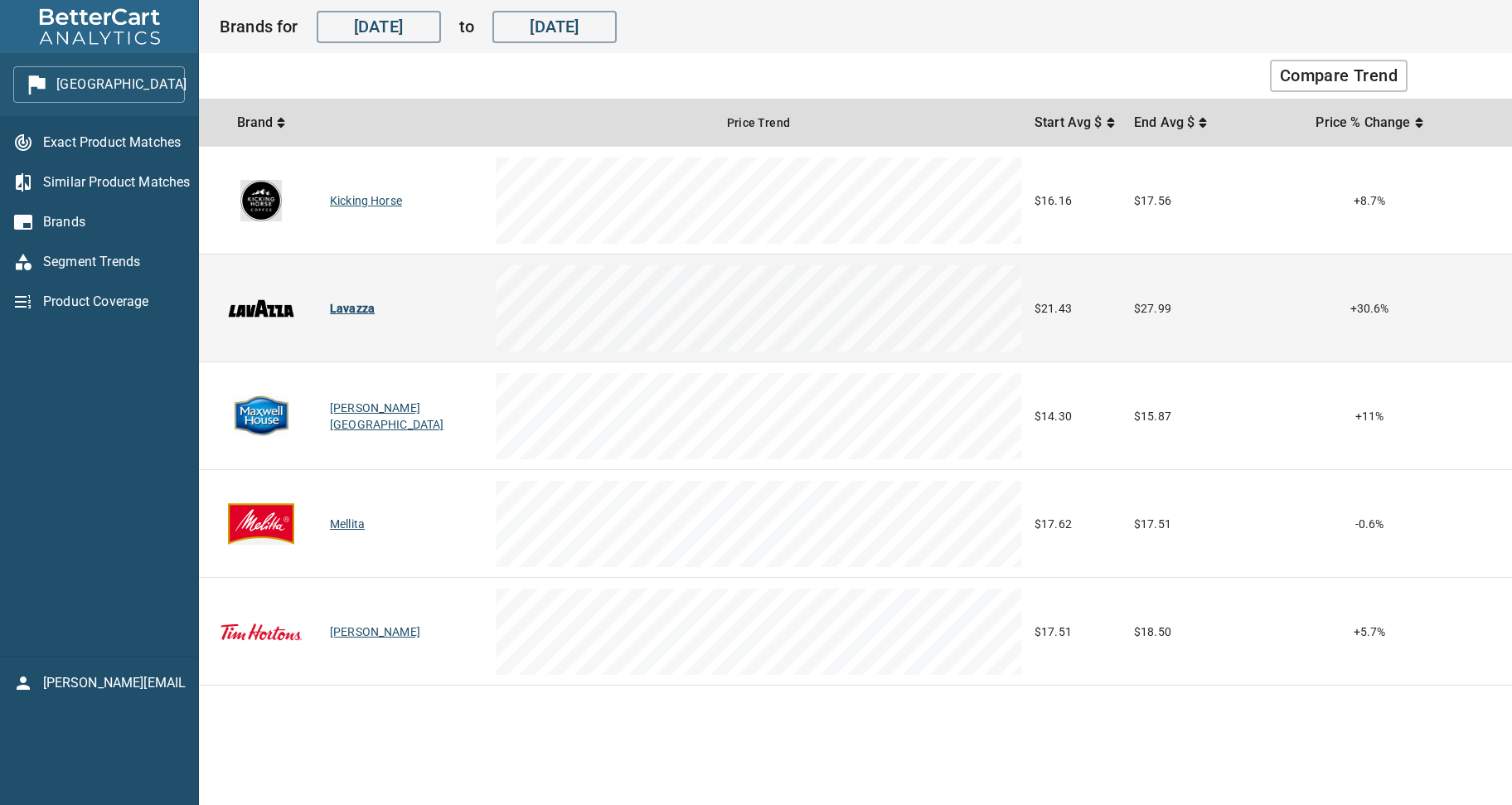
click at [349, 300] on div "Lavazza" at bounding box center [406, 308] width 152 height 17
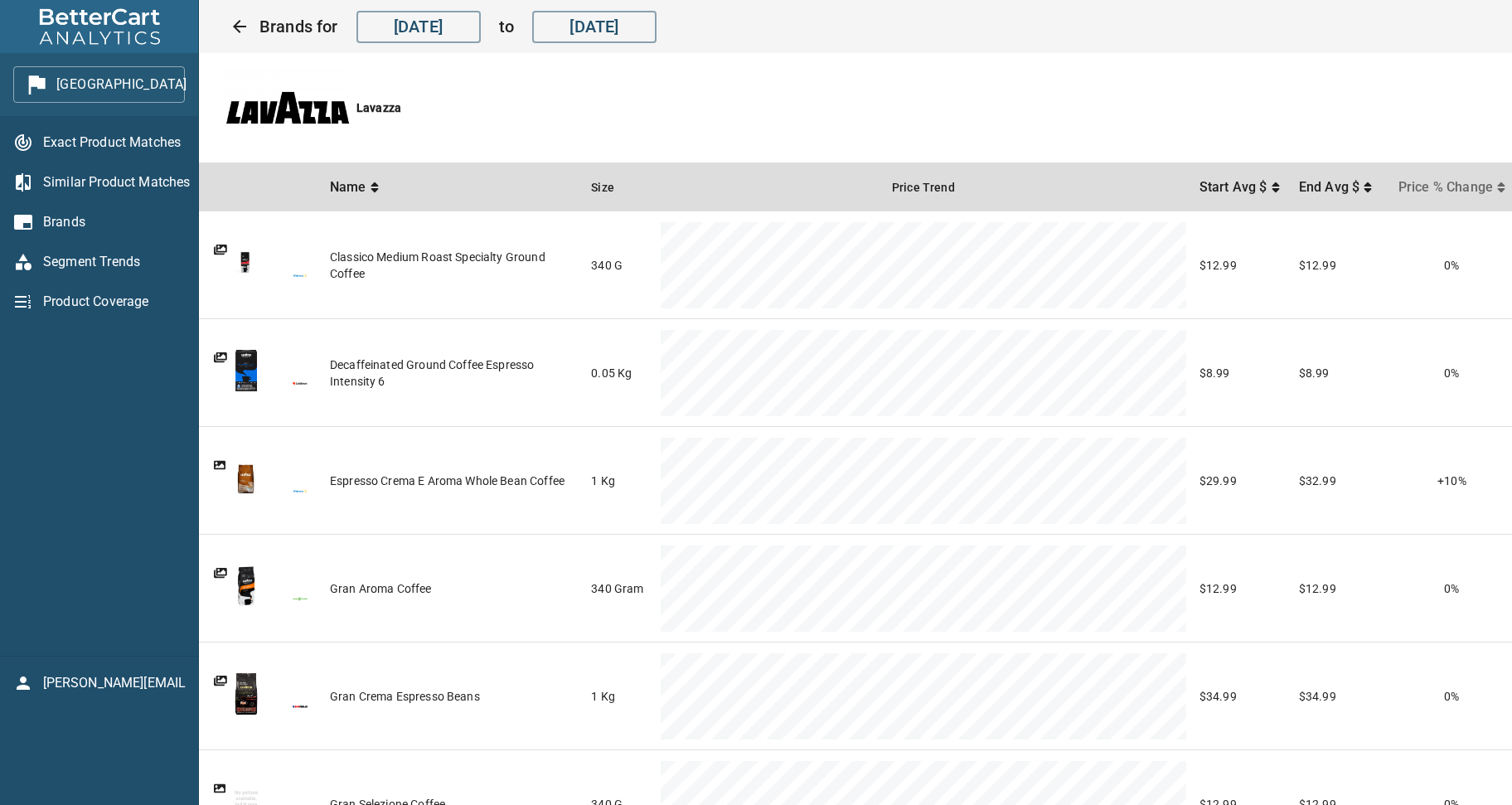
click at [1449, 190] on span "Price % Change" at bounding box center [1448, 188] width 99 height 20
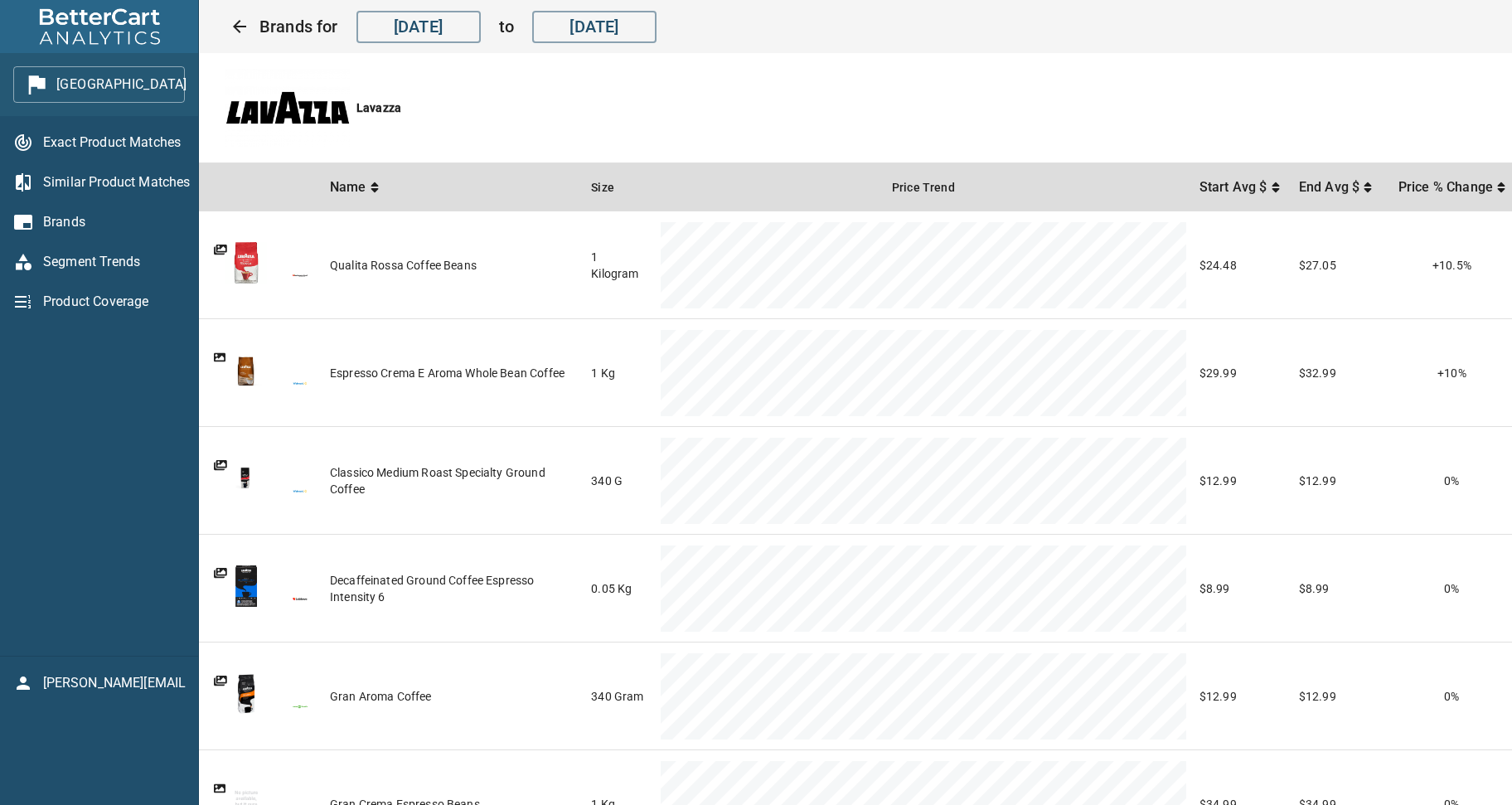
click at [71, 224] on span "Brands" at bounding box center [113, 222] width 142 height 20
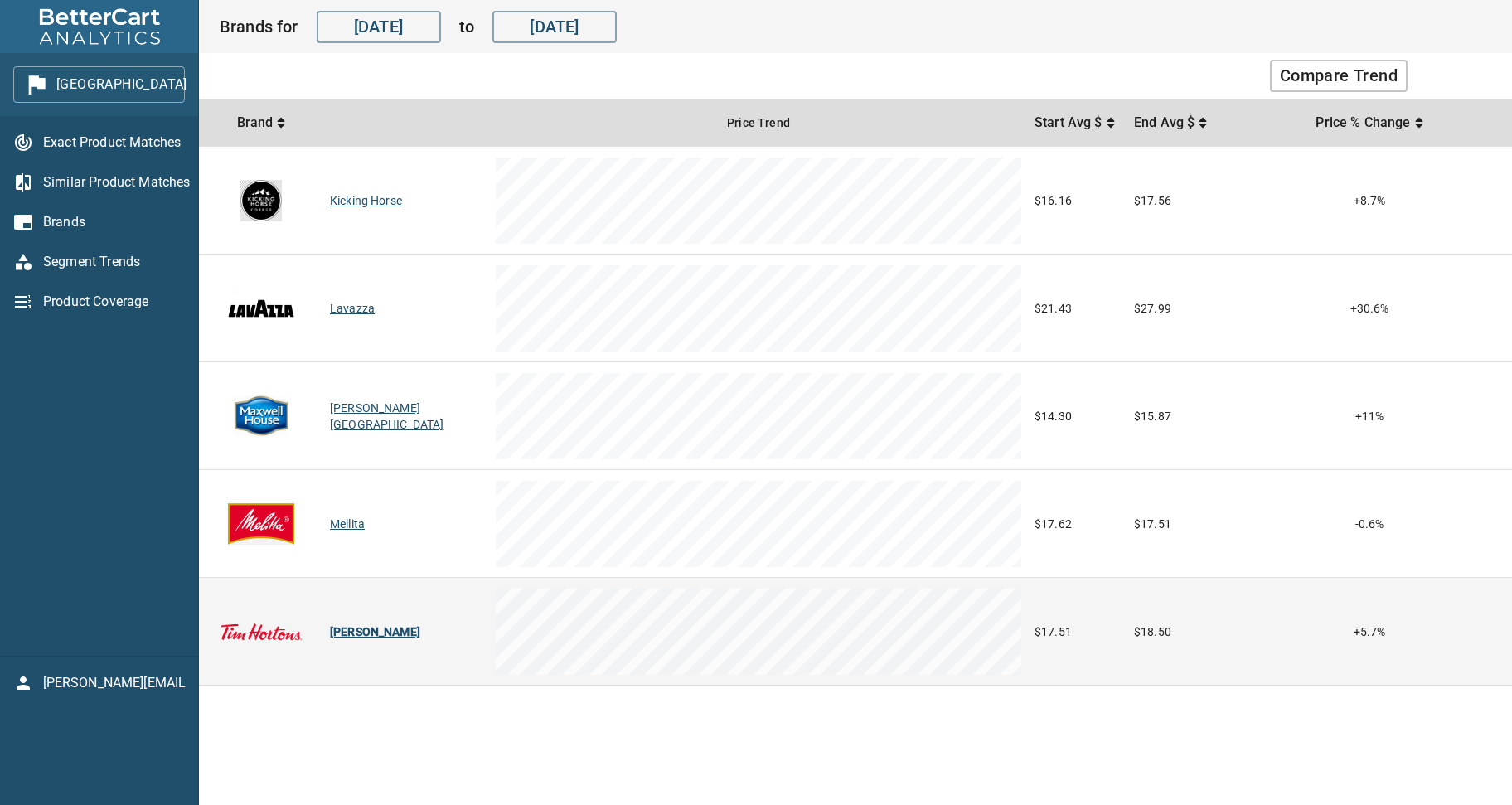
click at [350, 628] on div "Tim Hortons" at bounding box center [406, 631] width 152 height 17
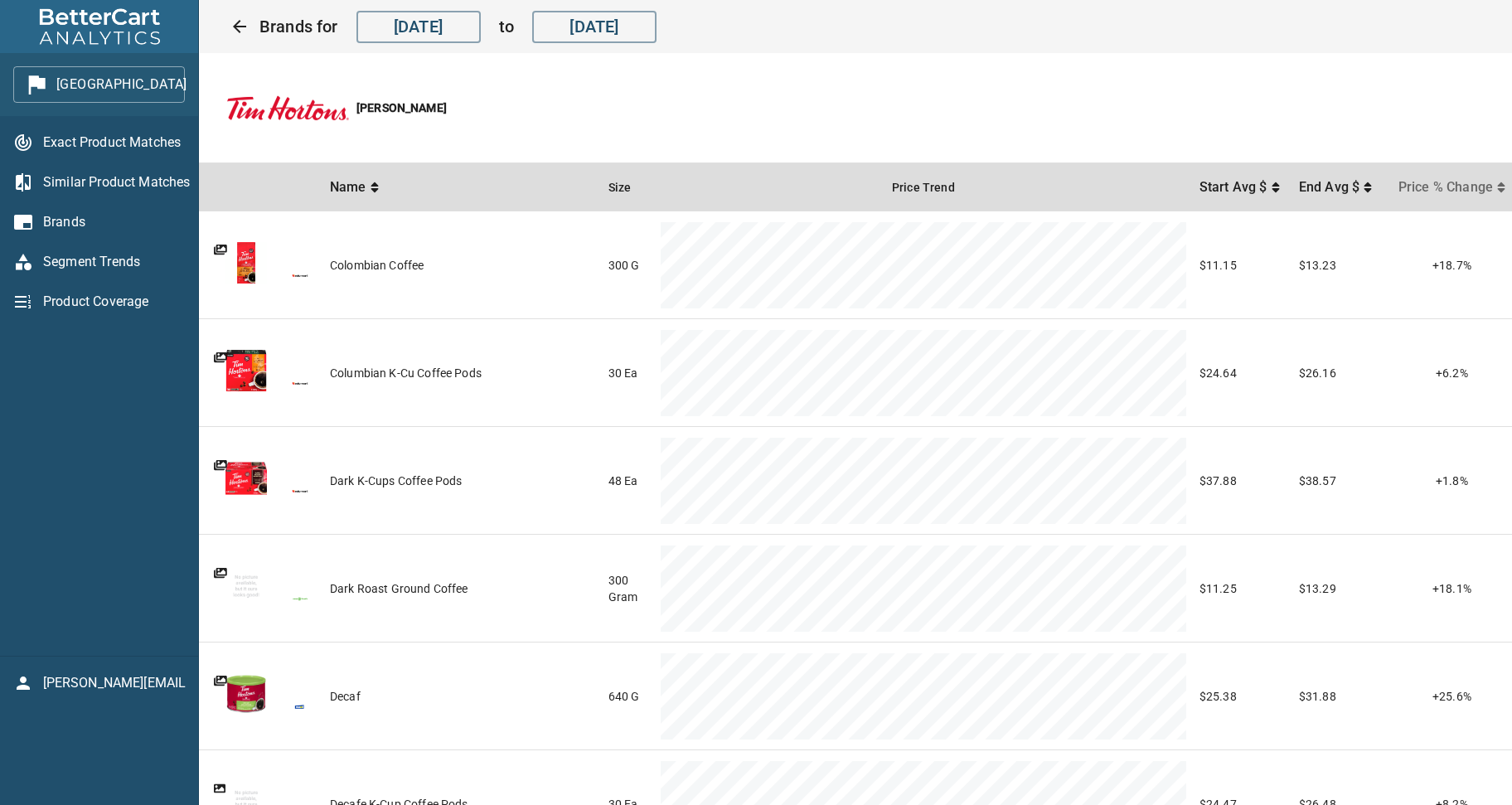
click at [1439, 182] on span "Price % Change" at bounding box center [1448, 188] width 99 height 20
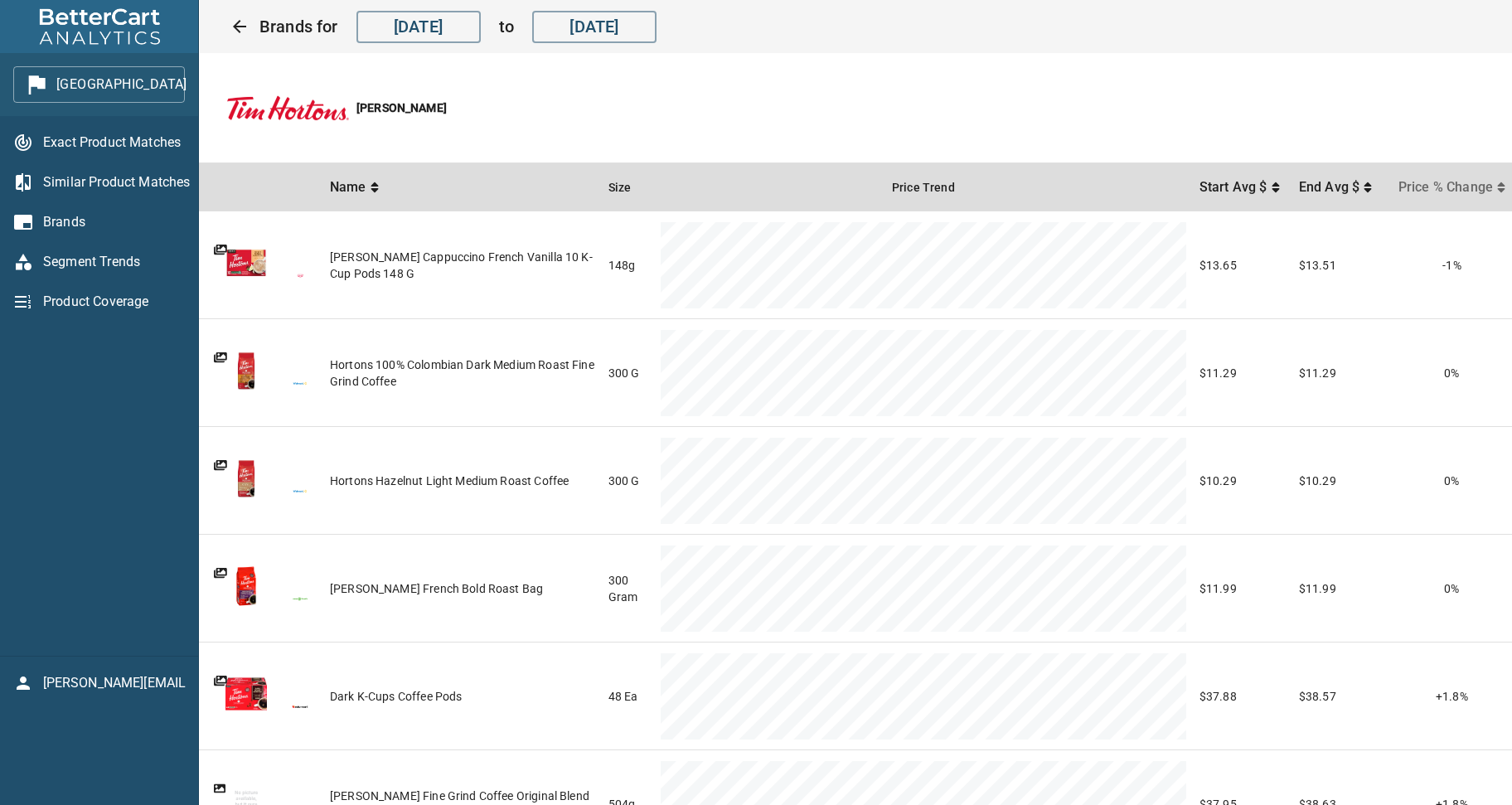
click at [1439, 182] on span "Price % Change" at bounding box center [1448, 188] width 99 height 20
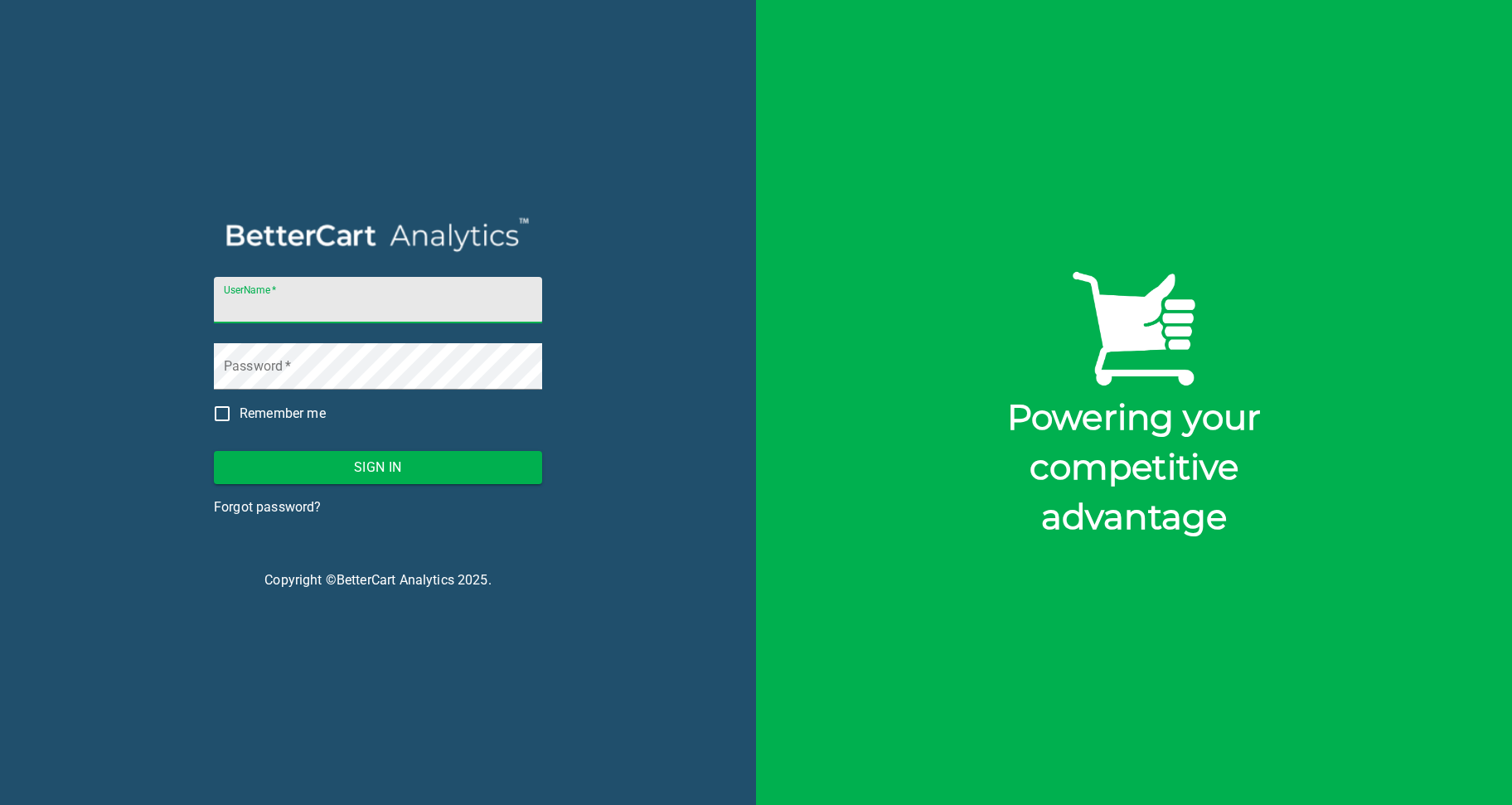
click at [245, 307] on input "UserName   *" at bounding box center [378, 301] width 328 height 47
type input "storck@bettercart.ca"
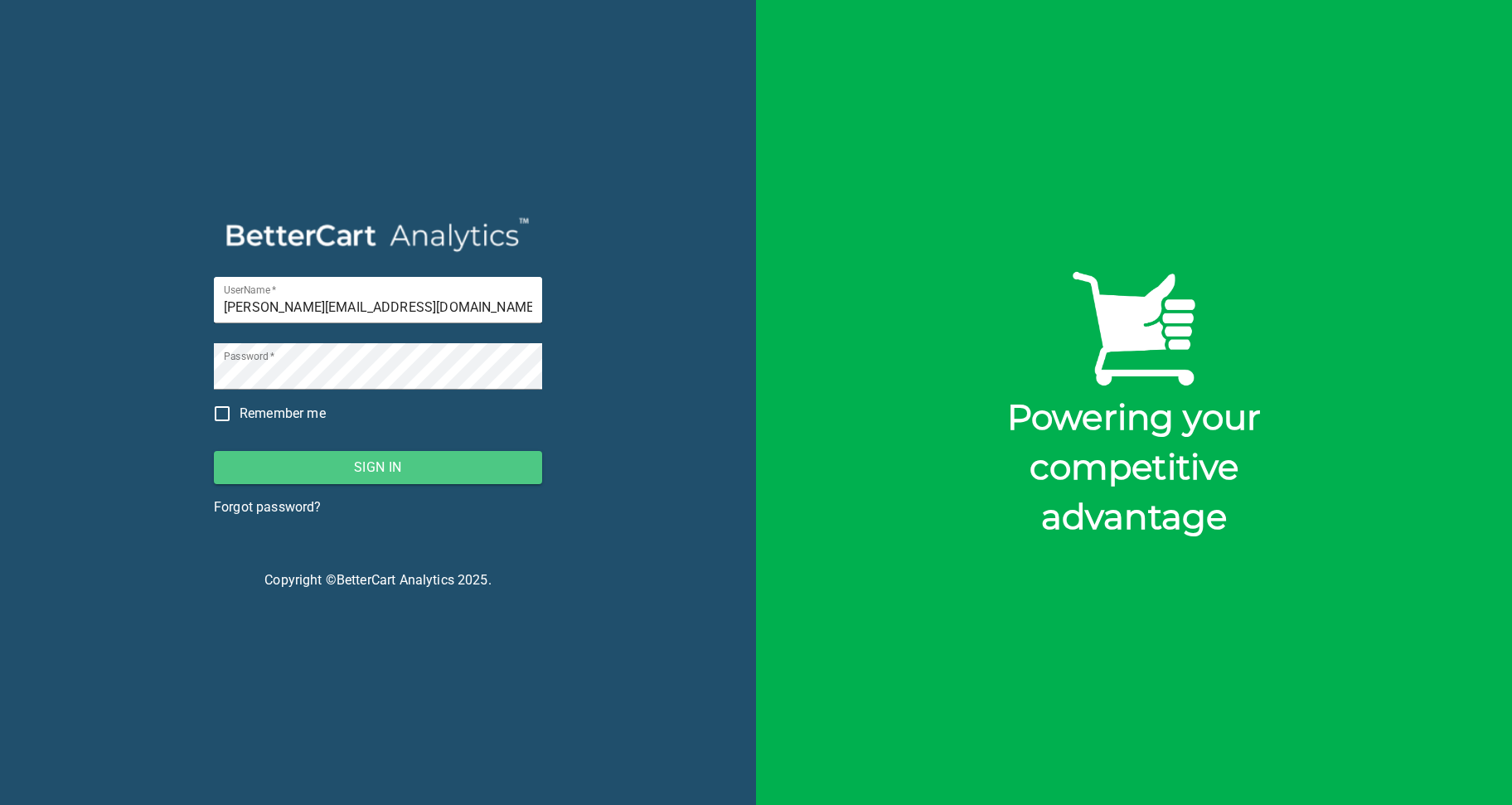
click at [406, 470] on span "Sign In" at bounding box center [378, 468] width 302 height 23
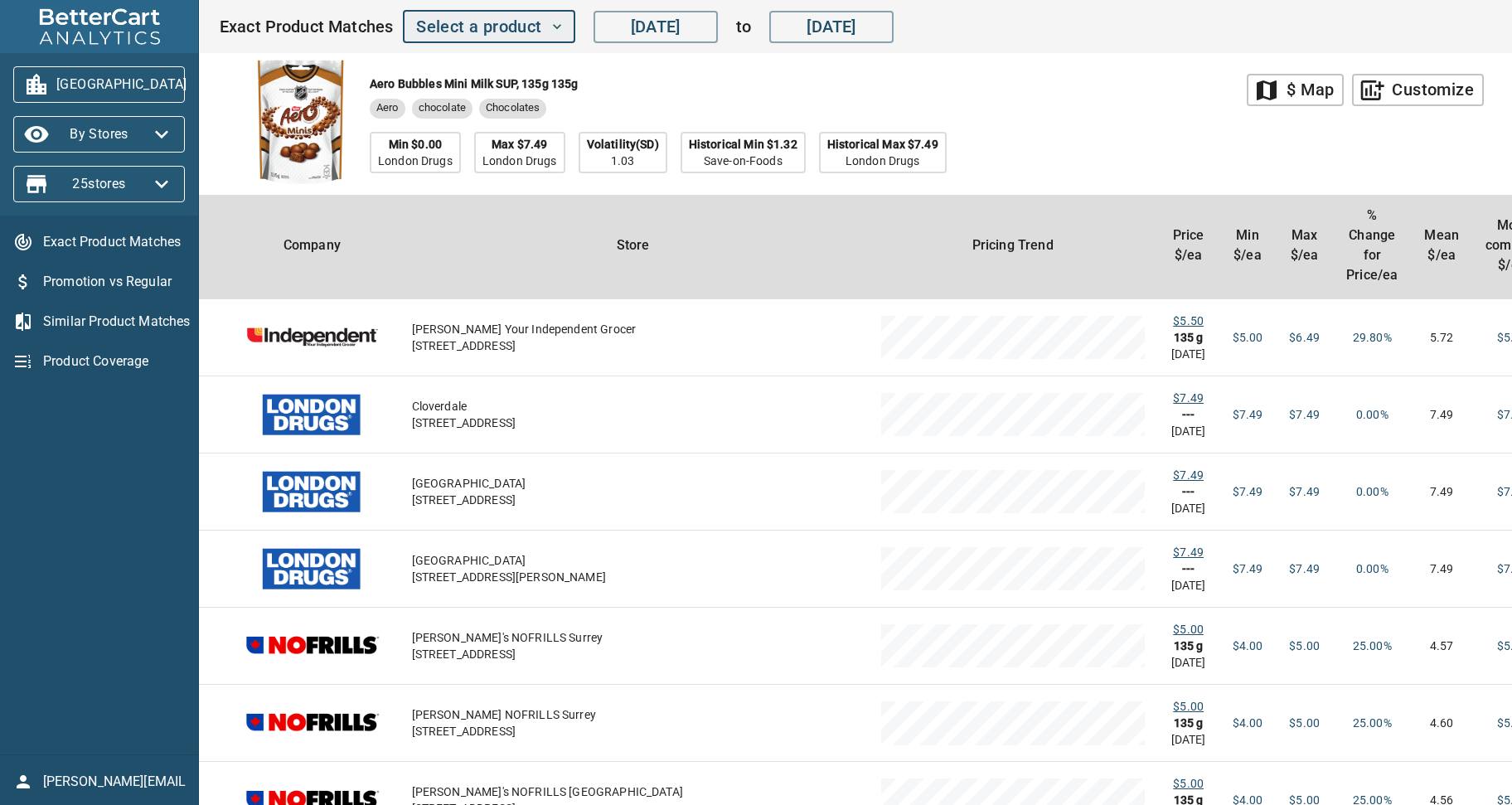
click at [555, 30] on icon "button" at bounding box center [557, 26] width 17 height 17
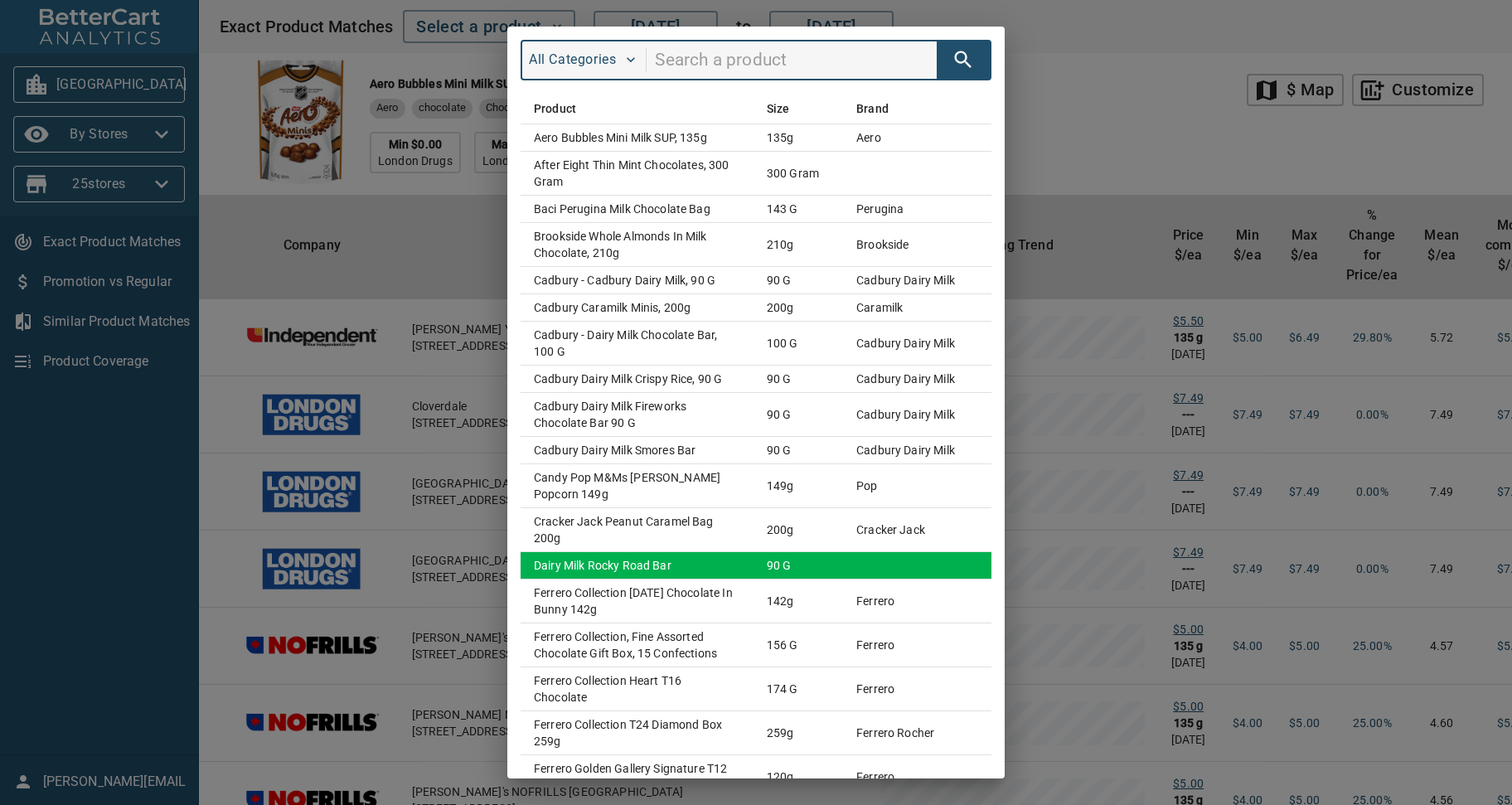
click at [617, 552] on td "dairy milk rocky road bar" at bounding box center [637, 566] width 233 height 27
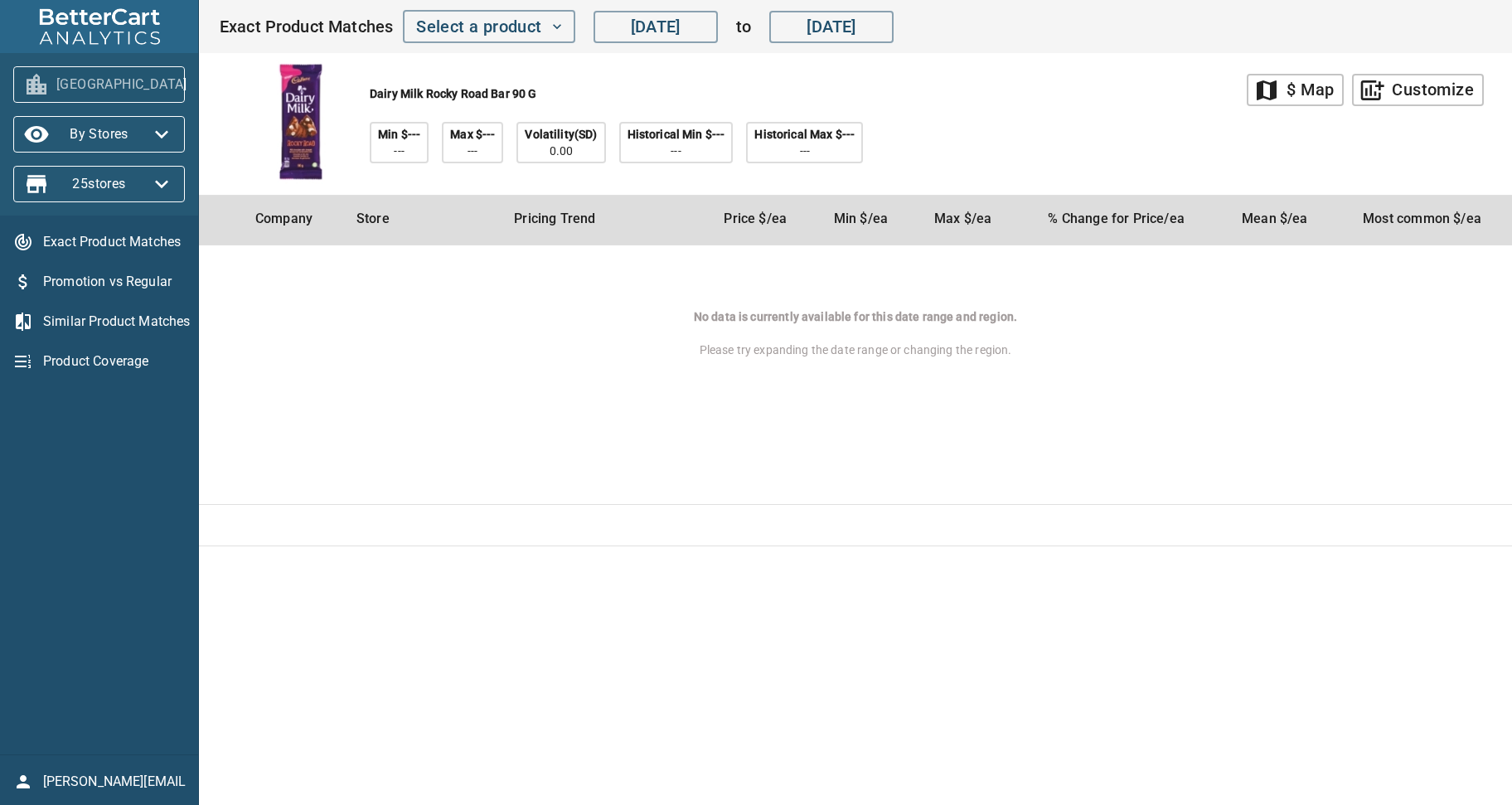
click at [200, 84] on icon "button" at bounding box center [207, 84] width 14 height 8
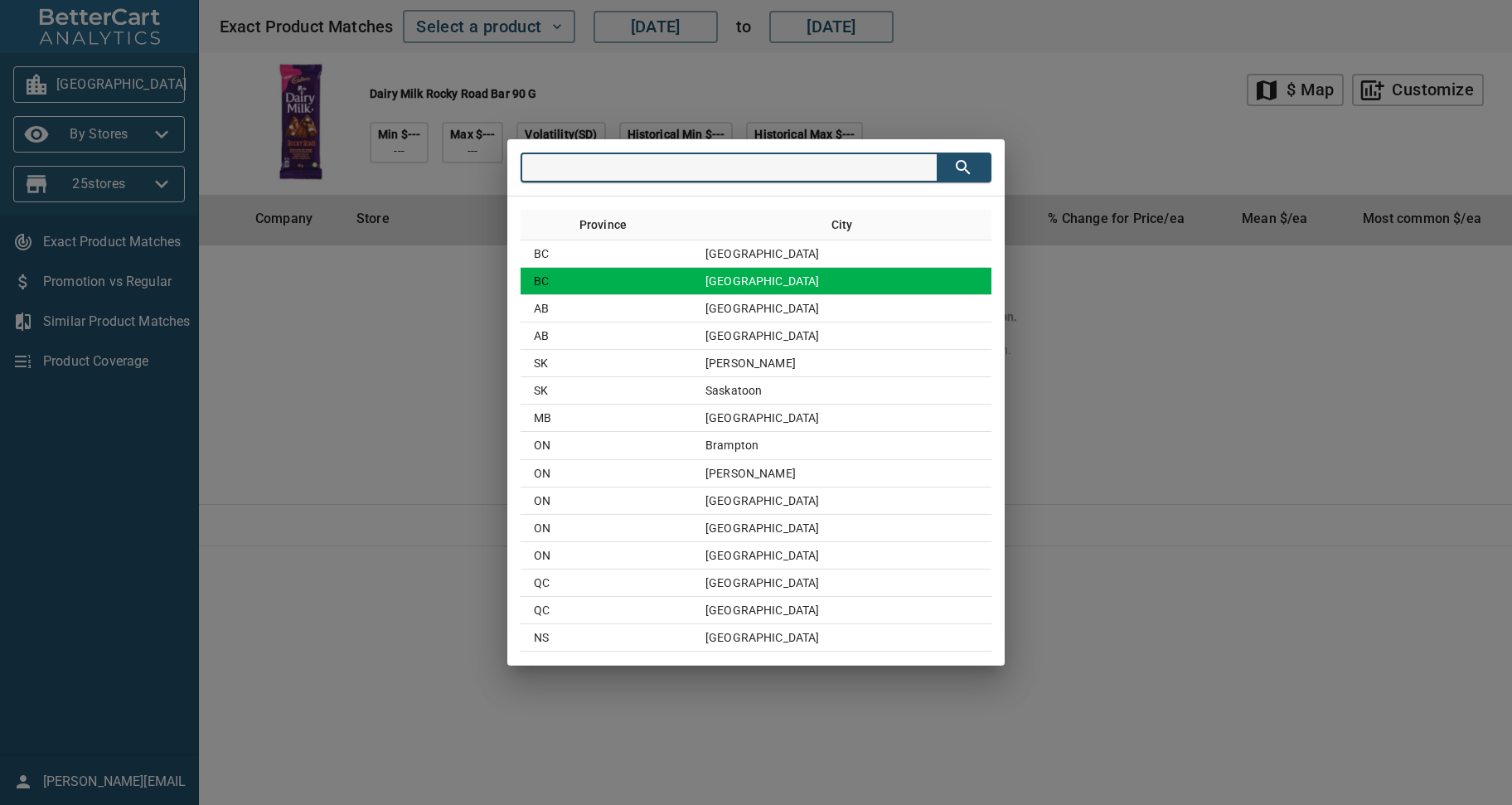
click at [777, 283] on td "Vancouver" at bounding box center [842, 281] width 299 height 27
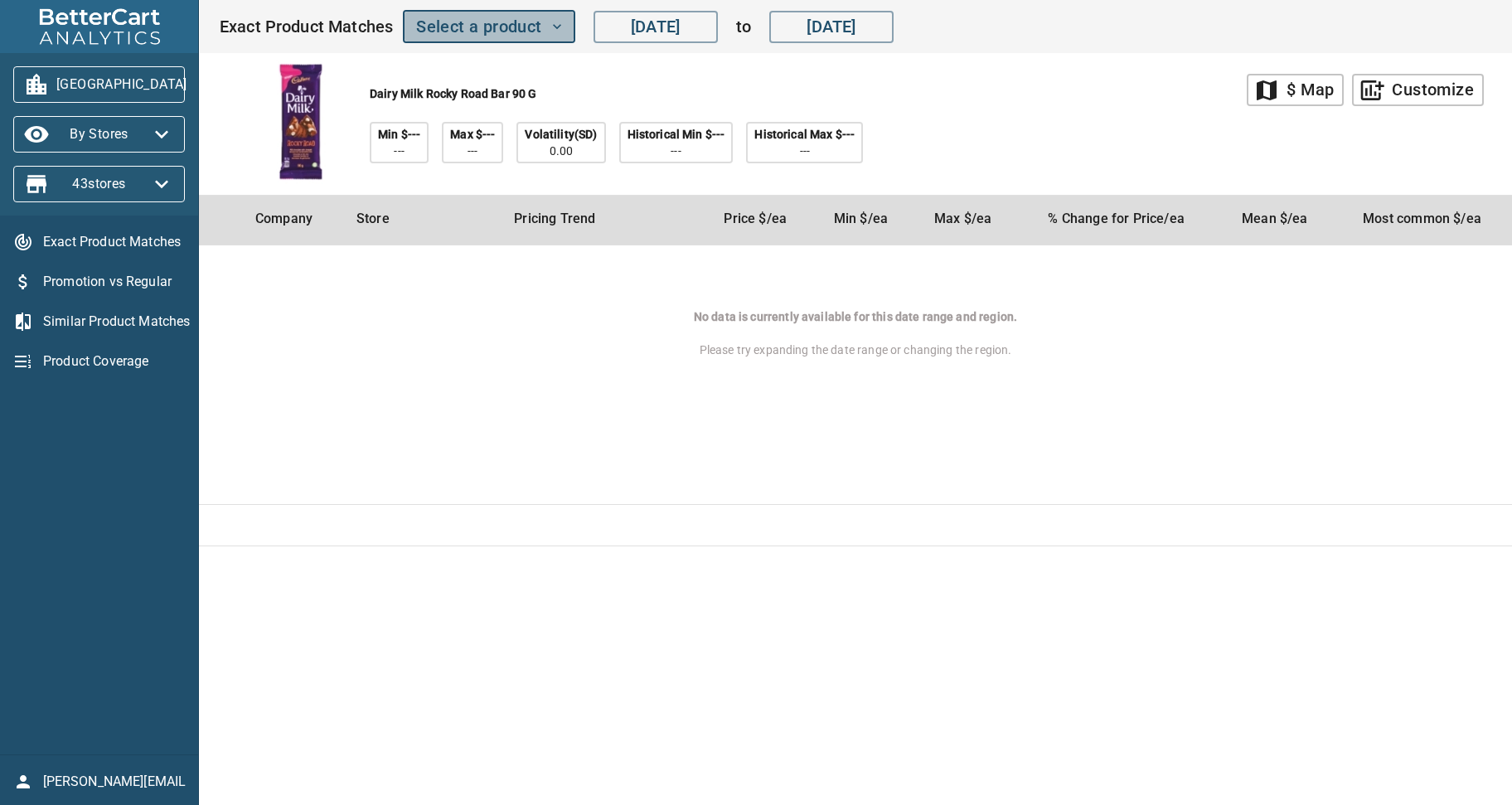
click at [557, 34] on icon "button" at bounding box center [557, 26] width 17 height 17
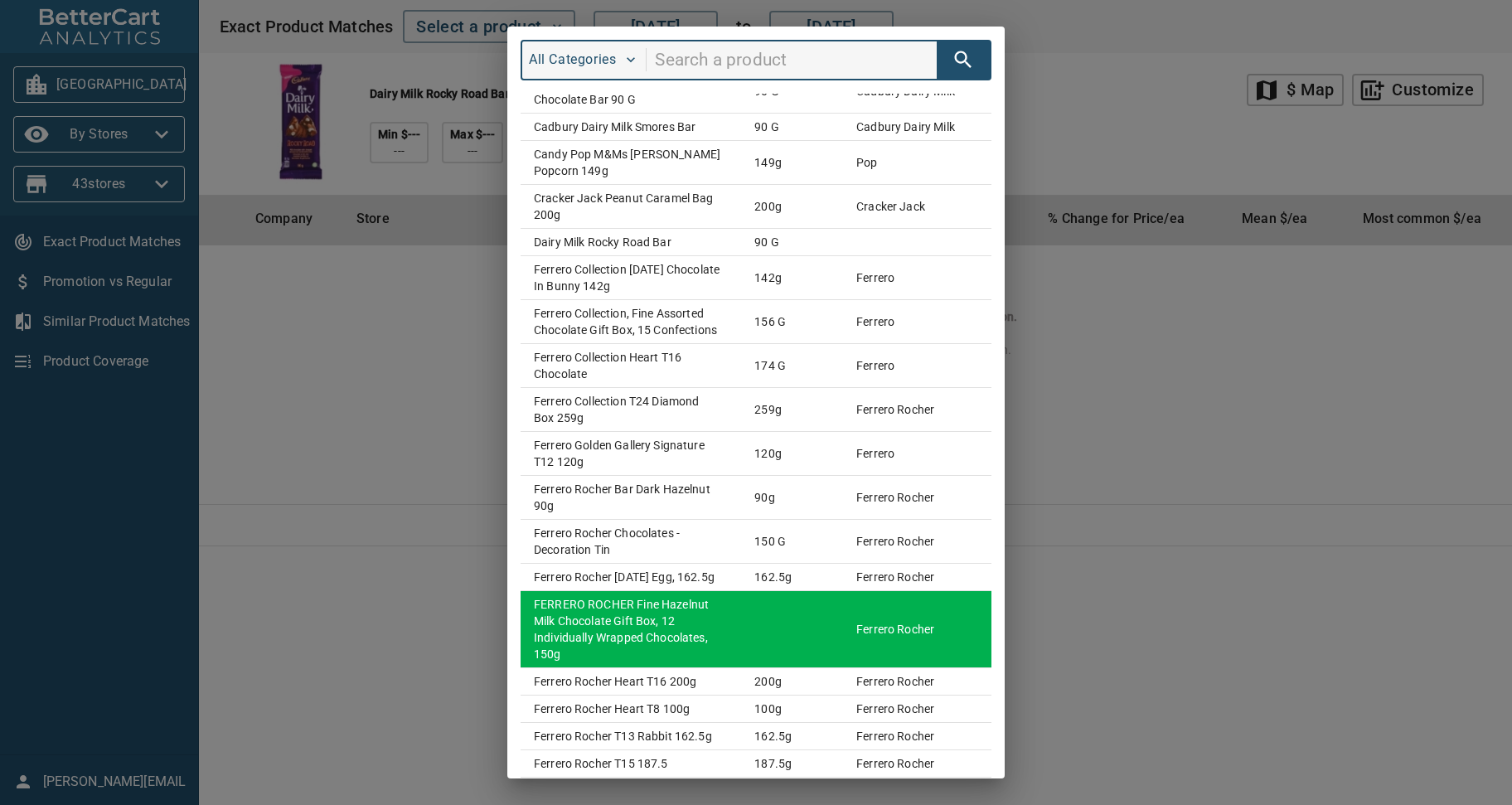
scroll to position [680, 0]
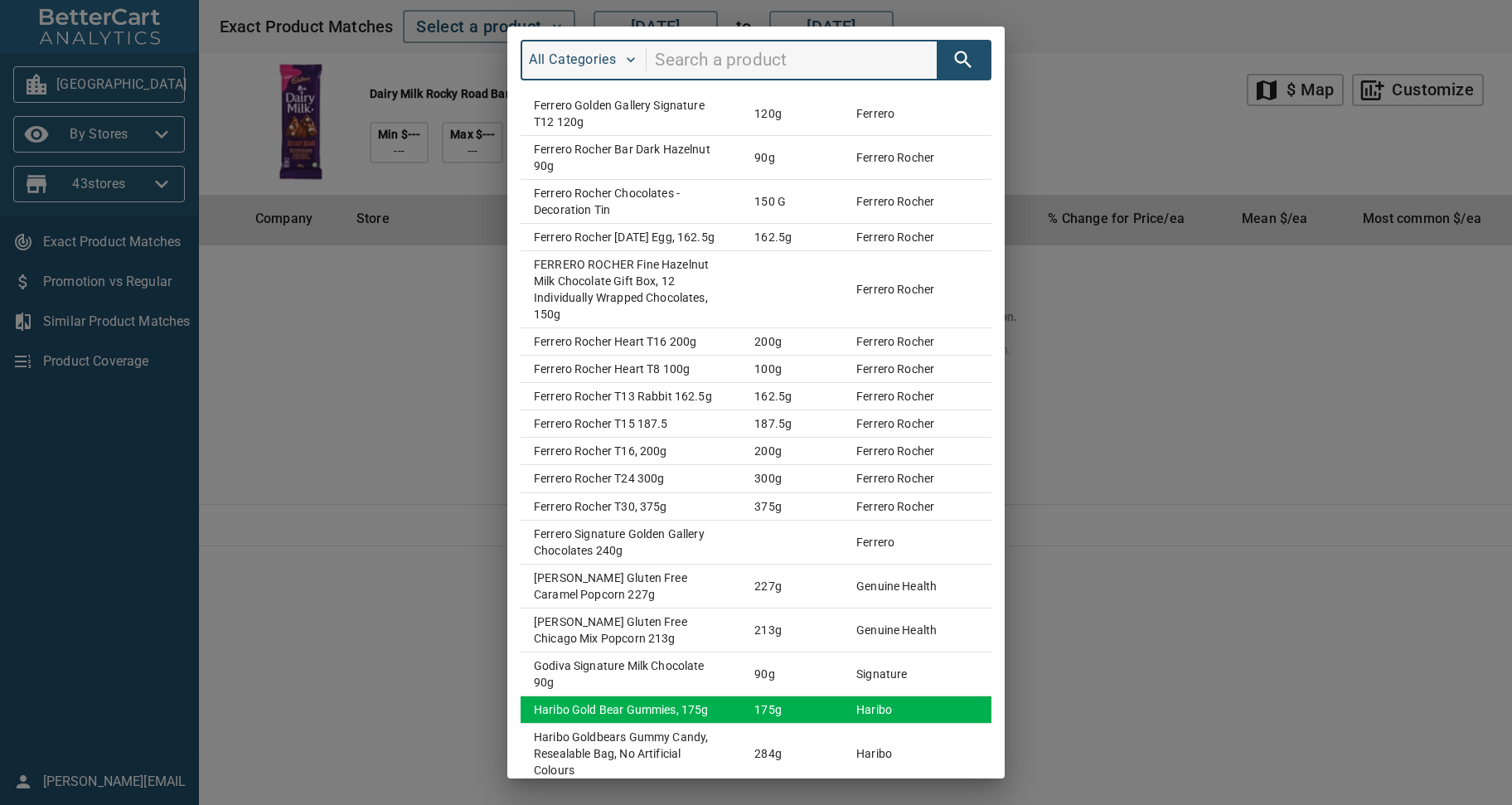
click at [604, 696] on td "Haribo Gold Bear Gummies, 175g" at bounding box center [631, 709] width 221 height 27
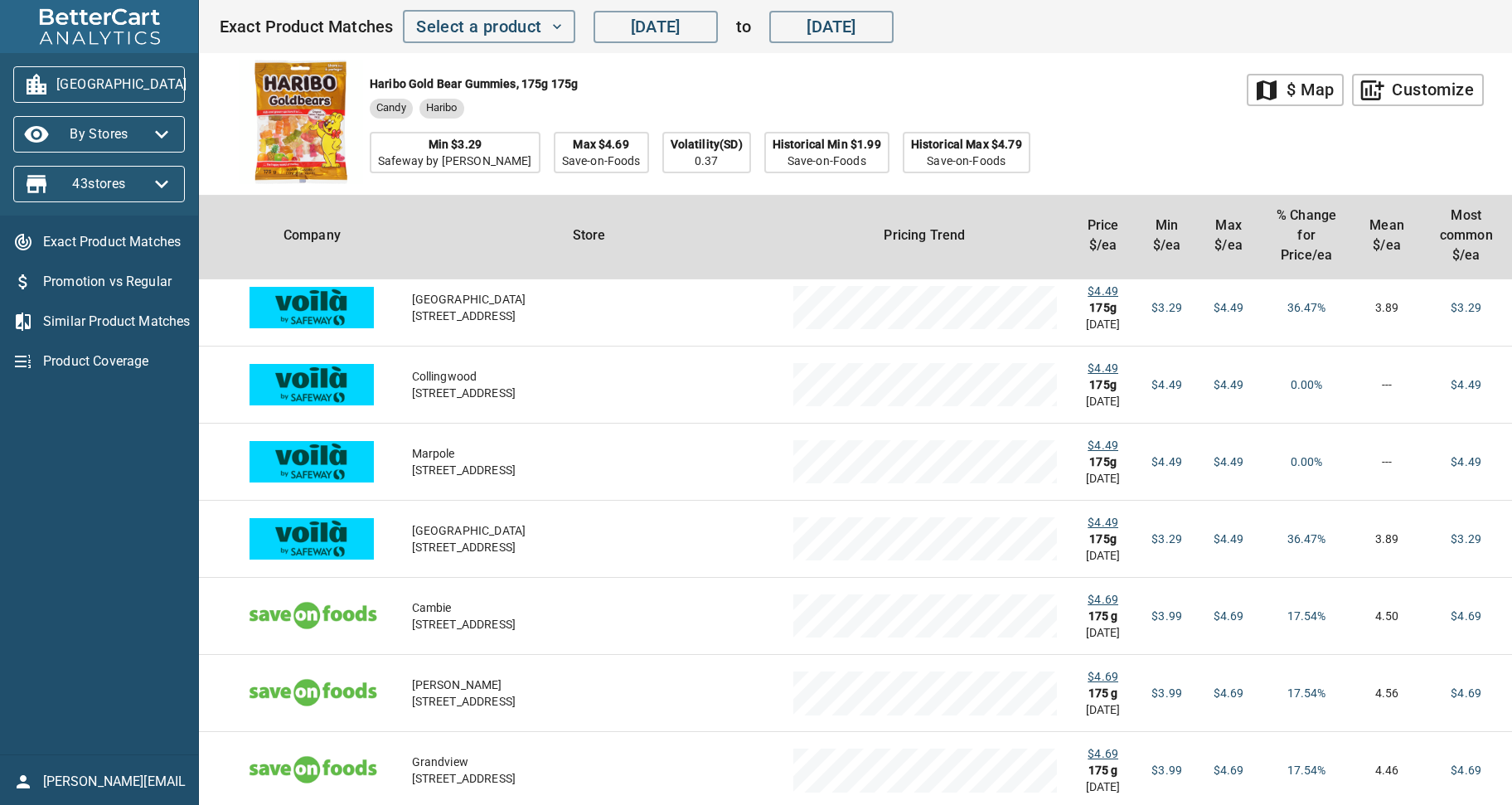
scroll to position [0, 0]
